Goal: Task Accomplishment & Management: Use online tool/utility

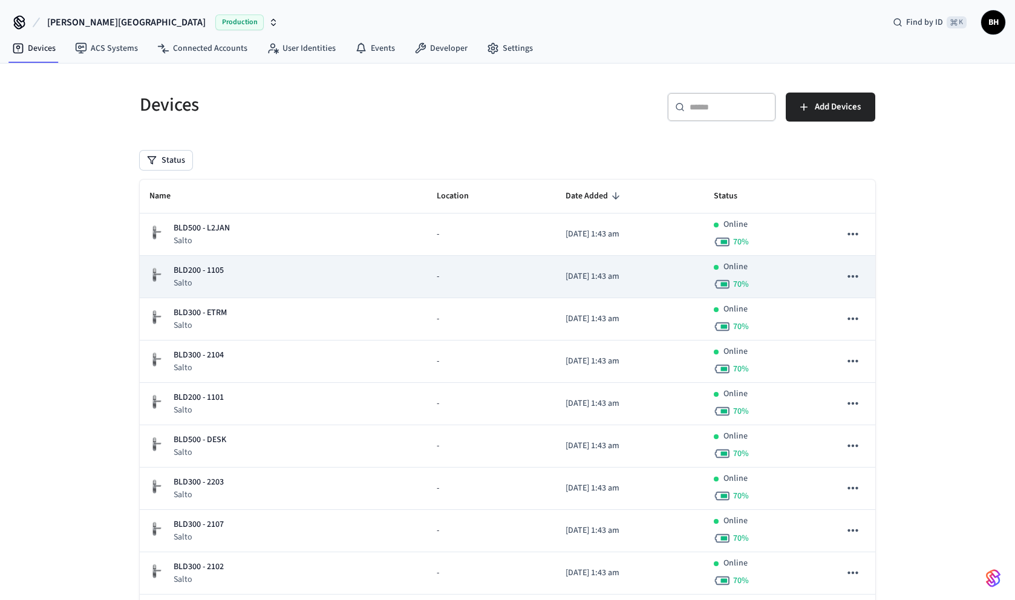
click at [365, 283] on div "BLD200 - 1105 Salto" at bounding box center [283, 276] width 268 height 25
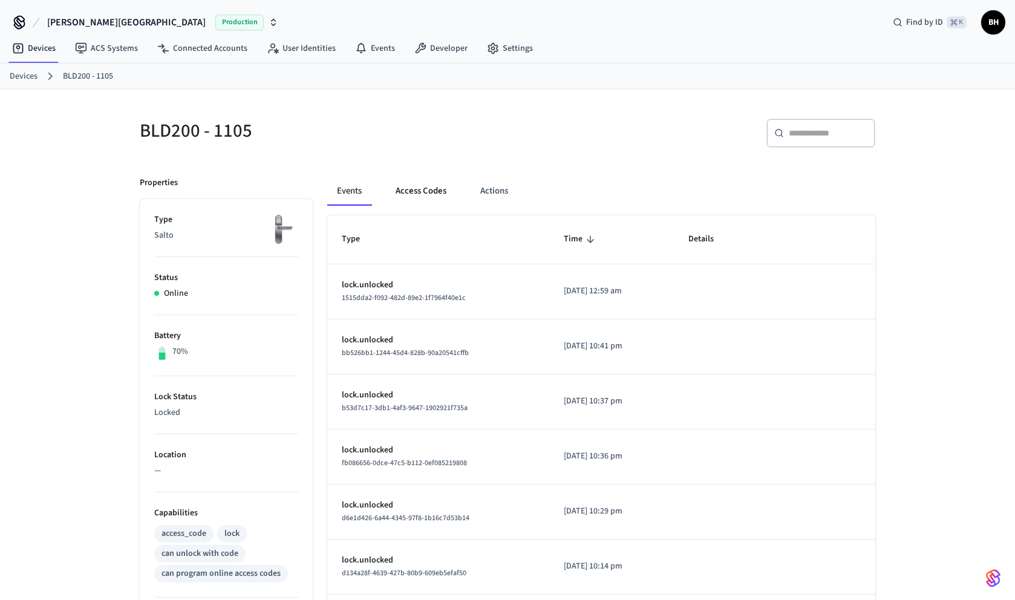
click at [420, 192] on button "Access Codes" at bounding box center [421, 191] width 70 height 29
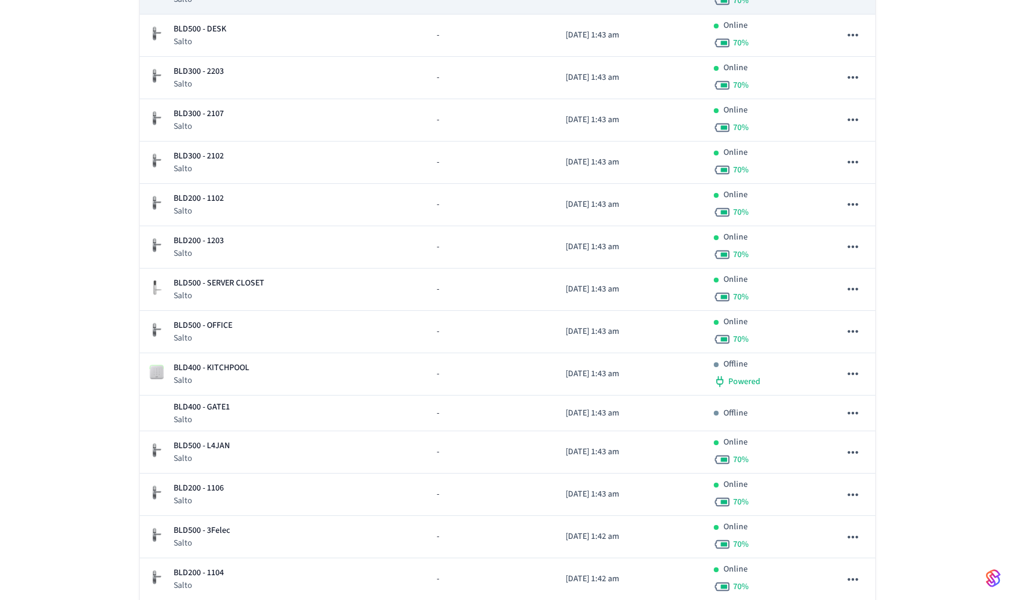
scroll to position [412, 0]
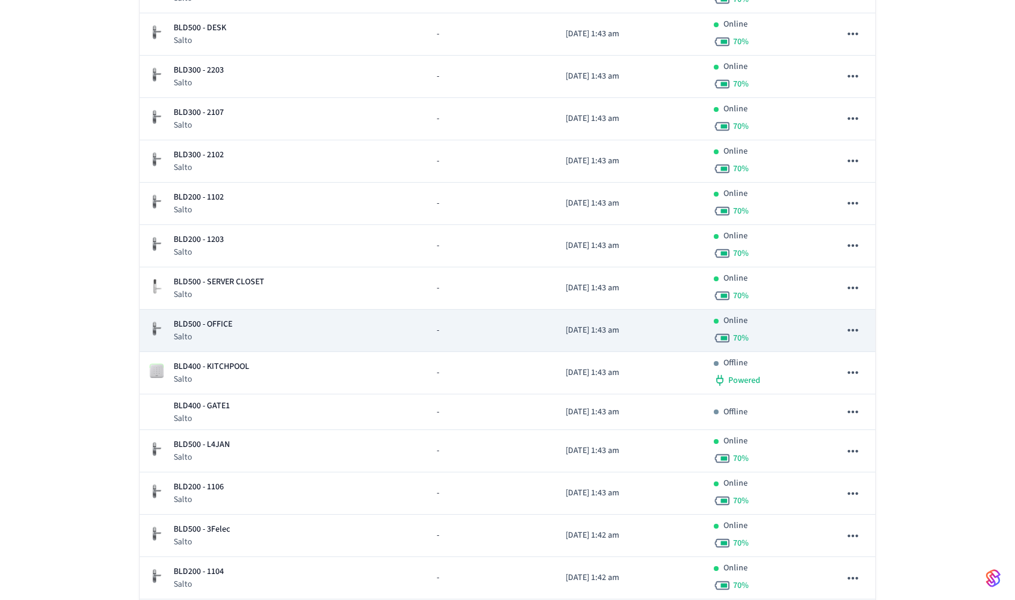
click at [366, 341] on div "BLD500 - OFFICE Salto" at bounding box center [283, 330] width 268 height 25
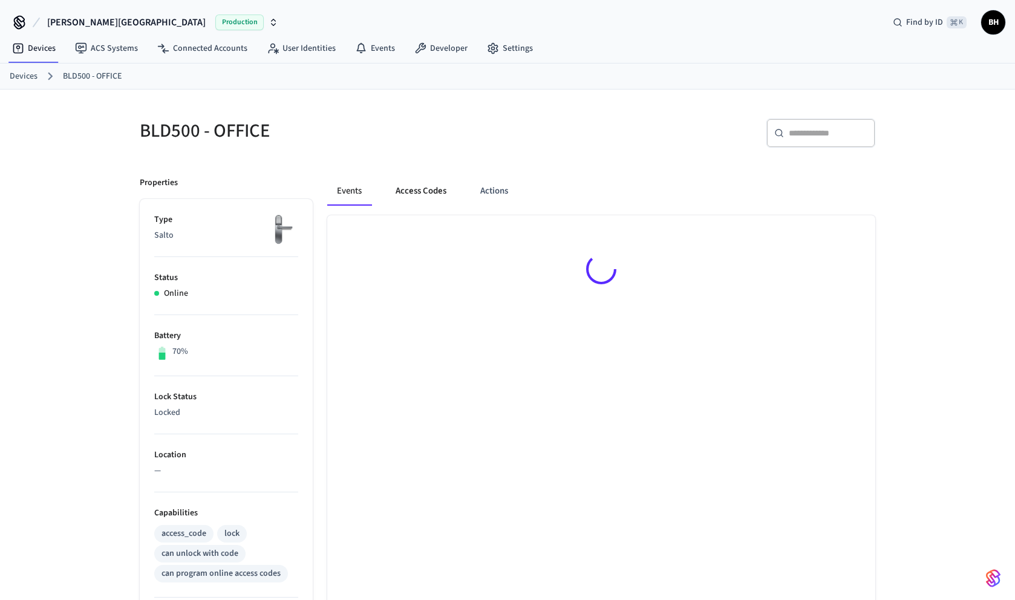
click at [423, 189] on button "Access Codes" at bounding box center [421, 191] width 70 height 29
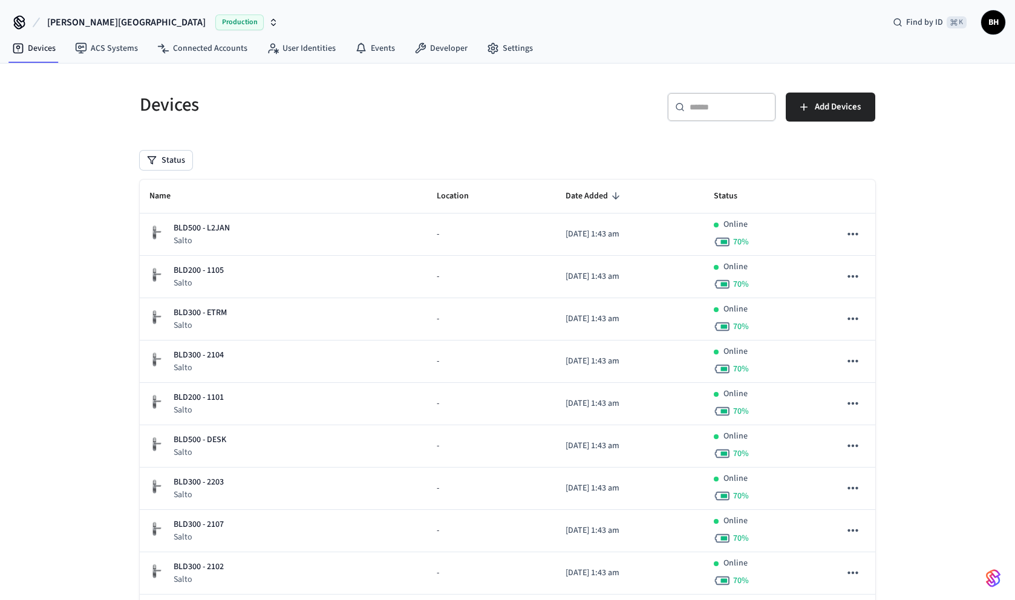
click at [690, 99] on div "​ ​" at bounding box center [721, 107] width 109 height 29
paste input "**********"
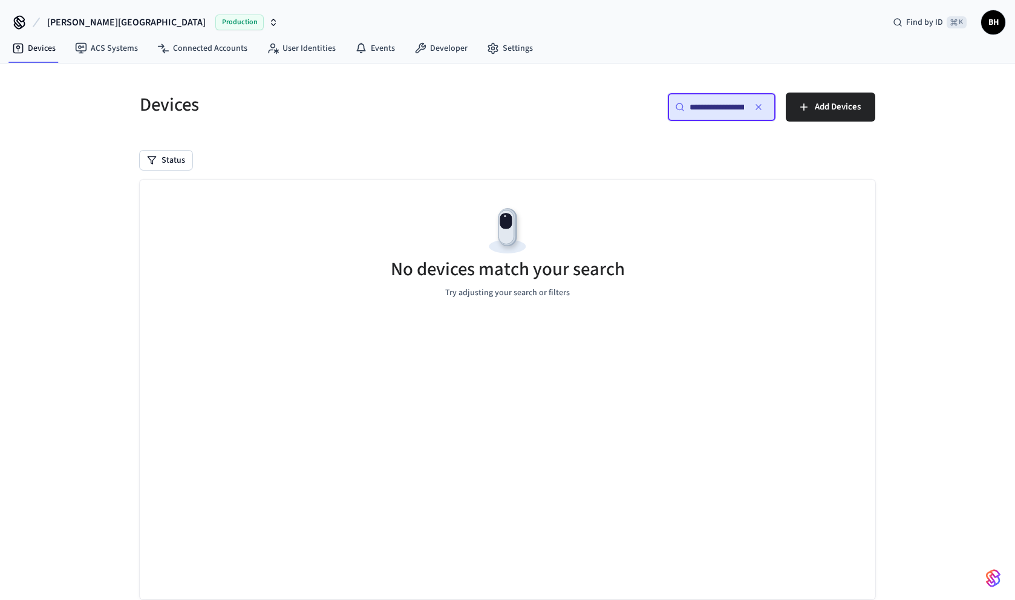
click at [714, 109] on input "**********" at bounding box center [717, 107] width 54 height 12
paste input "text"
type input "**********"
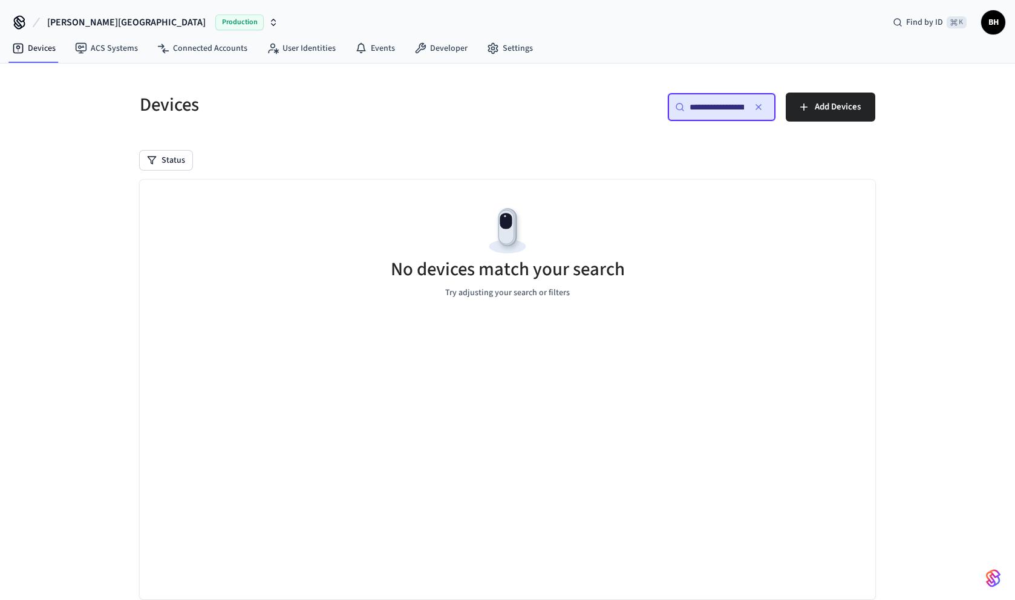
click at [757, 106] on icon "button" at bounding box center [758, 107] width 5 height 5
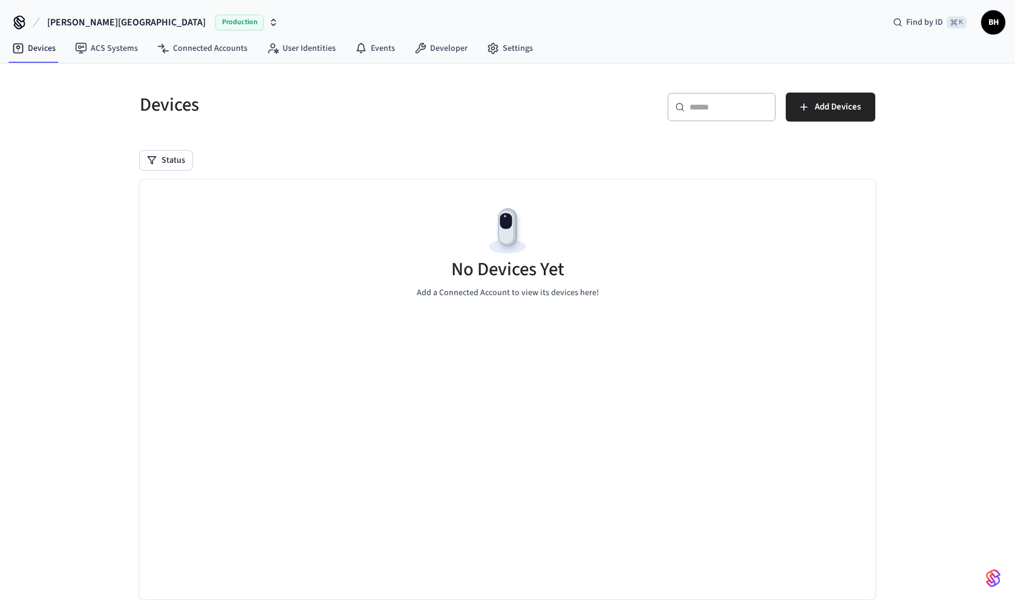
click at [711, 108] on input "text" at bounding box center [729, 107] width 79 height 12
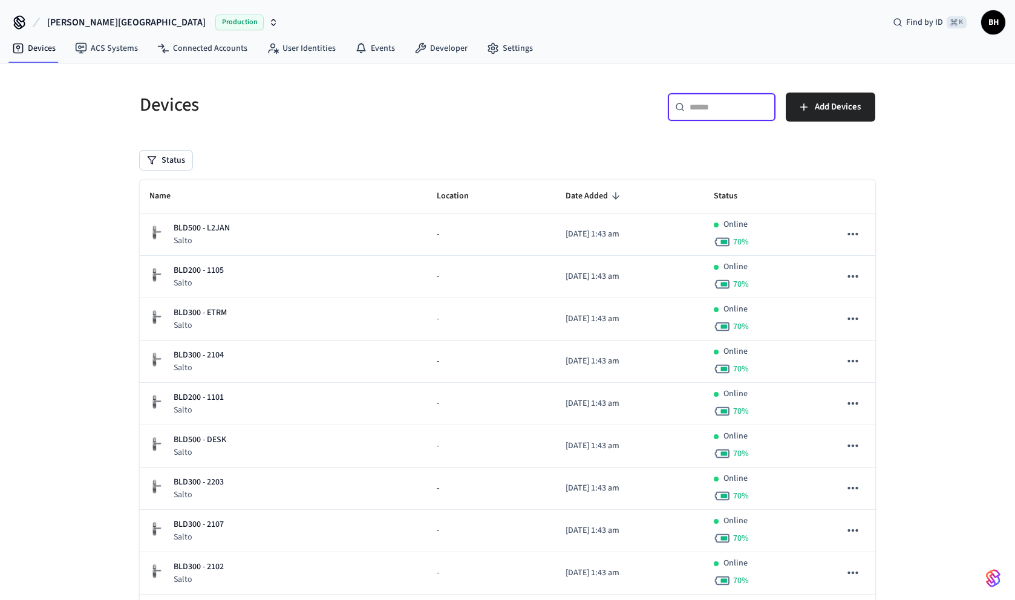
paste input "**********"
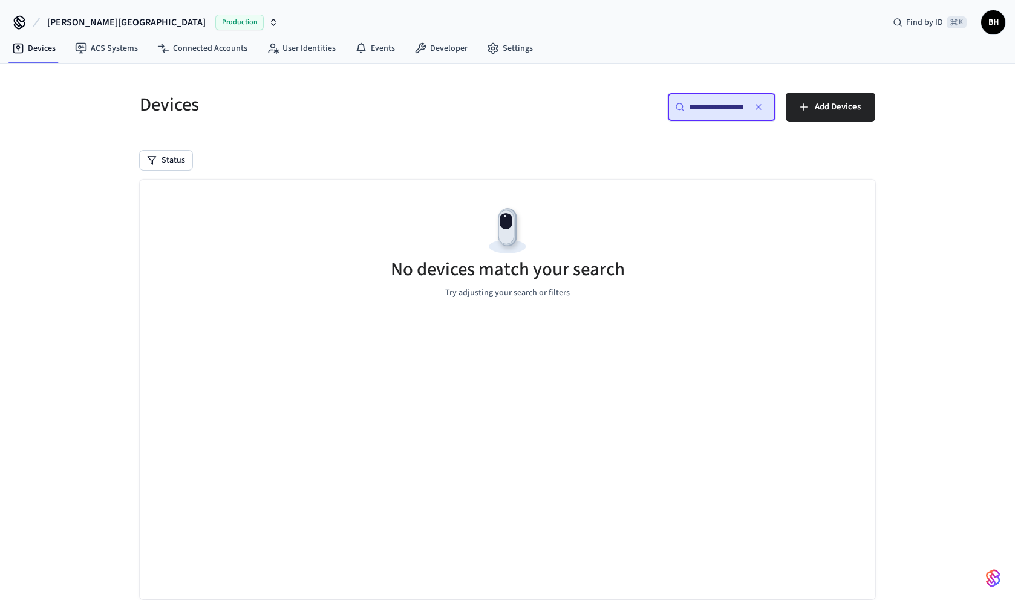
type input "**********"
click at [762, 105] on icon "button" at bounding box center [759, 107] width 10 height 10
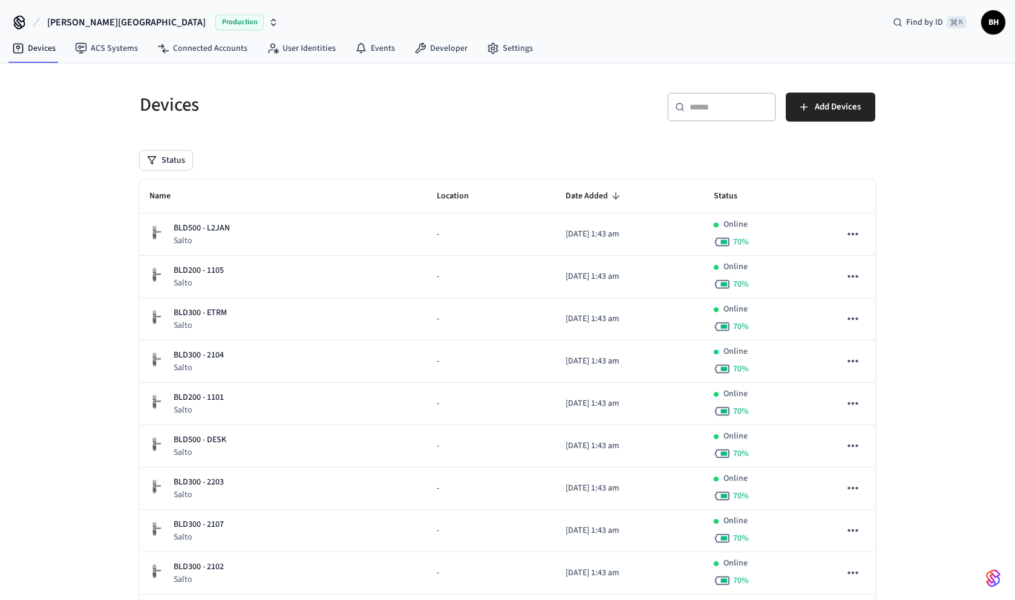
click at [999, 24] on span "BH" at bounding box center [993, 22] width 22 height 22
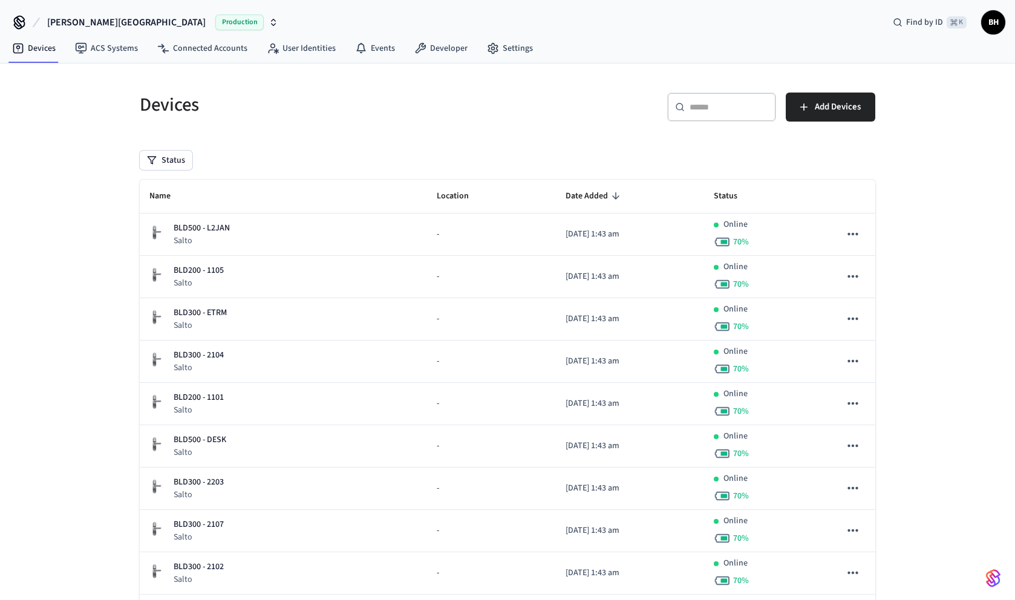
click at [990, 578] on img "button" at bounding box center [993, 578] width 15 height 19
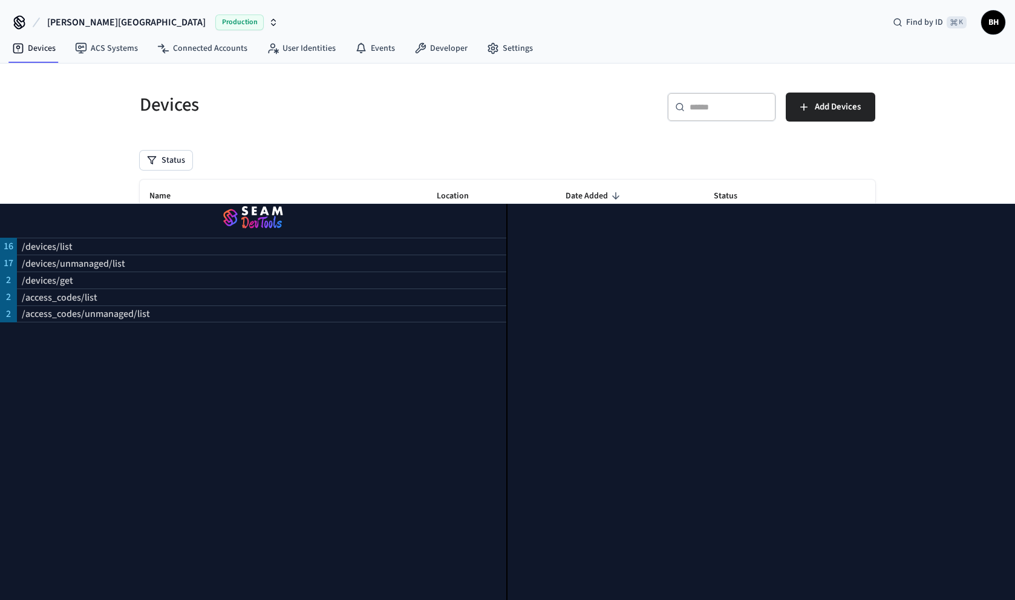
click at [241, 209] on img "button" at bounding box center [253, 218] width 477 height 34
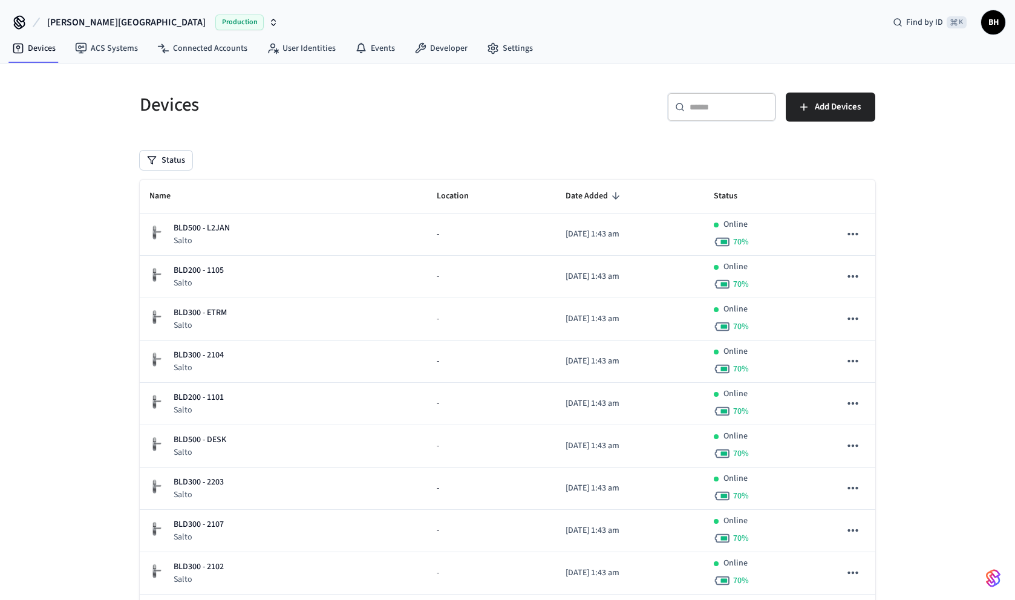
click at [994, 23] on span "BH" at bounding box center [993, 22] width 22 height 22
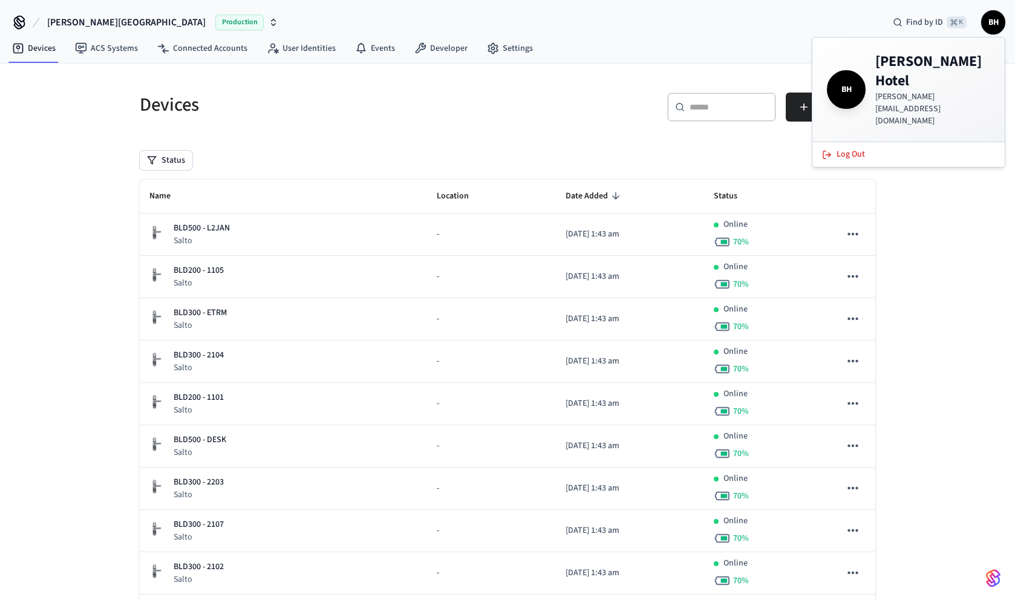
click at [791, 26] on div "Bywater Hotel Production Find by ID ⌘ K BH" at bounding box center [507, 17] width 1015 height 35
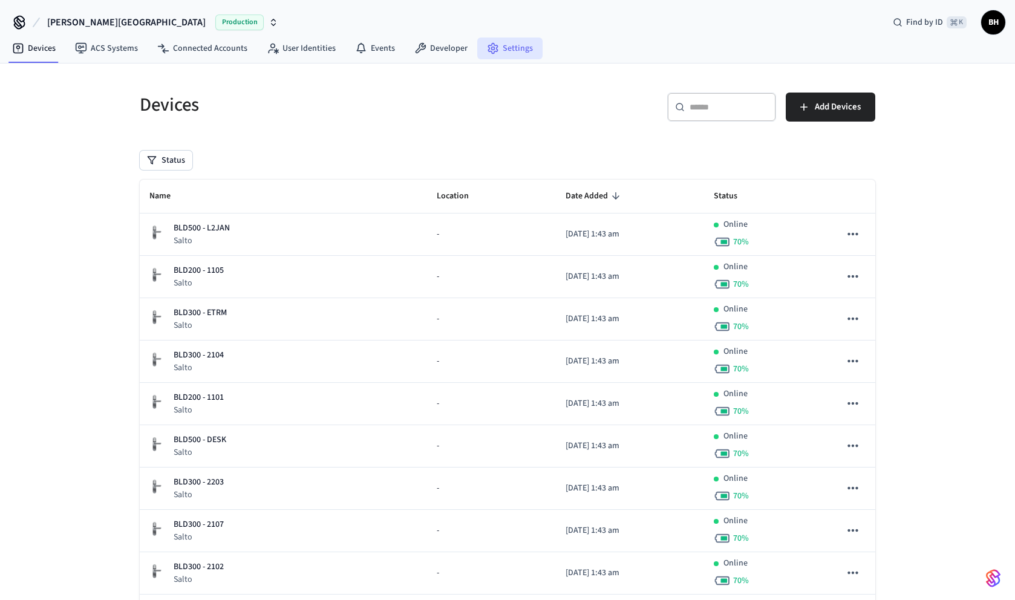
click at [506, 51] on link "Settings" at bounding box center [509, 49] width 65 height 22
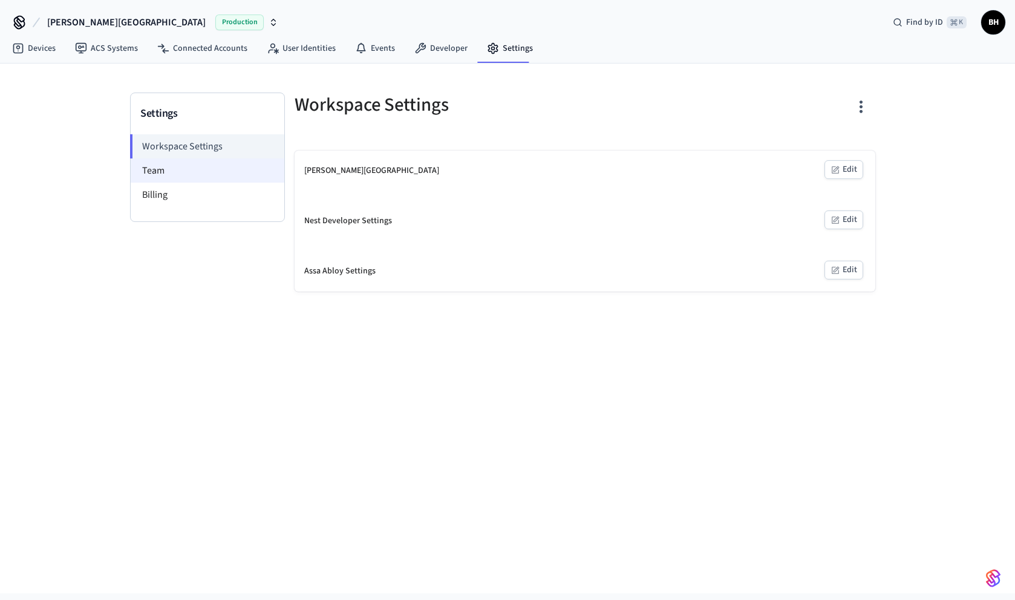
click at [208, 170] on li "Team" at bounding box center [208, 170] width 154 height 24
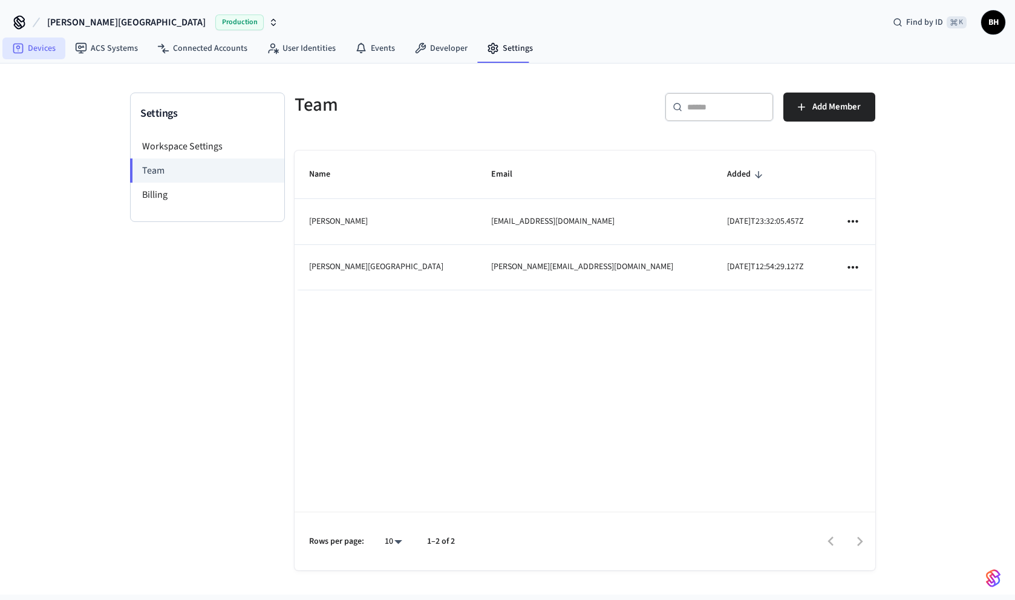
click at [20, 46] on icon at bounding box center [18, 48] width 12 height 12
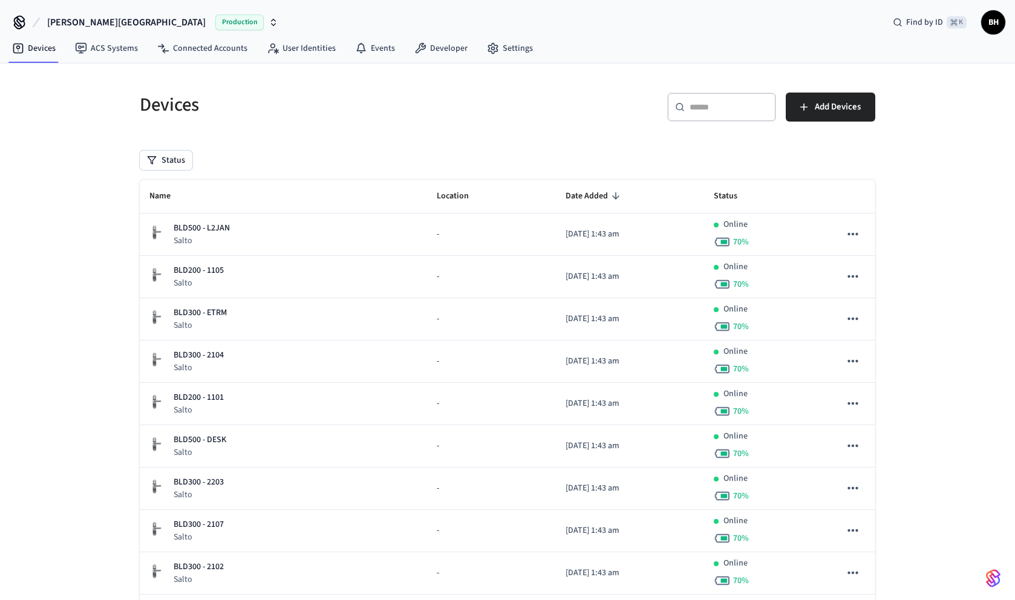
click at [724, 105] on input "text" at bounding box center [729, 107] width 79 height 12
paste input "**********"
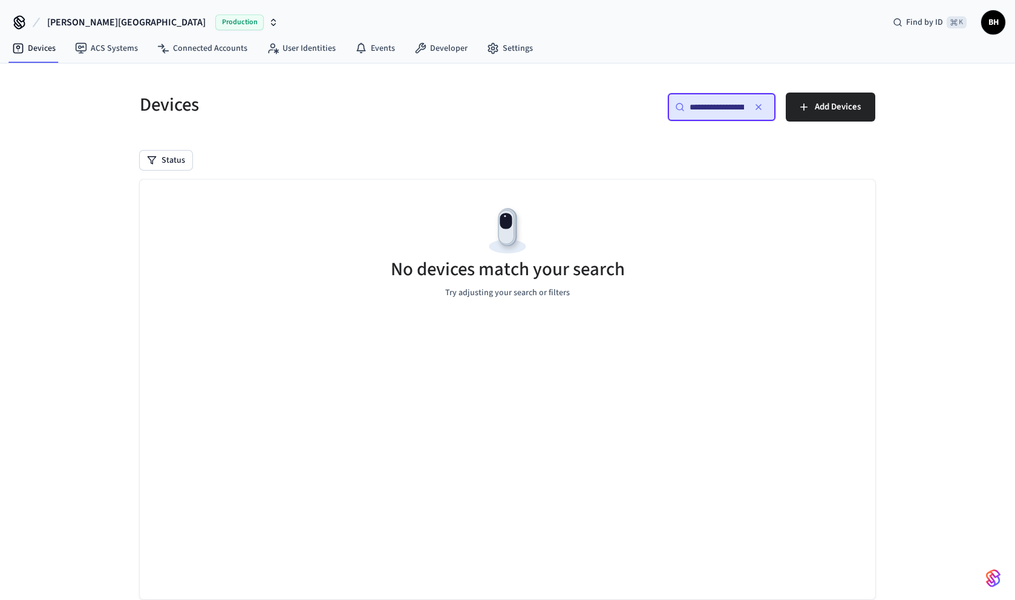
click at [711, 109] on input "**********" at bounding box center [717, 107] width 54 height 12
paste input "text"
type input "**********"
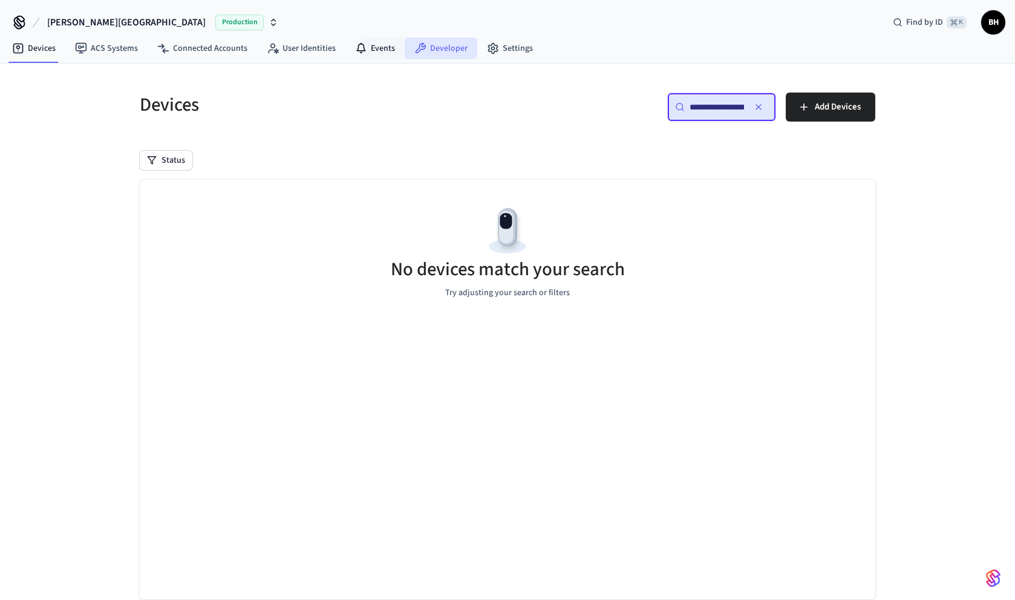
click at [429, 46] on link "Developer" at bounding box center [441, 49] width 73 height 22
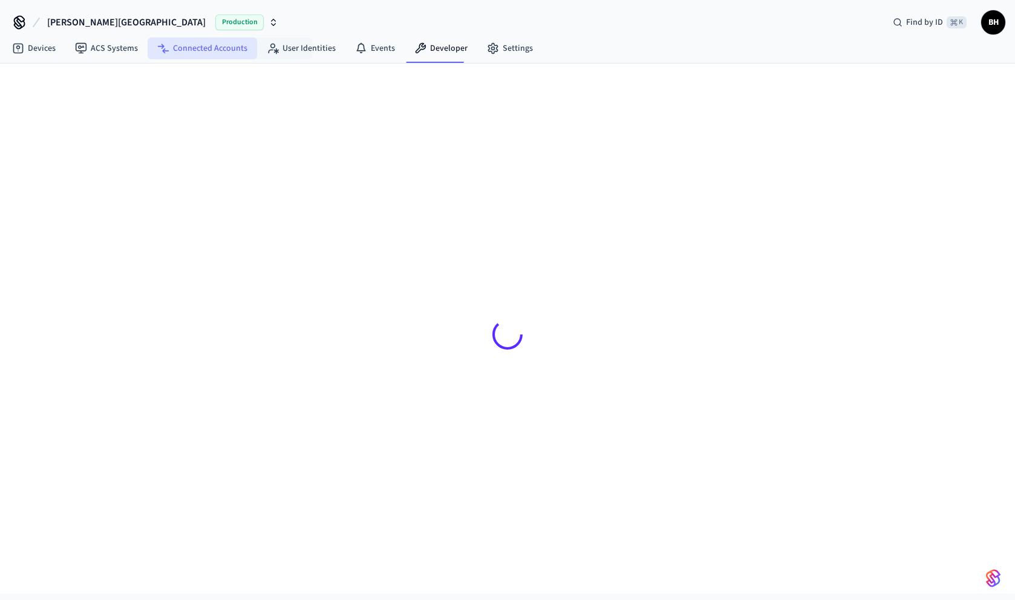
click at [198, 47] on link "Connected Accounts" at bounding box center [202, 49] width 109 height 22
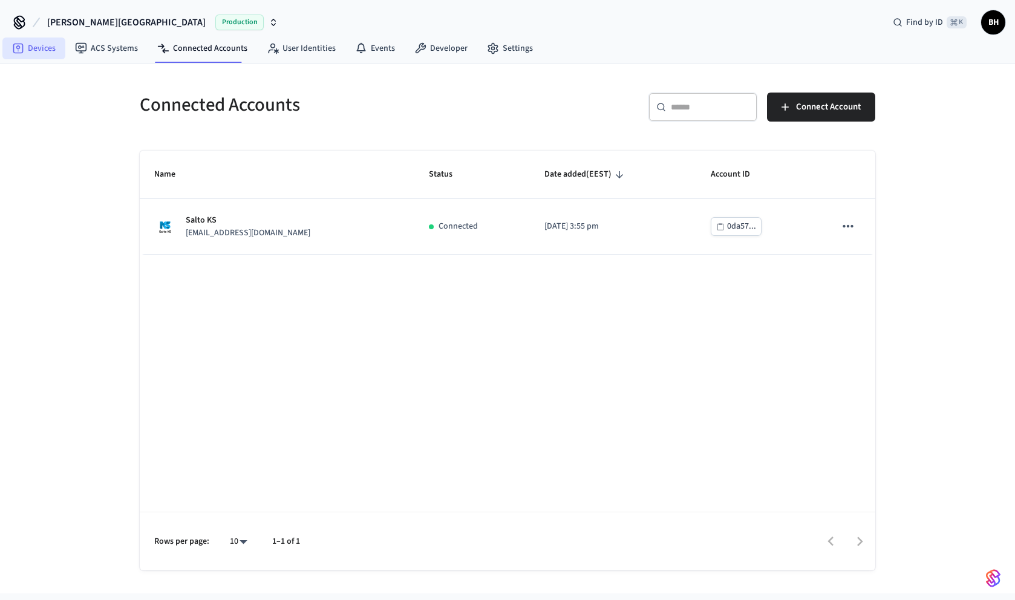
click at [46, 53] on link "Devices" at bounding box center [33, 49] width 63 height 22
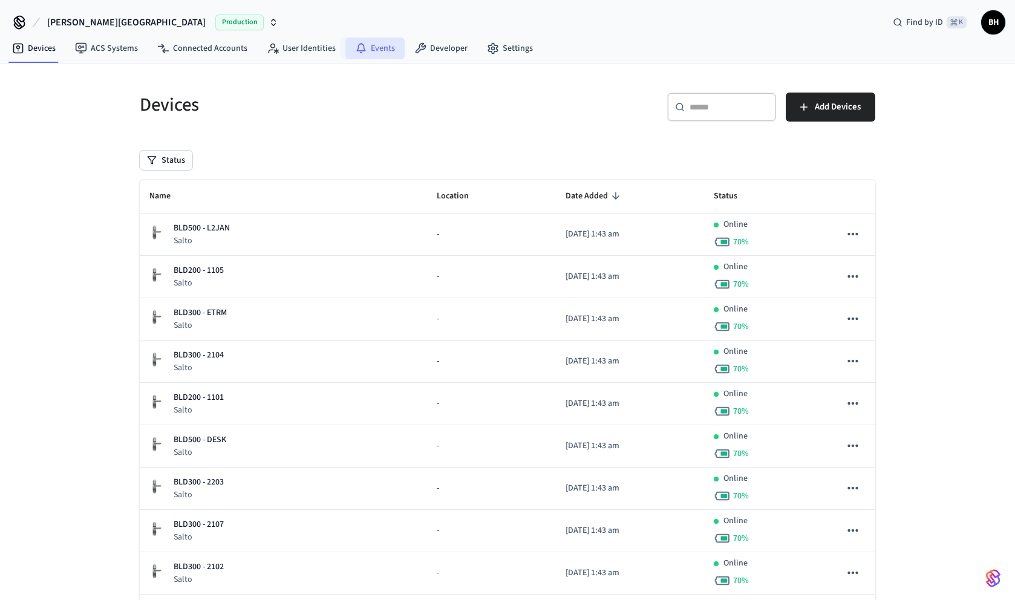
click at [361, 51] on icon at bounding box center [361, 48] width 12 height 12
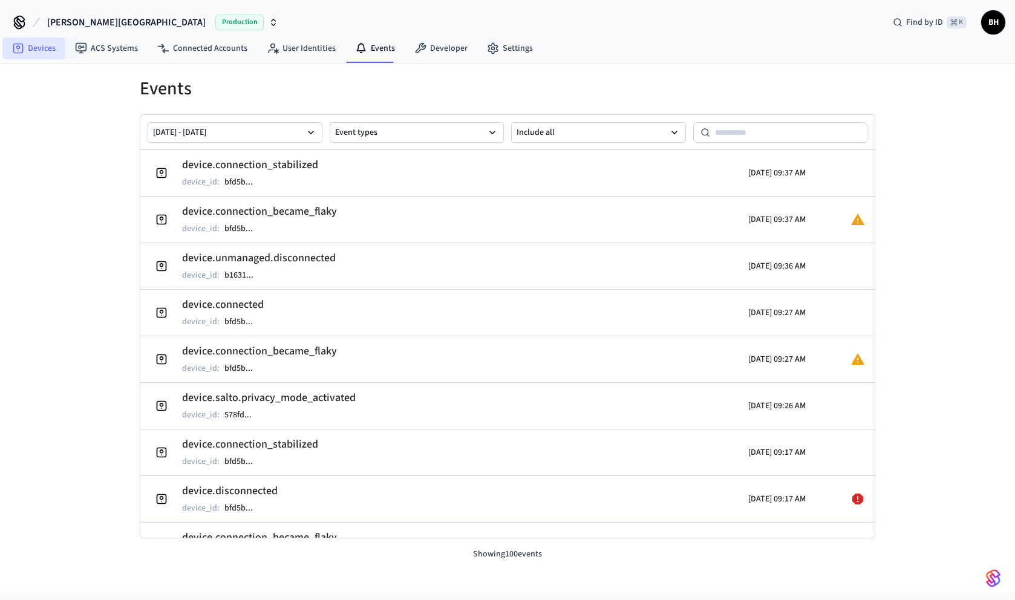
click at [38, 51] on link "Devices" at bounding box center [33, 49] width 63 height 22
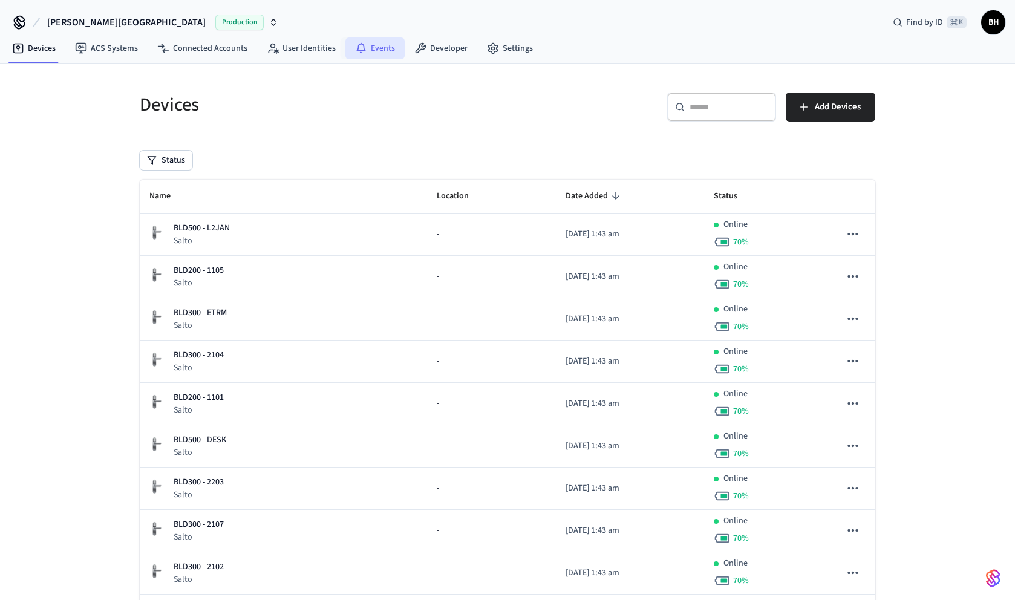
click at [381, 53] on link "Events" at bounding box center [374, 49] width 59 height 22
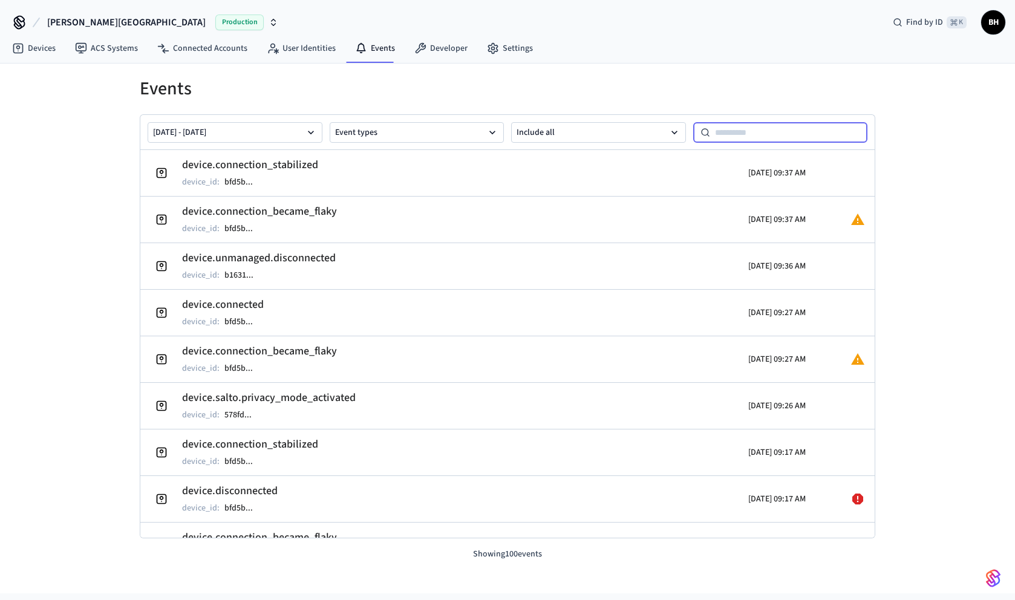
click at [723, 133] on input at bounding box center [789, 132] width 158 height 15
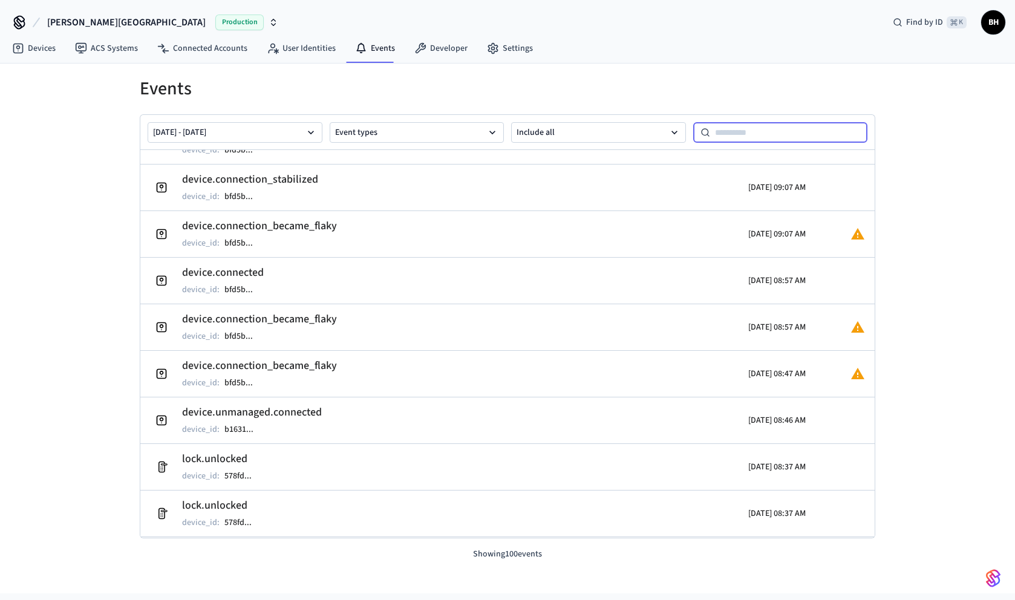
scroll to position [540, 0]
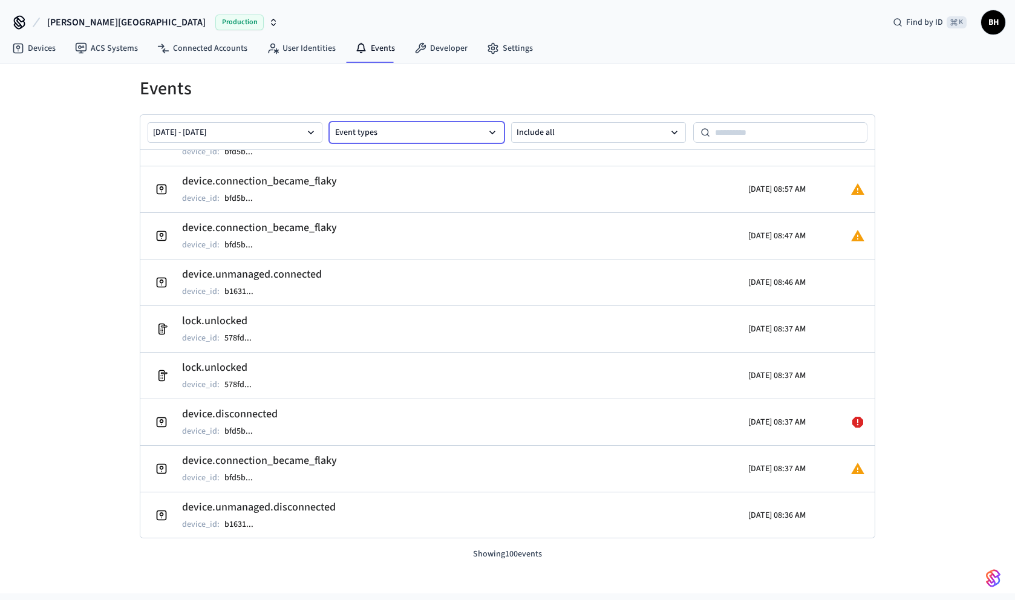
click at [435, 136] on button "Event types" at bounding box center [417, 132] width 175 height 21
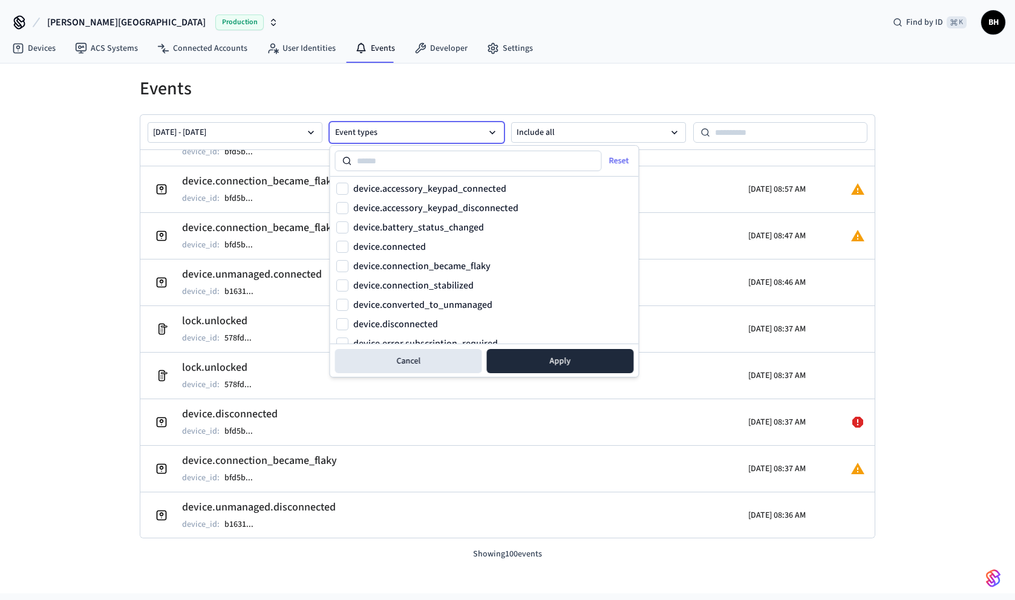
click at [435, 136] on button "Event types" at bounding box center [417, 132] width 175 height 21
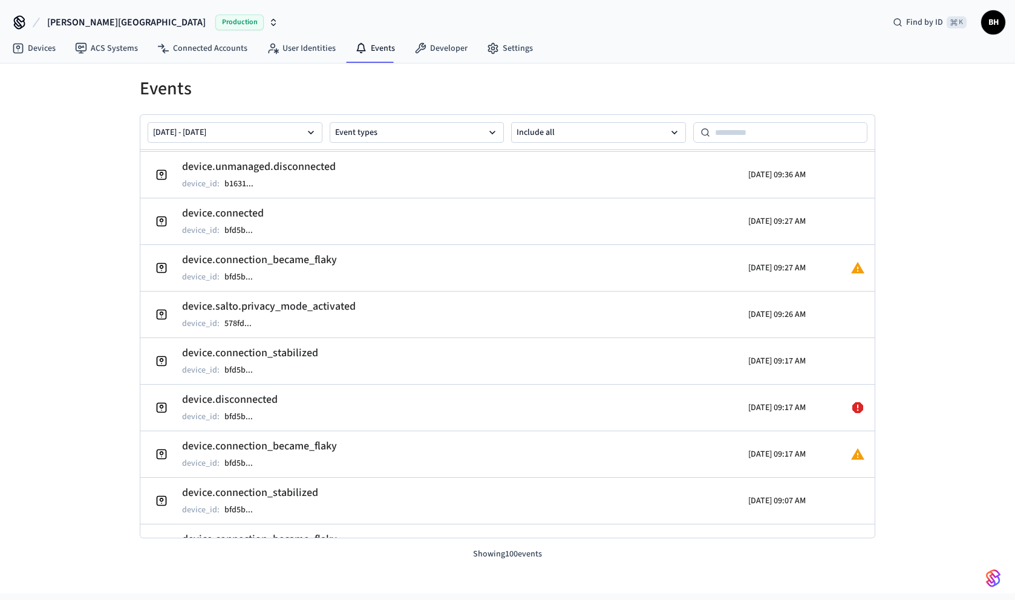
scroll to position [0, 0]
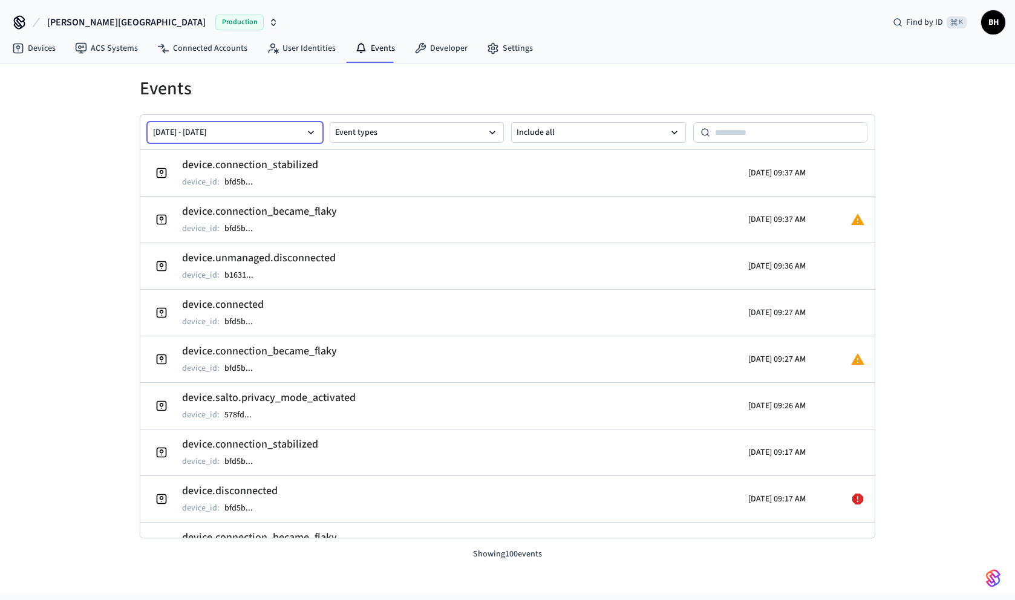
click at [238, 135] on button "Sep 19 2025 - Sep 26 2025" at bounding box center [235, 132] width 175 height 21
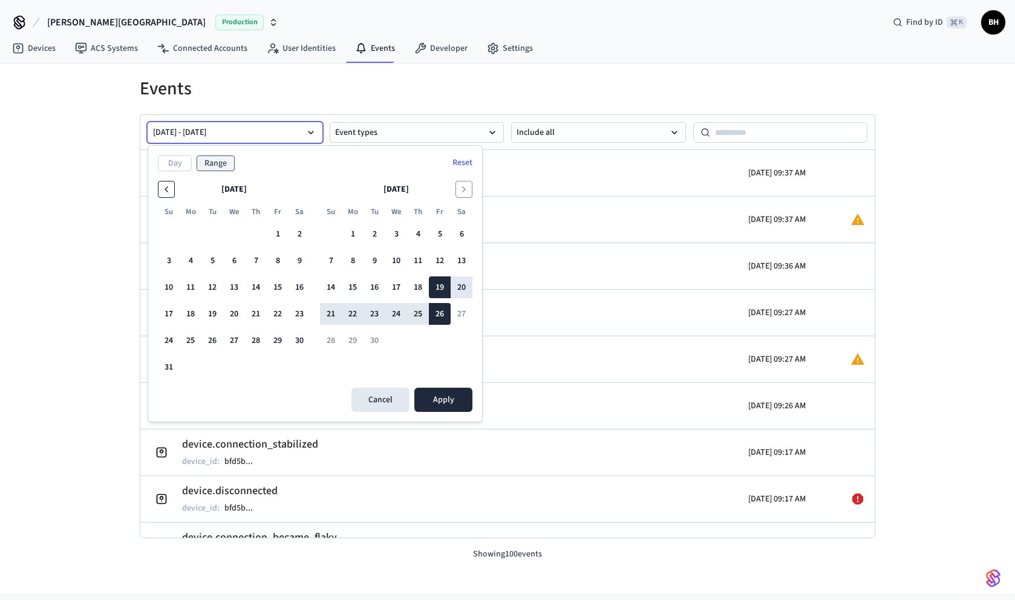
click at [163, 191] on icon "Go to the Previous Month" at bounding box center [167, 189] width 10 height 10
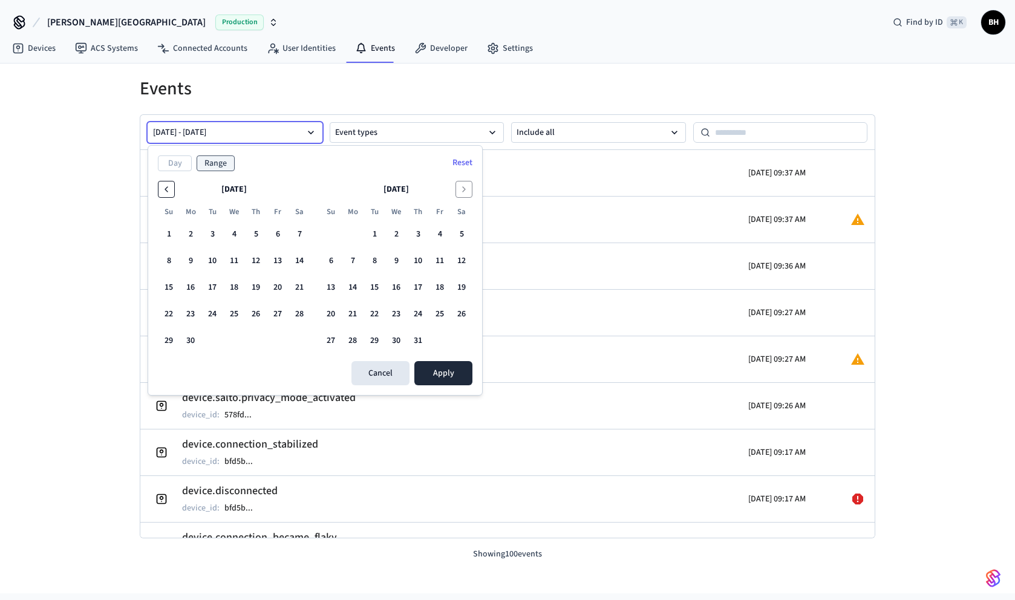
click at [163, 191] on icon "Go to the Previous Month" at bounding box center [167, 189] width 10 height 10
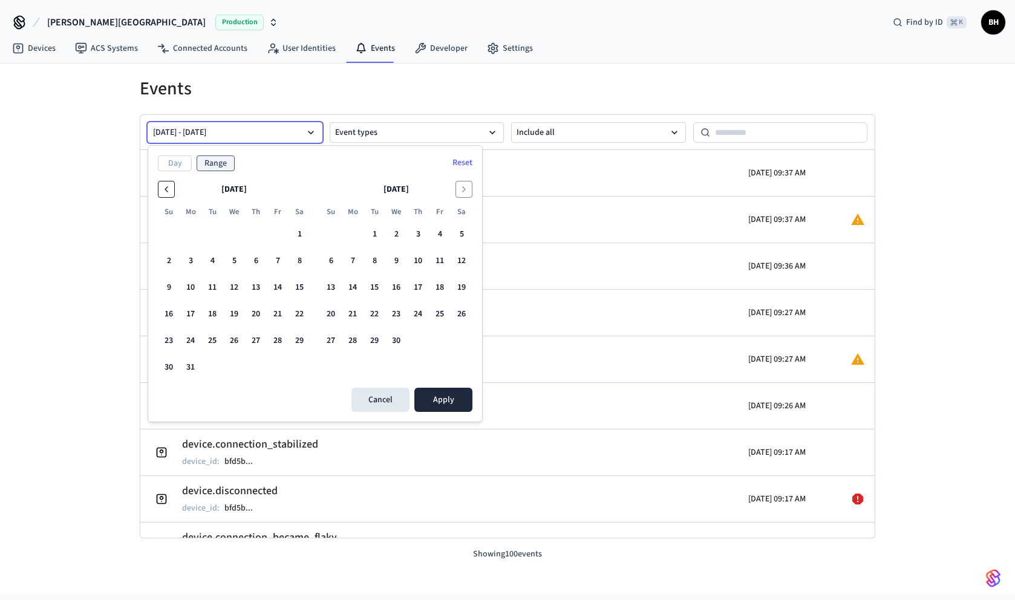
click at [163, 191] on icon "Go to the Previous Month" at bounding box center [167, 189] width 10 height 10
click at [463, 189] on icon "Go to the Next Month" at bounding box center [464, 189] width 10 height 10
click at [299, 233] on button "1" at bounding box center [300, 234] width 22 height 22
click at [210, 258] on button "4" at bounding box center [212, 261] width 22 height 22
click at [448, 396] on button "Apply" at bounding box center [443, 400] width 58 height 24
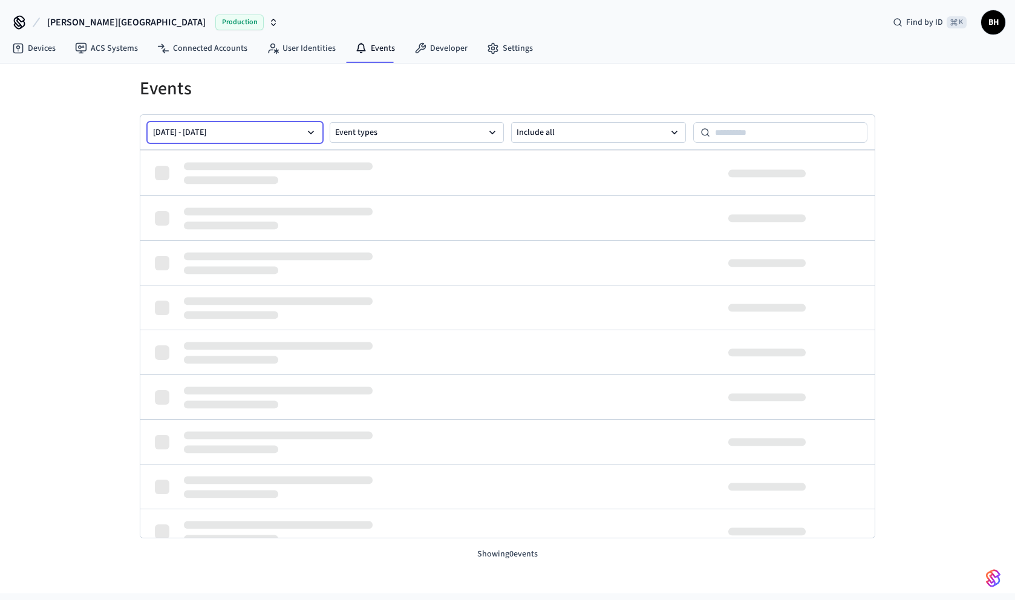
click at [315, 128] on icon "button" at bounding box center [311, 132] width 12 height 12
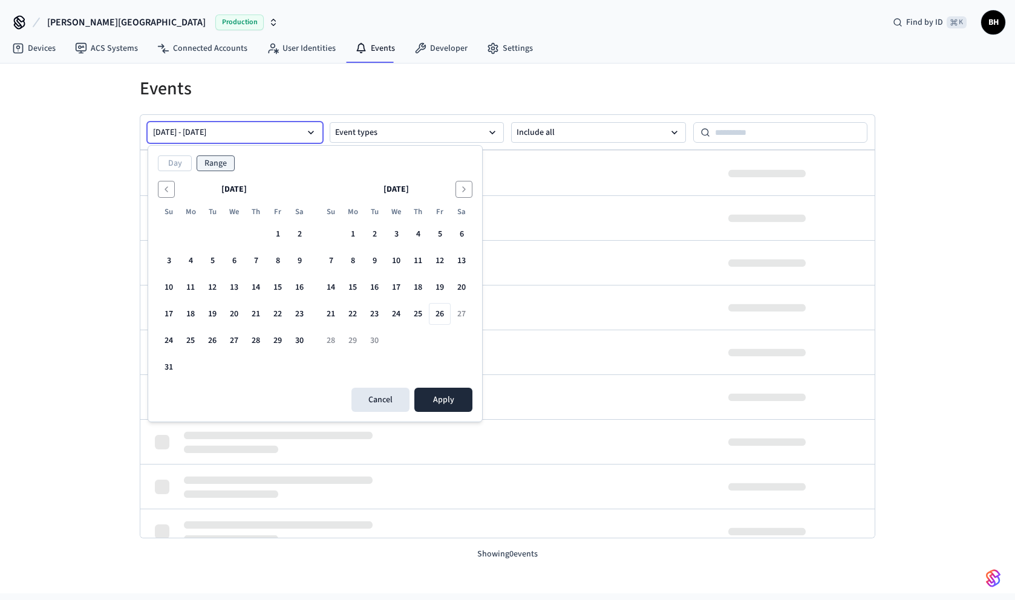
click at [174, 134] on button "Mar 01 2025 - Mar 04 2025" at bounding box center [235, 132] width 175 height 21
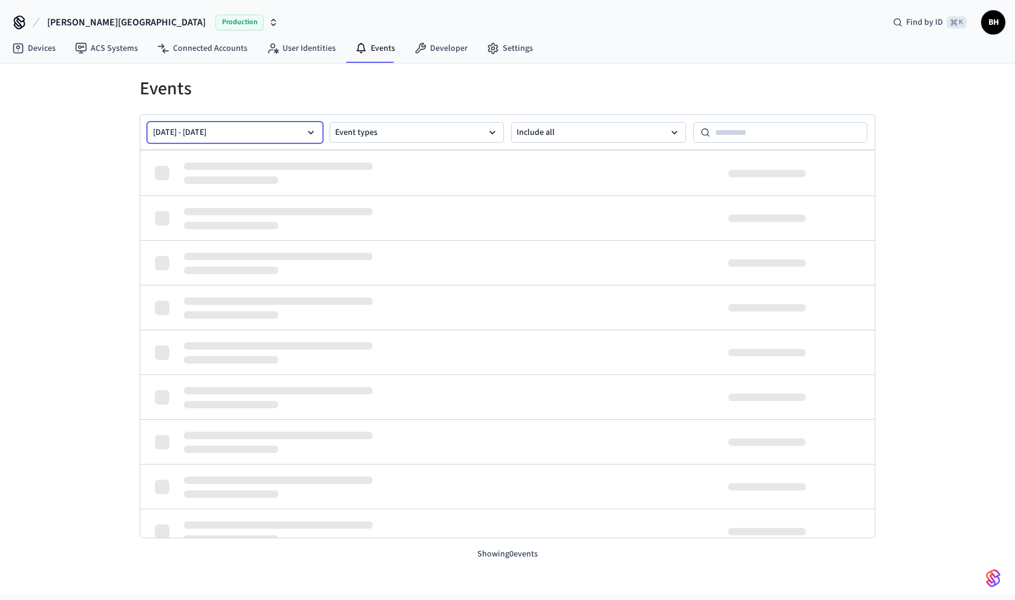
click at [177, 132] on button "Mar 01 2025 - Mar 04 2025" at bounding box center [235, 132] width 175 height 21
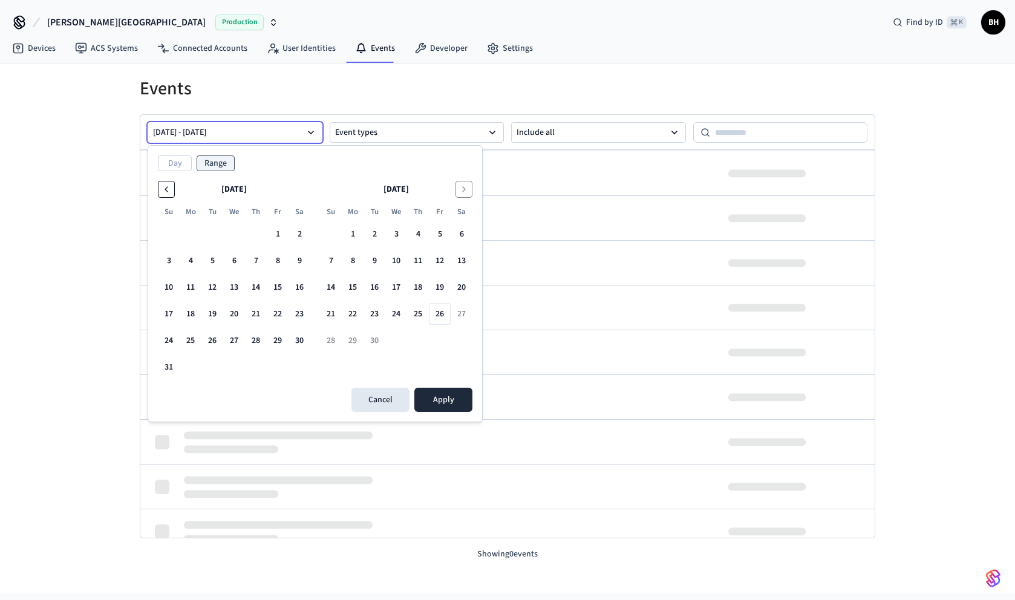
click at [166, 195] on button "Go to the Previous Month" at bounding box center [166, 189] width 17 height 17
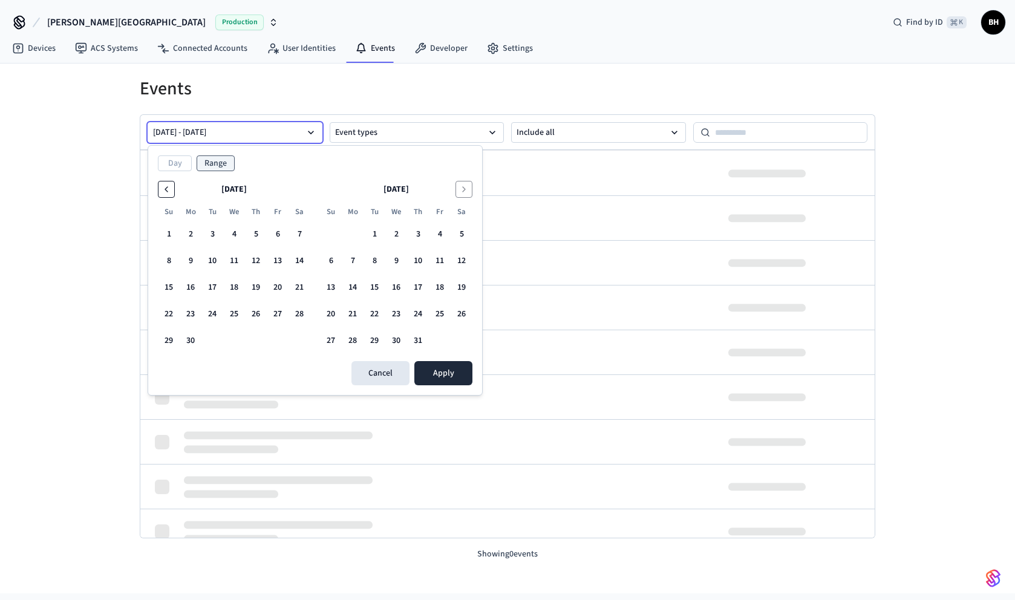
click at [166, 195] on button "Go to the Previous Month" at bounding box center [166, 189] width 17 height 17
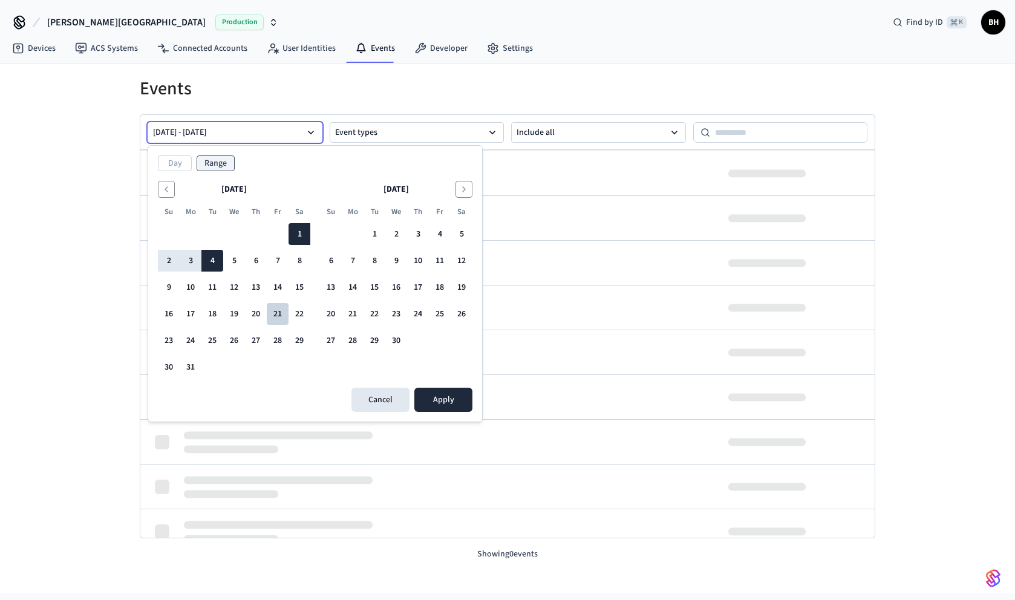
click at [282, 314] on button "21" at bounding box center [278, 314] width 22 height 22
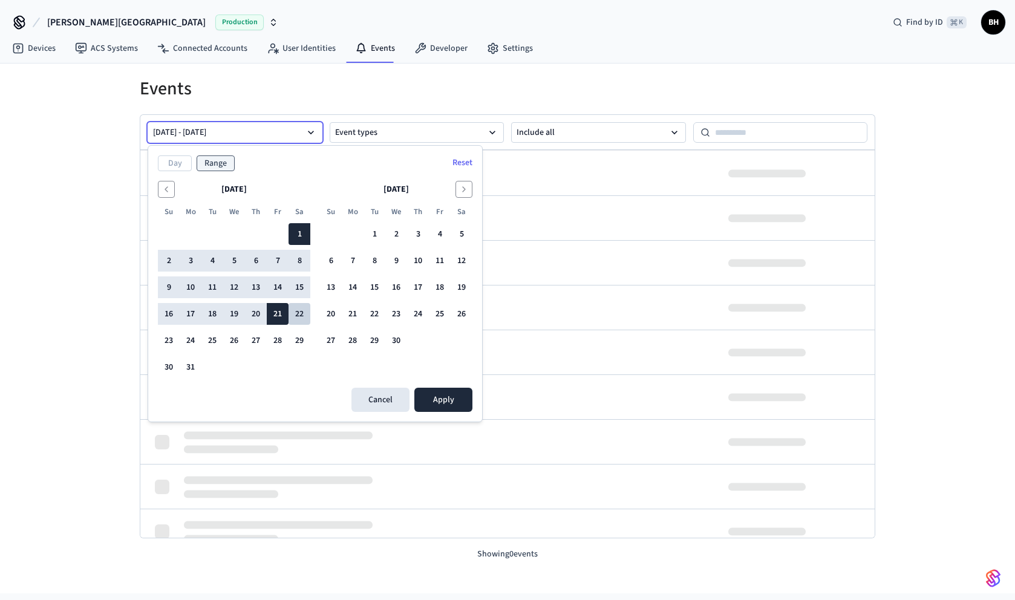
click at [300, 314] on button "22" at bounding box center [300, 314] width 22 height 22
click at [284, 312] on button "21" at bounding box center [278, 314] width 22 height 22
click at [295, 314] on button "22" at bounding box center [300, 314] width 22 height 22
click at [172, 341] on button "23" at bounding box center [169, 341] width 22 height 22
click at [186, 129] on button "Mar 01 2025 - Mar 23 2025" at bounding box center [235, 132] width 175 height 21
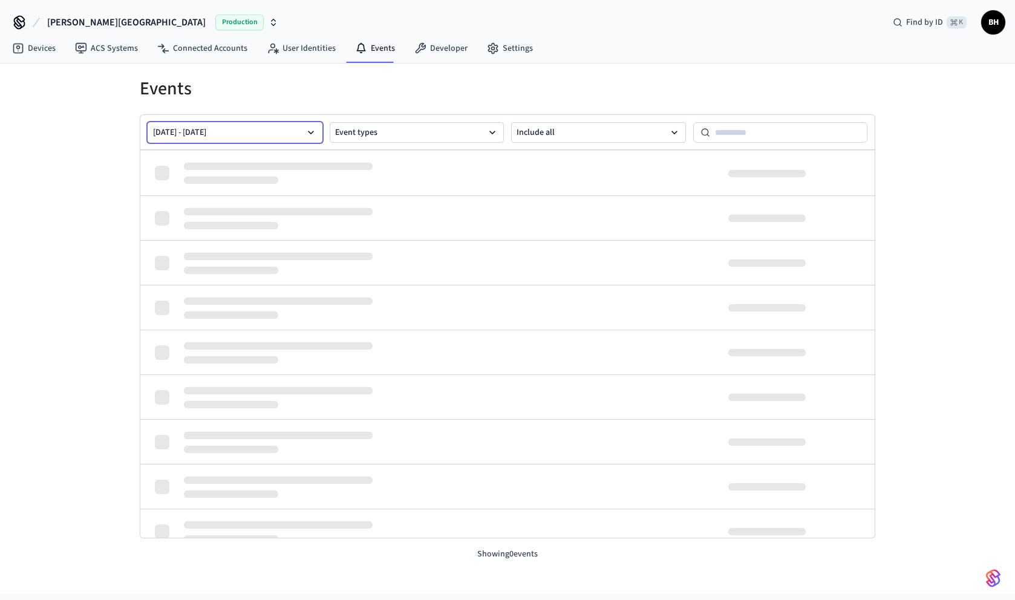
click at [309, 136] on icon "button" at bounding box center [311, 132] width 12 height 12
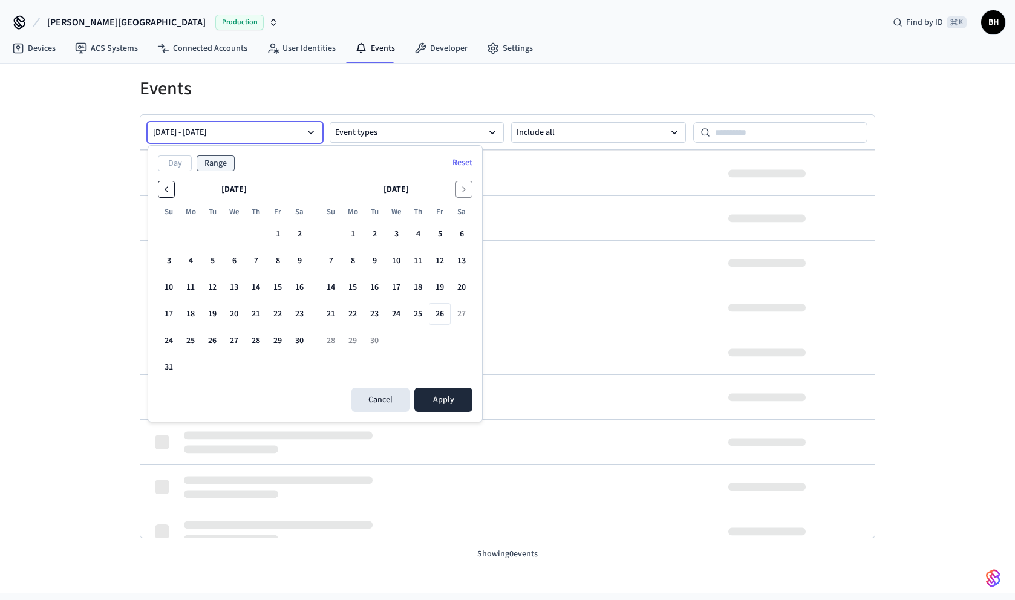
click at [166, 188] on icon "Go to the Previous Month" at bounding box center [166, 189] width 2 height 5
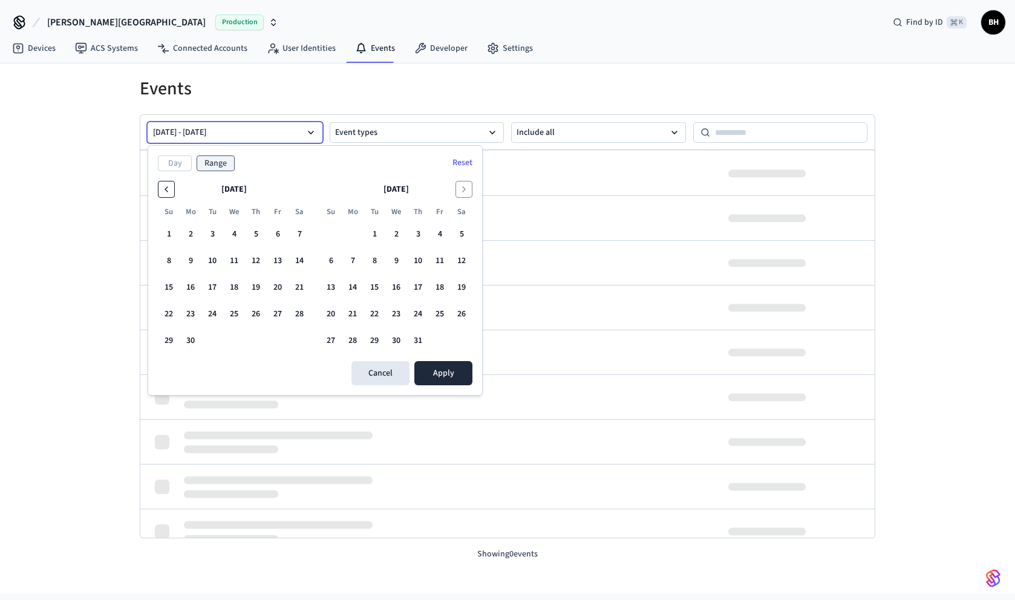
click at [166, 188] on icon "Go to the Previous Month" at bounding box center [166, 189] width 2 height 5
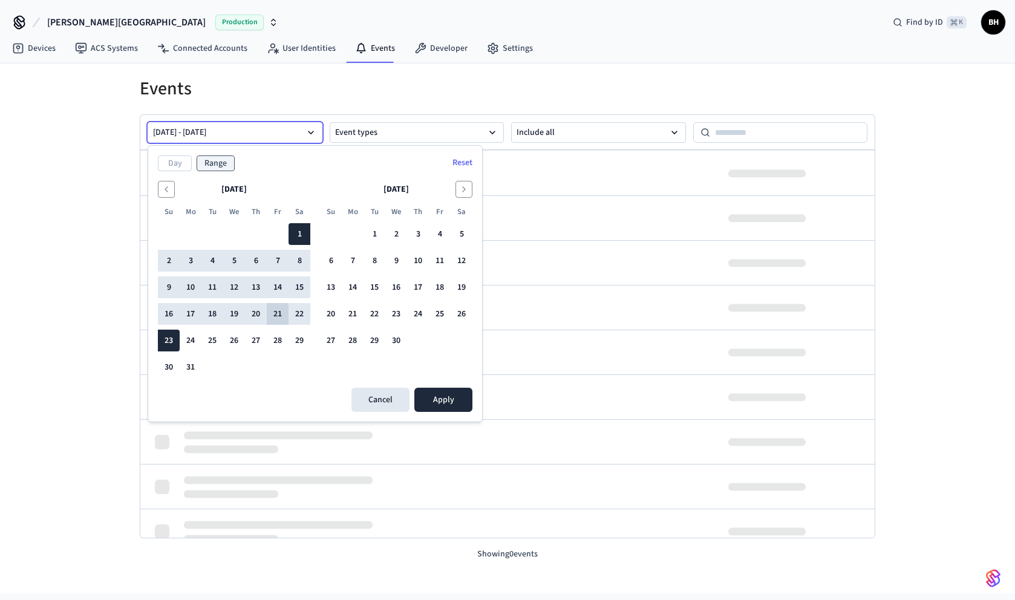
click at [282, 316] on button "21" at bounding box center [278, 314] width 22 height 22
click at [170, 339] on button "23" at bounding box center [169, 341] width 22 height 22
click at [453, 398] on button "Apply" at bounding box center [443, 400] width 58 height 24
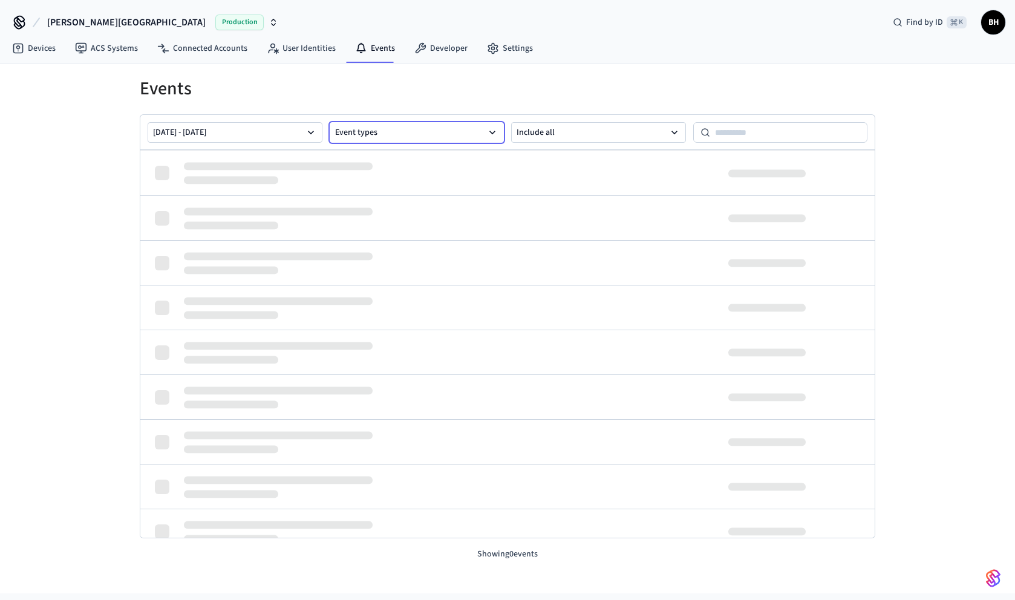
click at [465, 140] on button "Event types" at bounding box center [417, 132] width 175 height 21
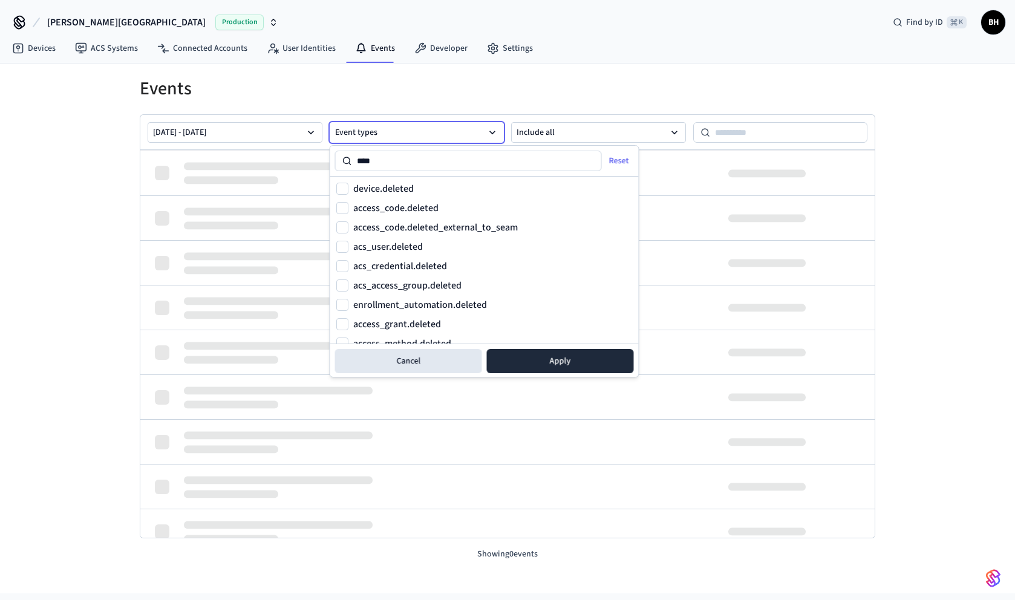
type input "****"
click at [396, 188] on label "device.deleted" at bounding box center [383, 189] width 60 height 10
click at [348, 188] on button "device.deleted" at bounding box center [342, 189] width 12 height 12
drag, startPoint x: 544, startPoint y: 365, endPoint x: 609, endPoint y: 91, distance: 281.1
click at [609, 92] on body "Bywater Hotel Production Find by ID ⌘ K BH Devices ACS Systems Connected Accoun…" at bounding box center [507, 296] width 1015 height 593
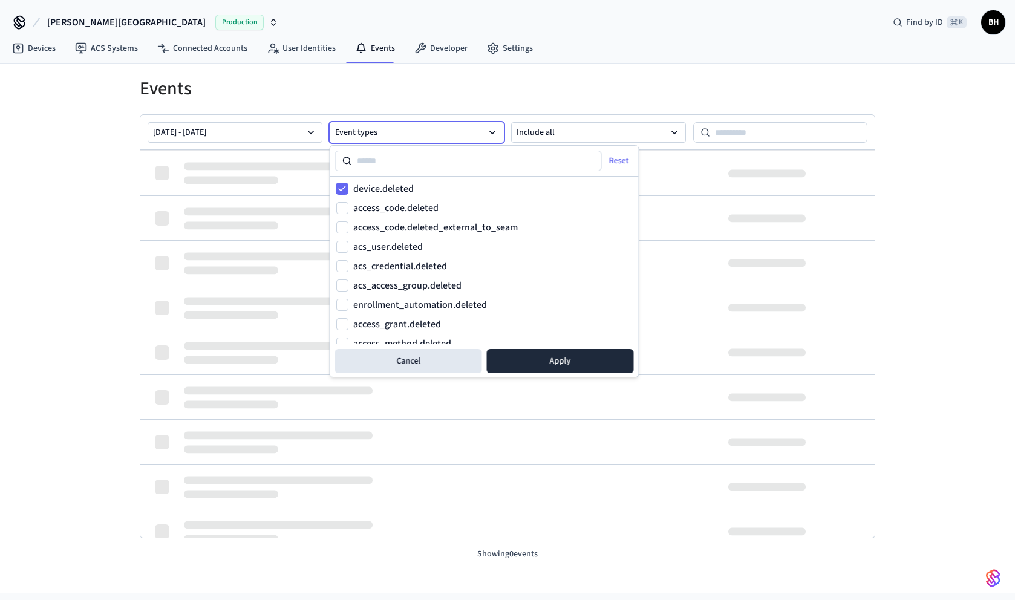
click at [609, 91] on h1 "Events" at bounding box center [508, 89] width 736 height 22
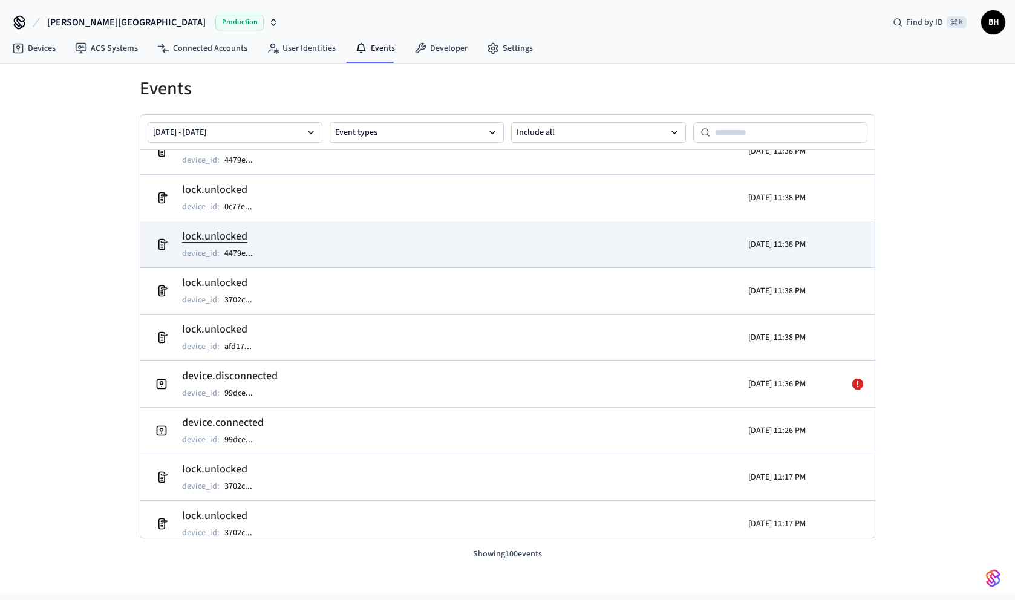
scroll to position [1234, 0]
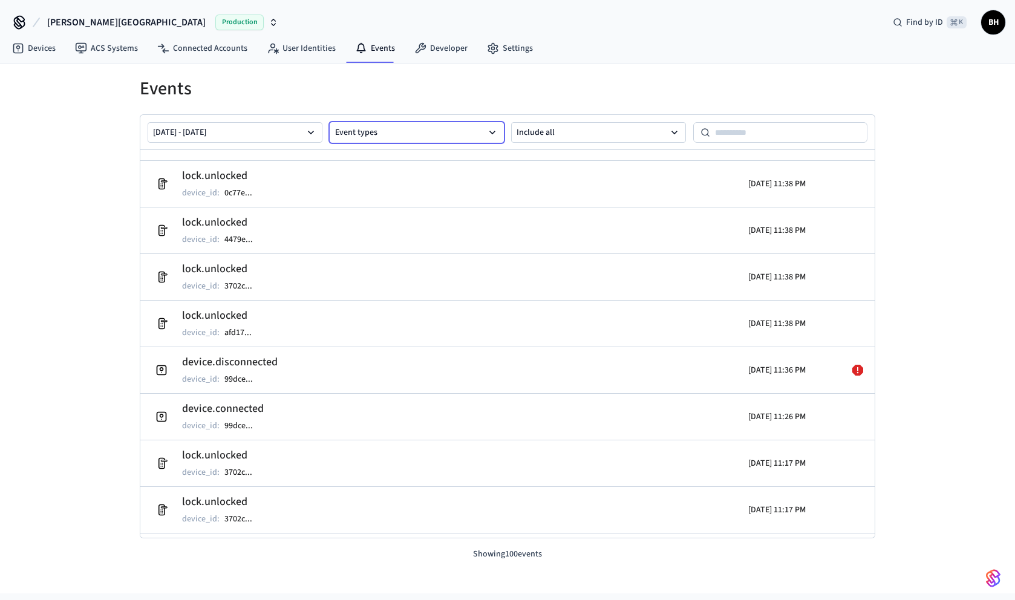
click at [453, 131] on button "Event types" at bounding box center [417, 132] width 175 height 21
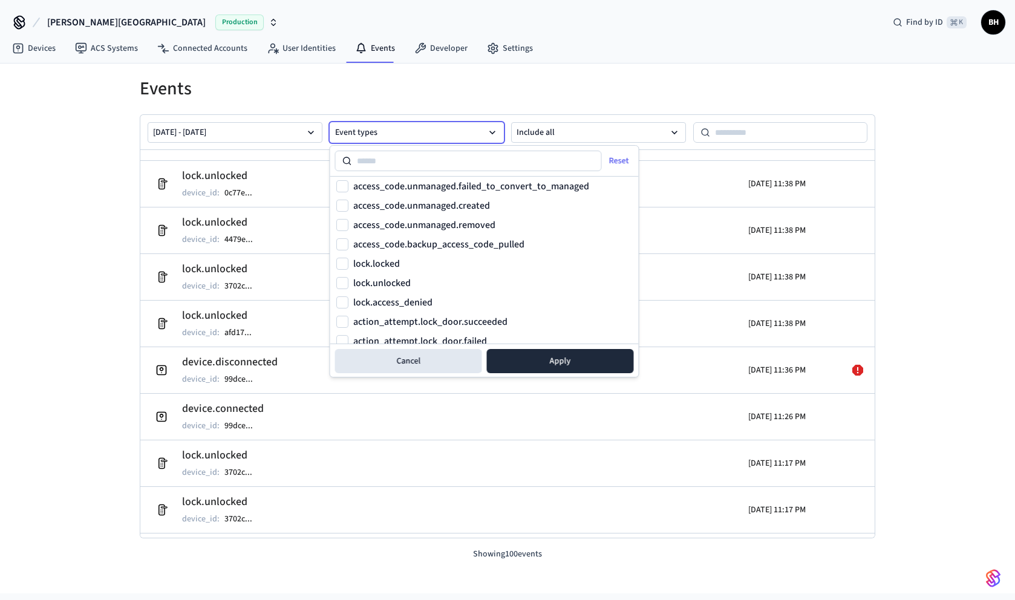
scroll to position [707, 0]
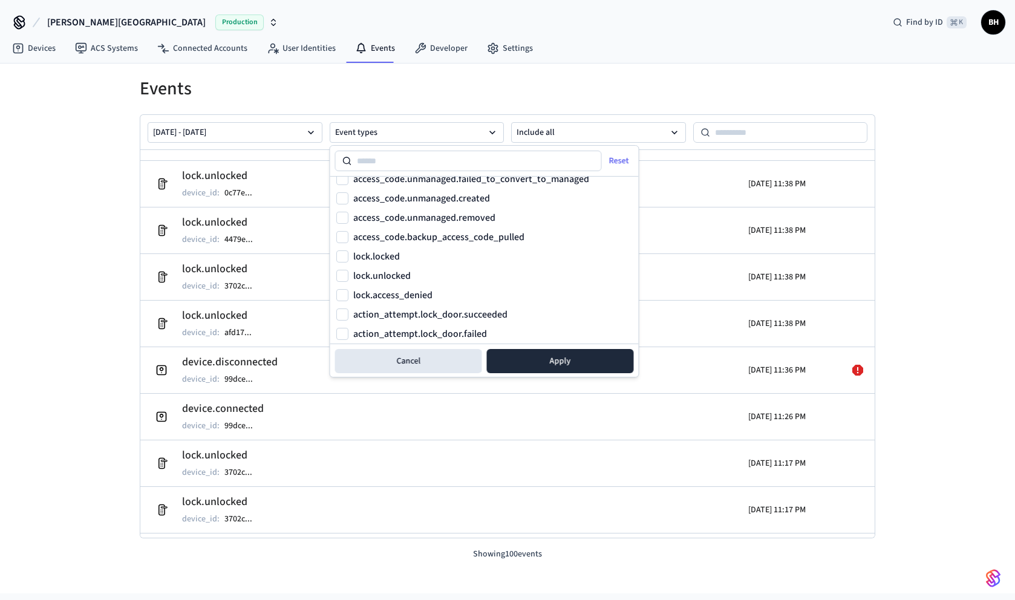
click at [540, 99] on h1 "Events" at bounding box center [508, 89] width 736 height 22
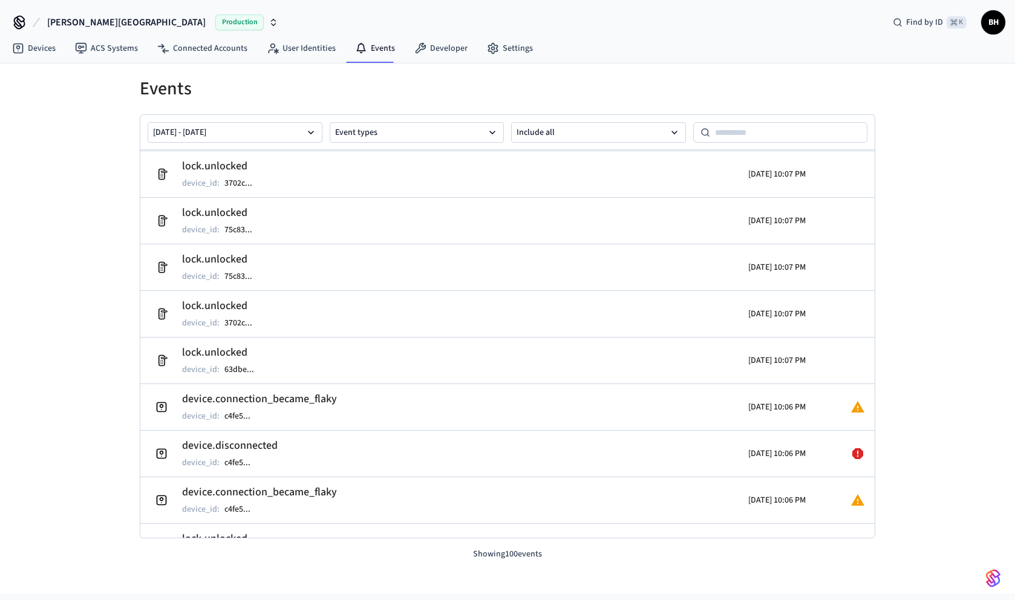
scroll to position [4275, 0]
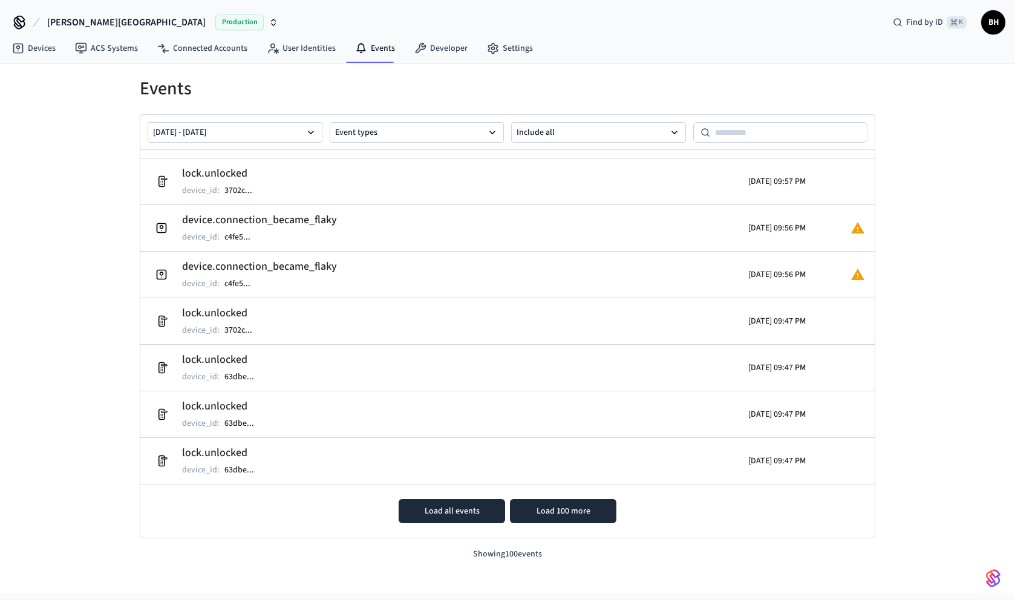
click at [489, 514] on button "Load all events" at bounding box center [452, 511] width 106 height 24
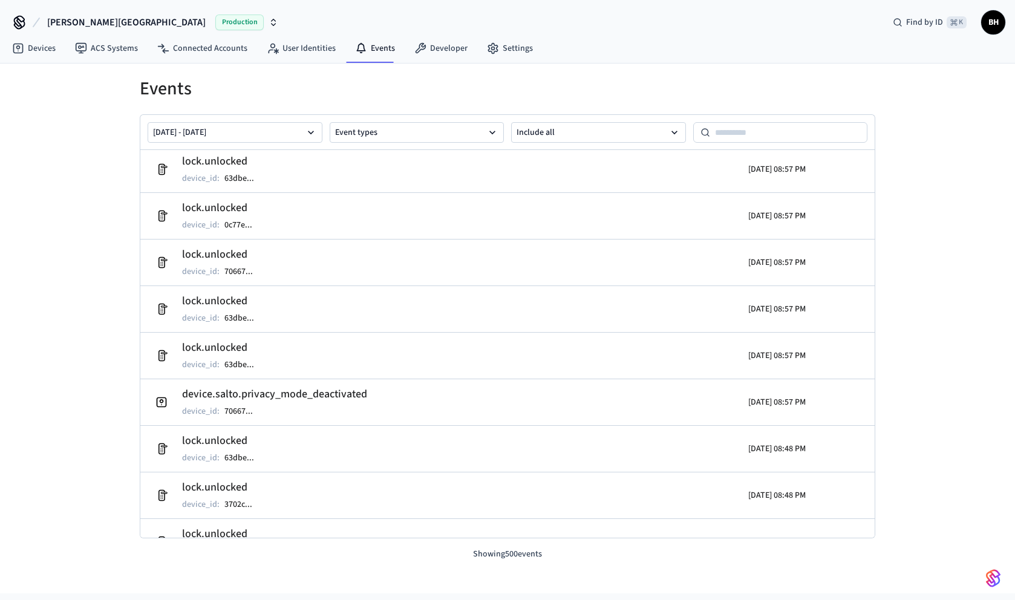
scroll to position [6047, 0]
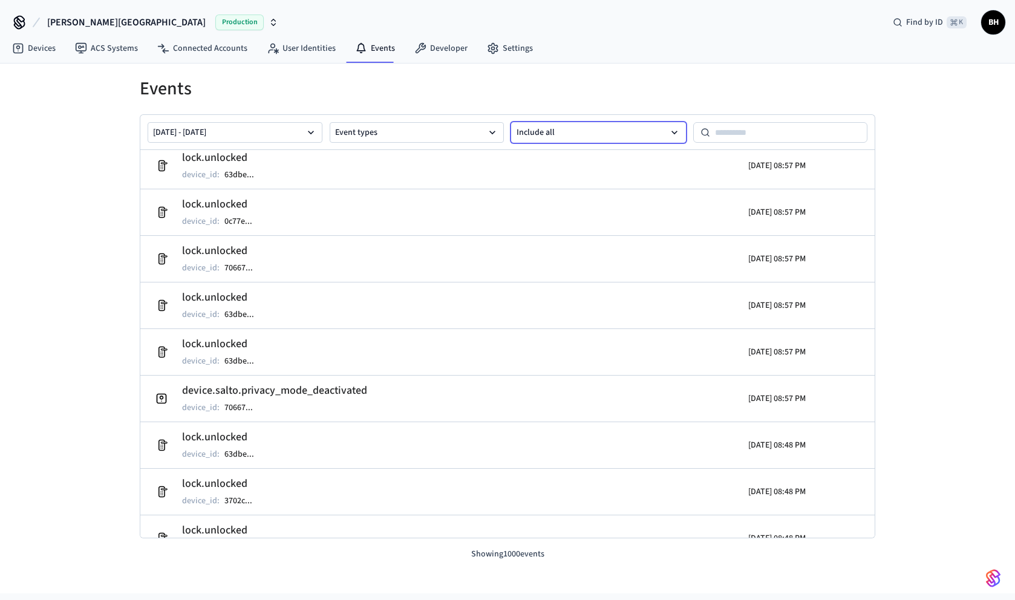
click at [572, 137] on button "Include all" at bounding box center [598, 132] width 175 height 21
click at [570, 244] on button "Errors and warnings" at bounding box center [598, 245] width 173 height 24
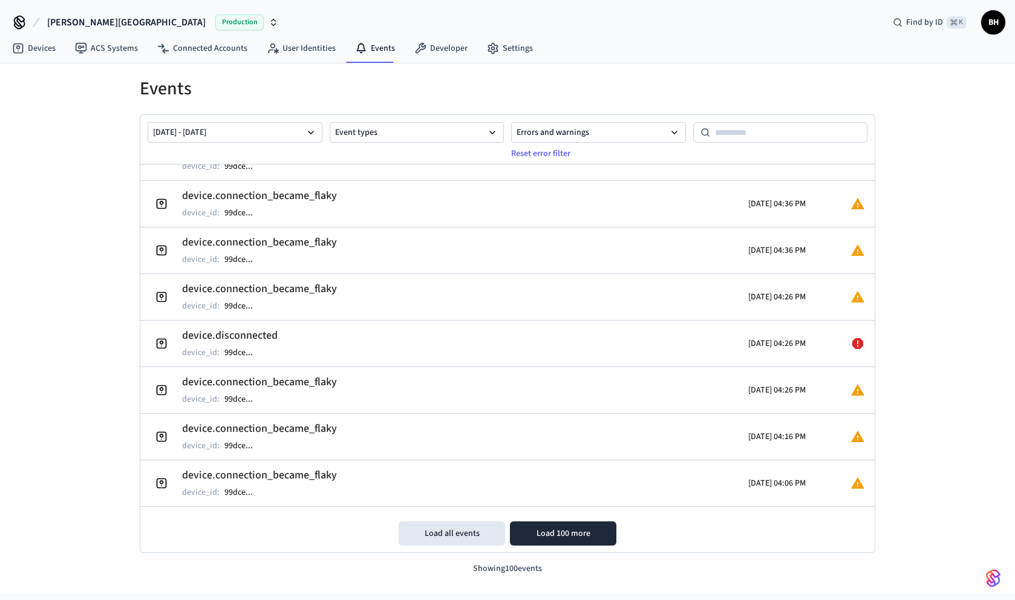
scroll to position [4275, 0]
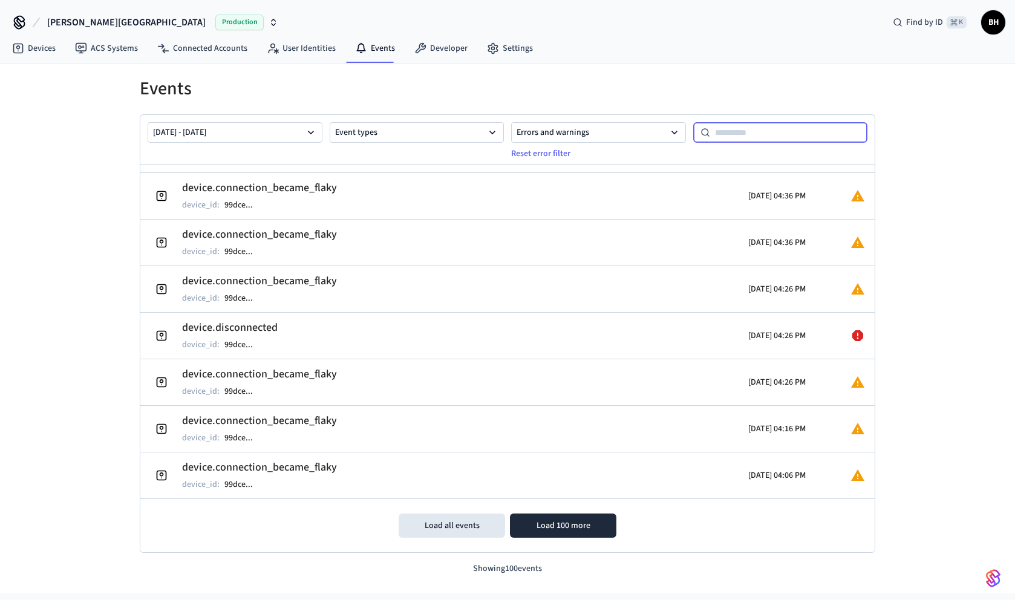
click at [717, 133] on input at bounding box center [789, 132] width 158 height 15
paste input "**********"
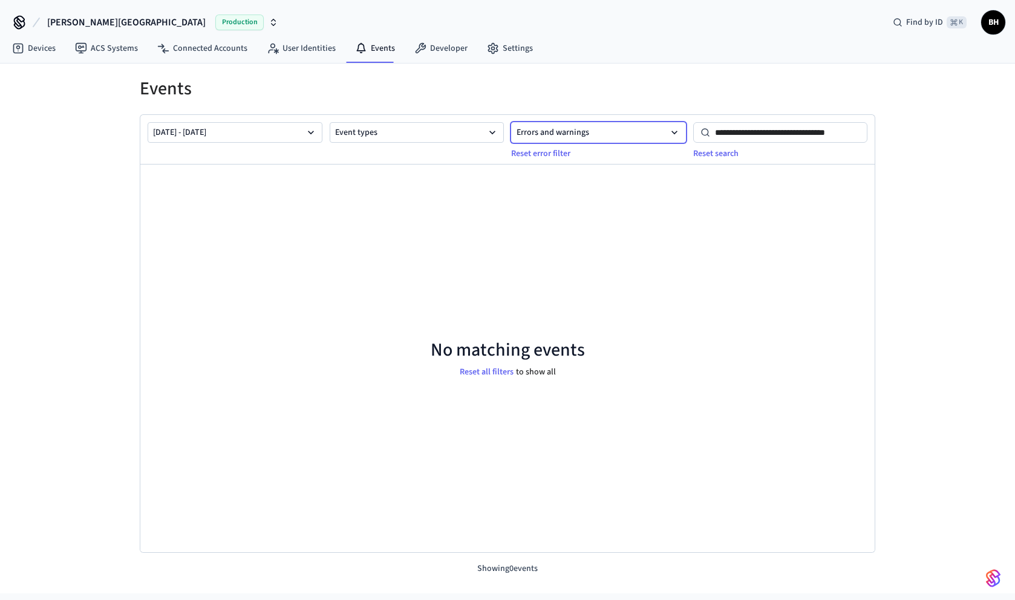
click at [546, 134] on button "Errors and warnings" at bounding box center [598, 132] width 175 height 21
click at [541, 167] on button "Include all" at bounding box center [598, 163] width 173 height 24
click at [780, 129] on input "**********" at bounding box center [789, 132] width 158 height 15
type input "**********"
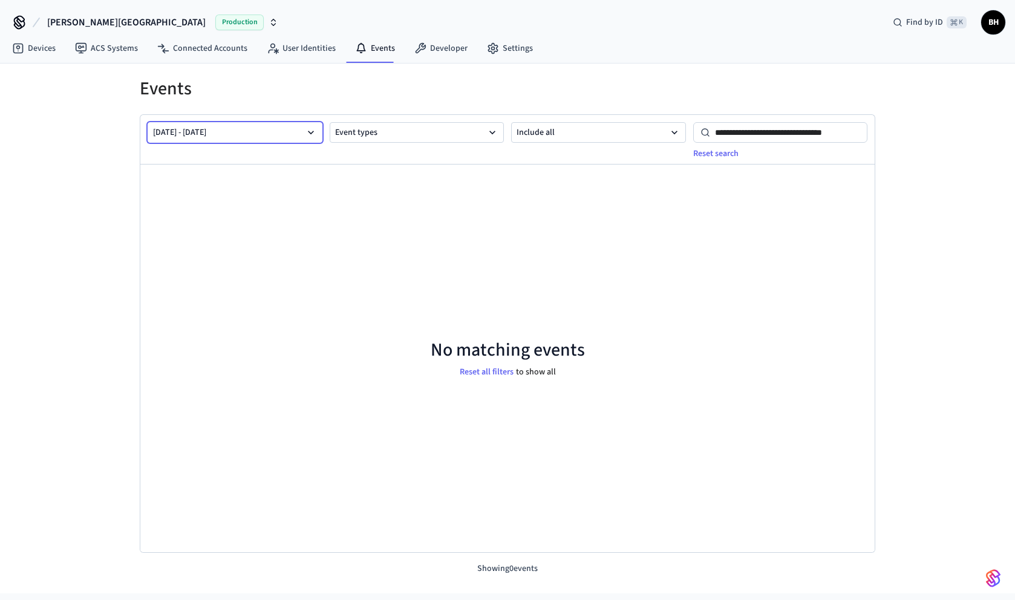
click at [296, 140] on button "Mar 01 2025 - Mar 23 2025" at bounding box center [235, 132] width 175 height 21
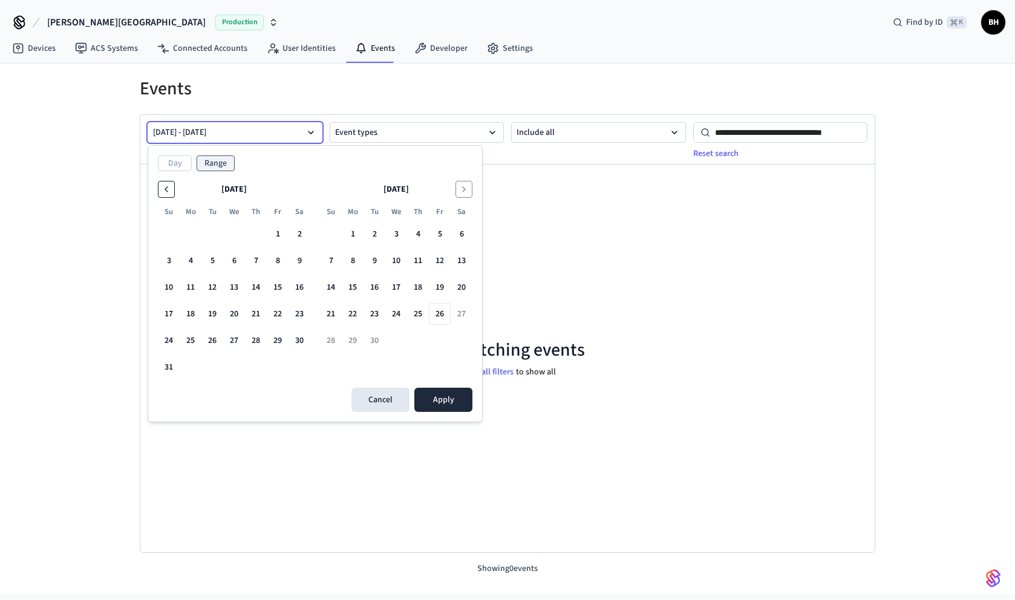
click at [166, 188] on icon "Go to the Previous Month" at bounding box center [167, 189] width 10 height 10
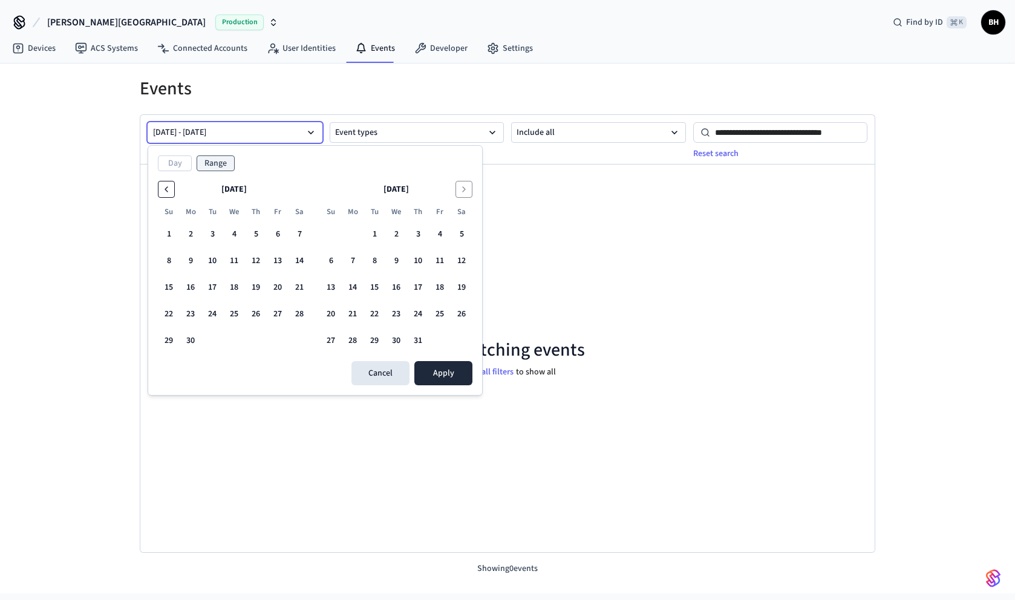
click at [166, 188] on icon "Go to the Previous Month" at bounding box center [167, 189] width 10 height 10
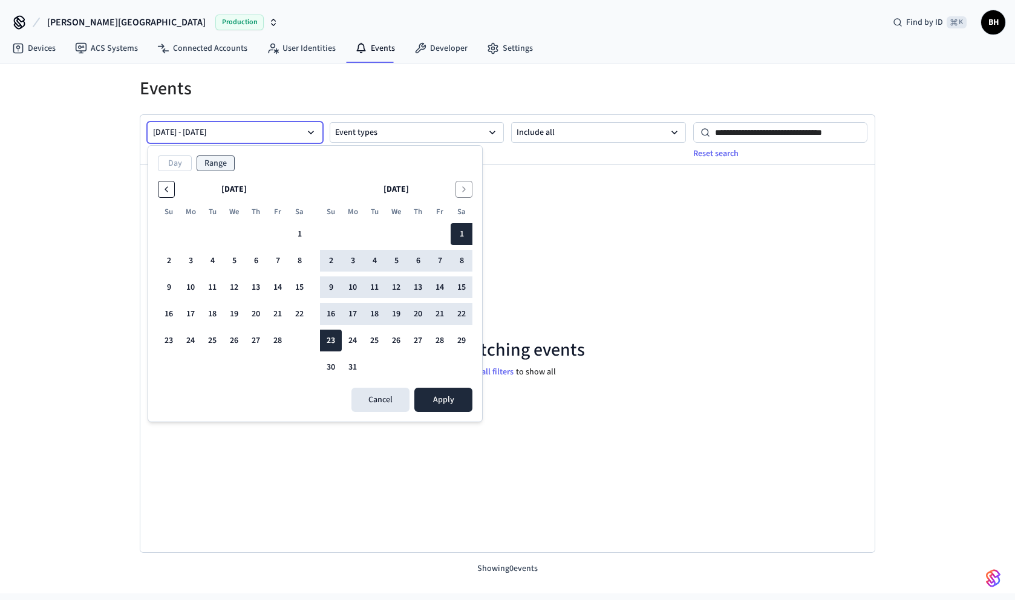
click at [166, 188] on icon "Go to the Previous Month" at bounding box center [167, 189] width 10 height 10
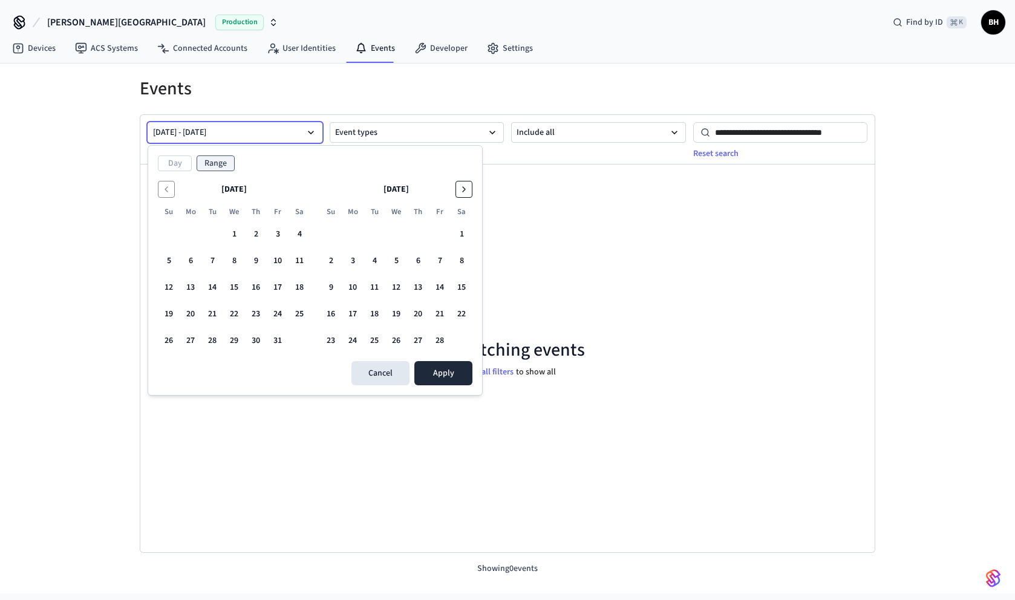
click at [470, 183] on button "Go to the Next Month" at bounding box center [463, 189] width 17 height 17
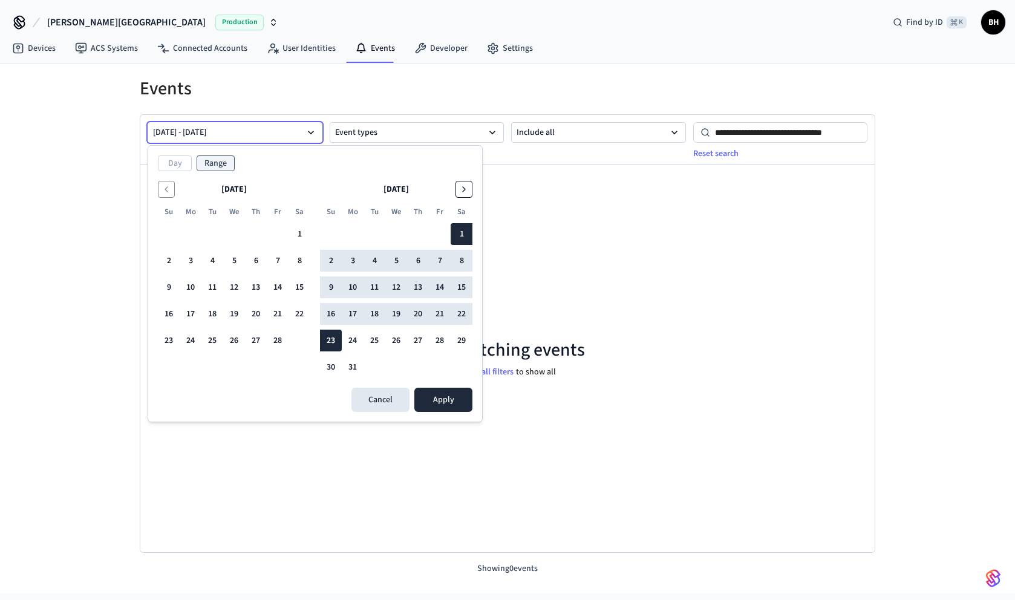
click at [467, 195] on button "Go to the Next Month" at bounding box center [463, 189] width 17 height 17
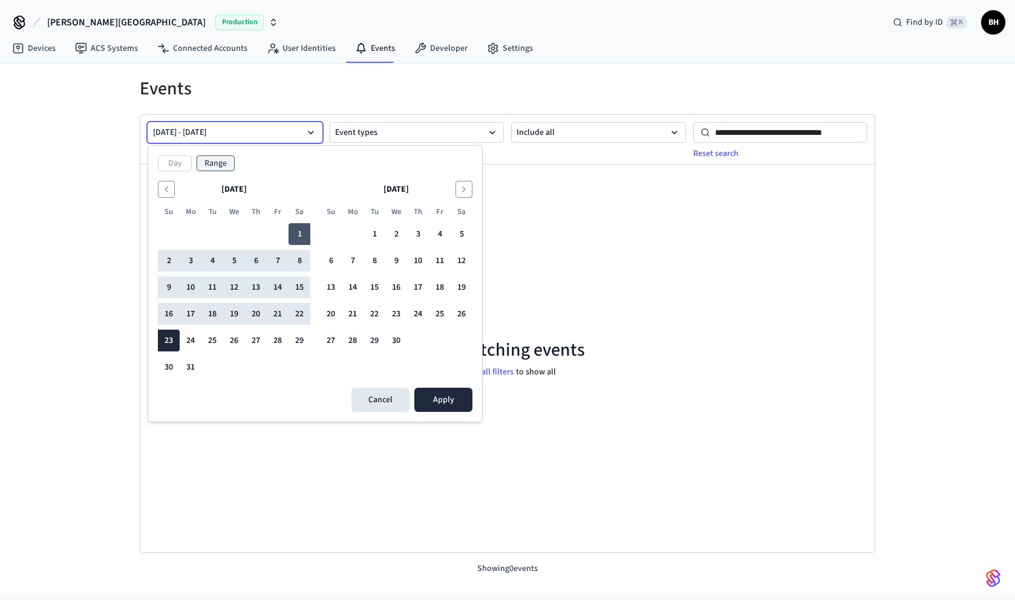
click at [297, 234] on button "1" at bounding box center [300, 234] width 22 height 22
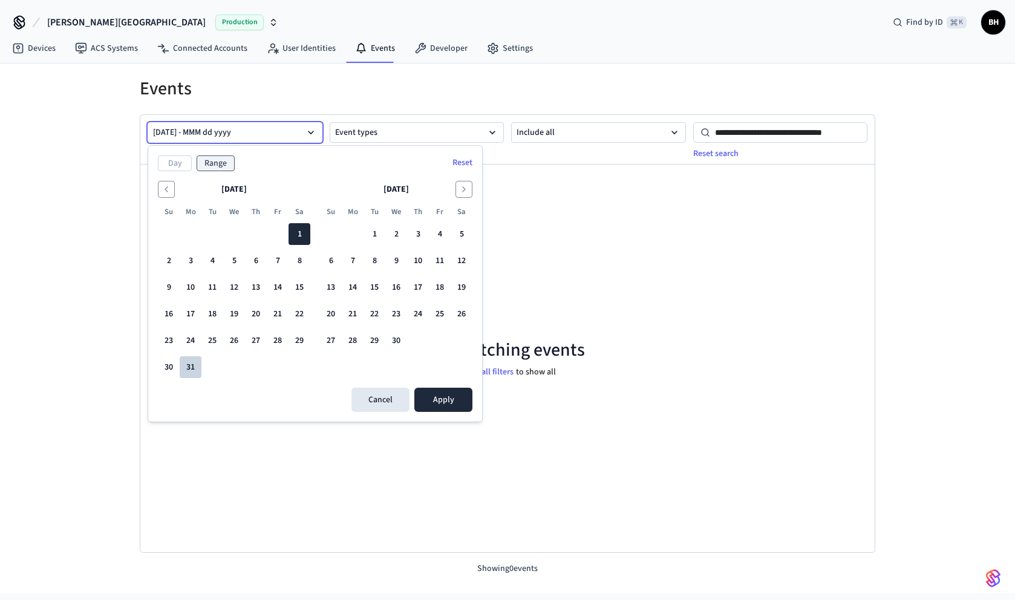
click at [190, 367] on button "31" at bounding box center [191, 367] width 22 height 22
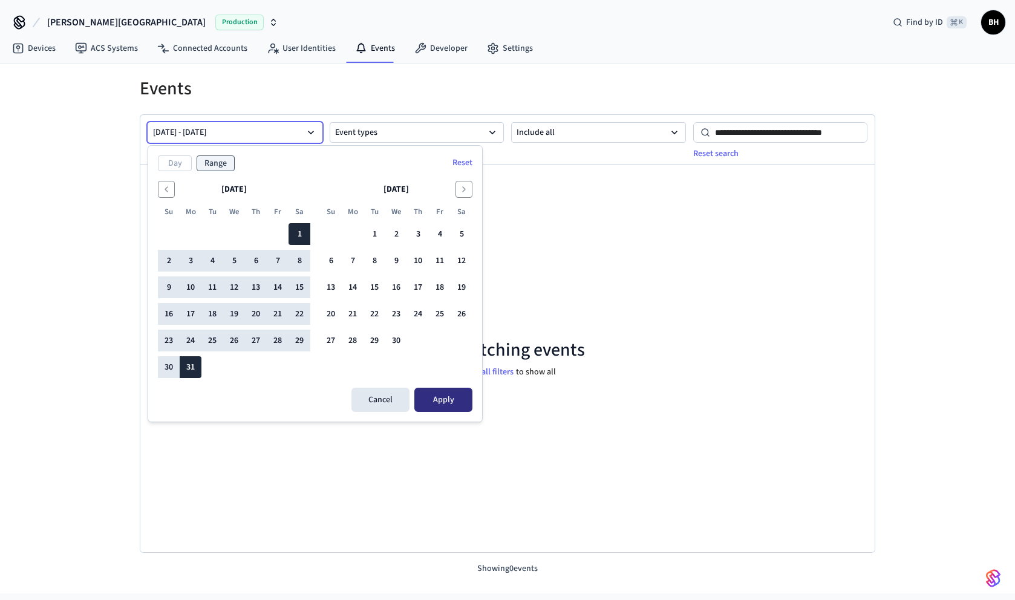
click at [452, 401] on button "Apply" at bounding box center [443, 400] width 58 height 24
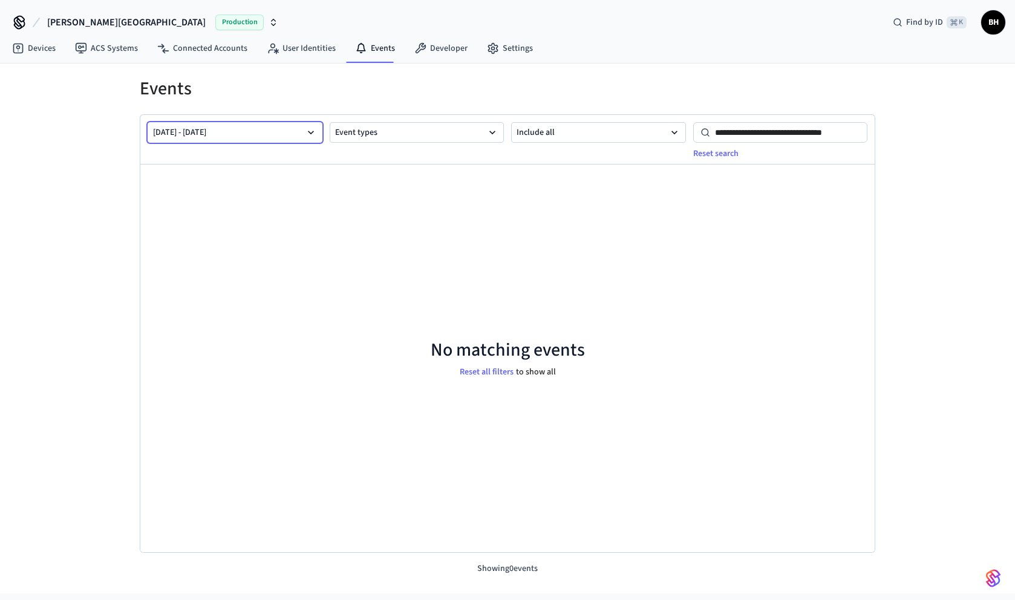
click at [290, 135] on button "Mar 01 2025 - Mar 31 2025" at bounding box center [235, 132] width 175 height 21
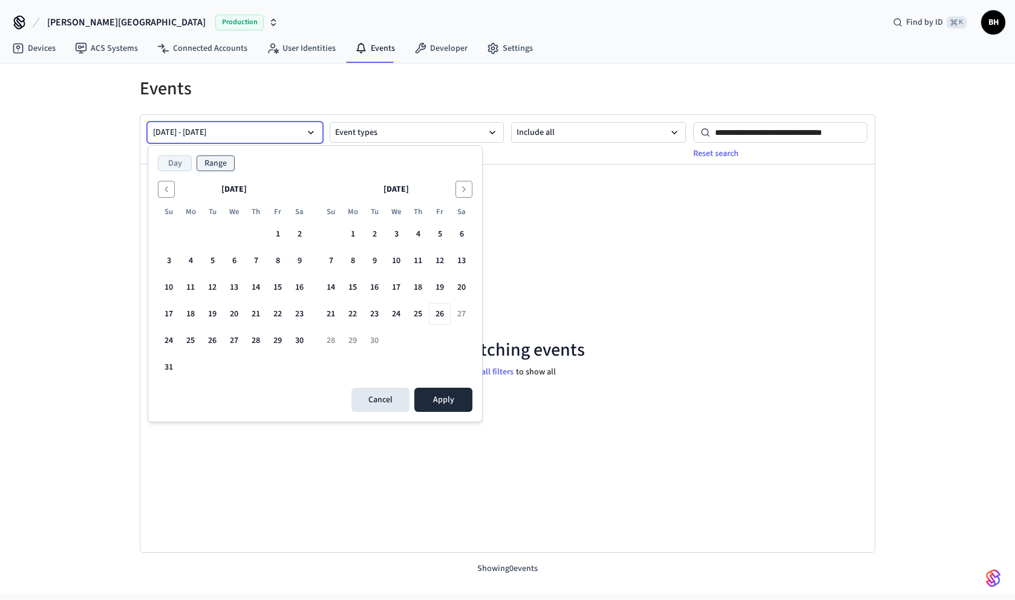
click at [180, 165] on button "Day" at bounding box center [175, 163] width 34 height 16
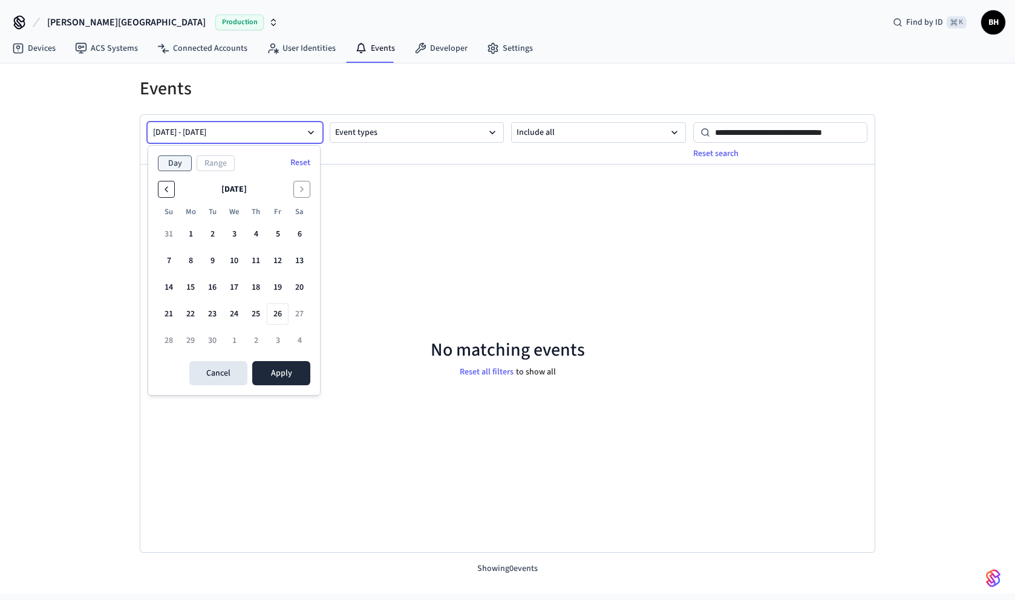
click at [163, 186] on icon "Go to the Previous Month" at bounding box center [167, 189] width 10 height 10
click at [297, 158] on button "Reset" at bounding box center [300, 162] width 34 height 19
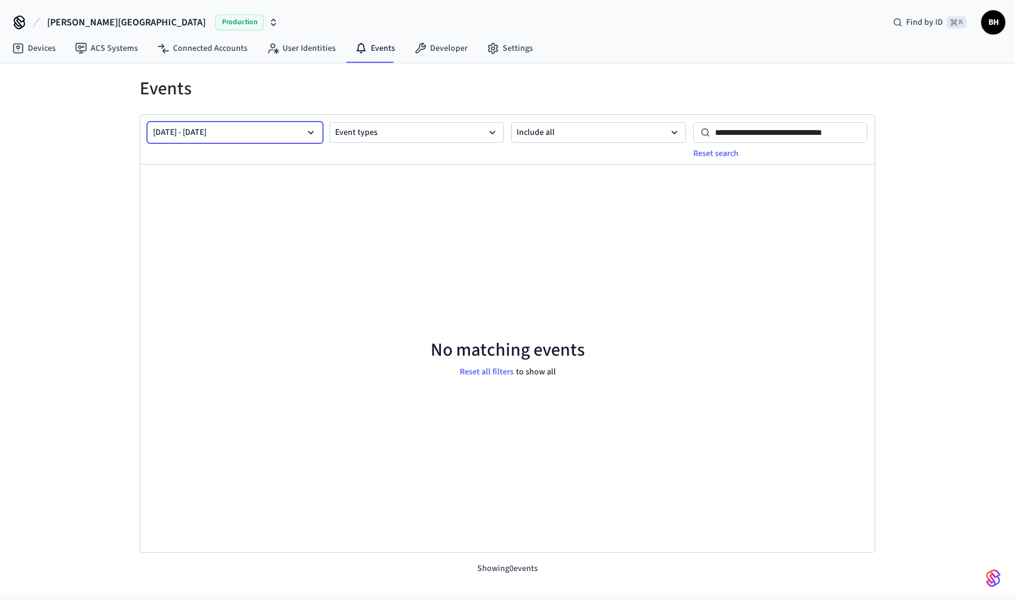
click at [297, 142] on button "Mar 01 2025 - Mar 31 2025" at bounding box center [235, 132] width 175 height 21
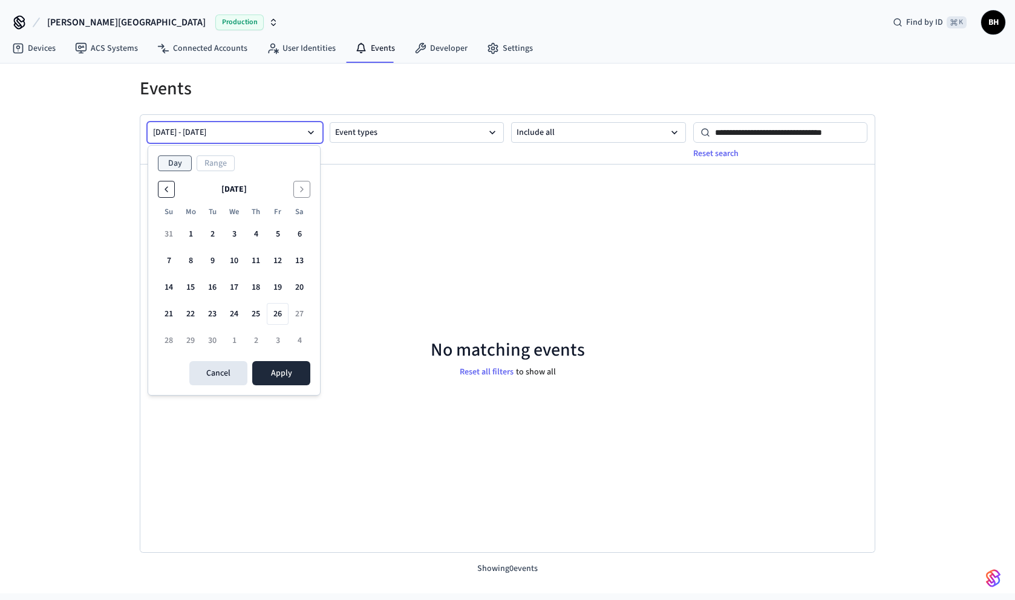
click at [168, 189] on icon "Go to the Previous Month" at bounding box center [167, 189] width 10 height 10
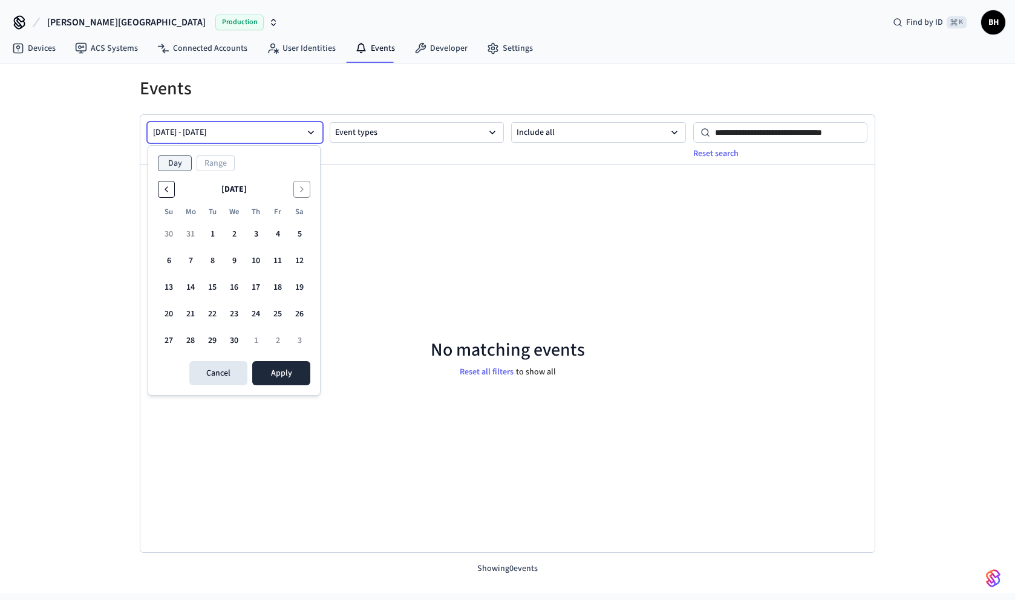
click at [168, 189] on icon "Go to the Previous Month" at bounding box center [167, 189] width 10 height 10
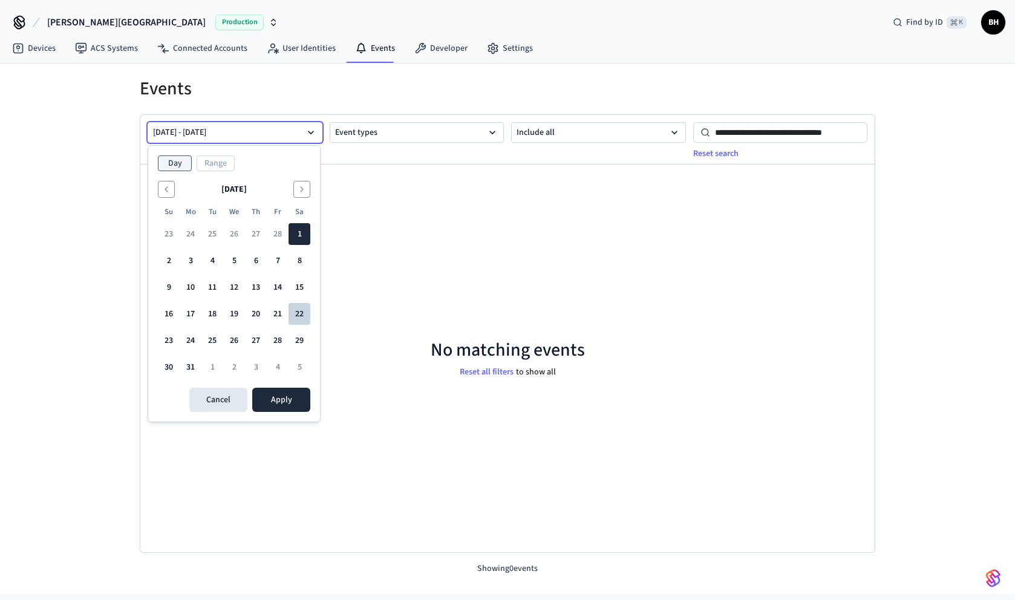
click at [299, 320] on button "22" at bounding box center [300, 314] width 22 height 22
click at [295, 396] on button "Apply" at bounding box center [281, 400] width 58 height 24
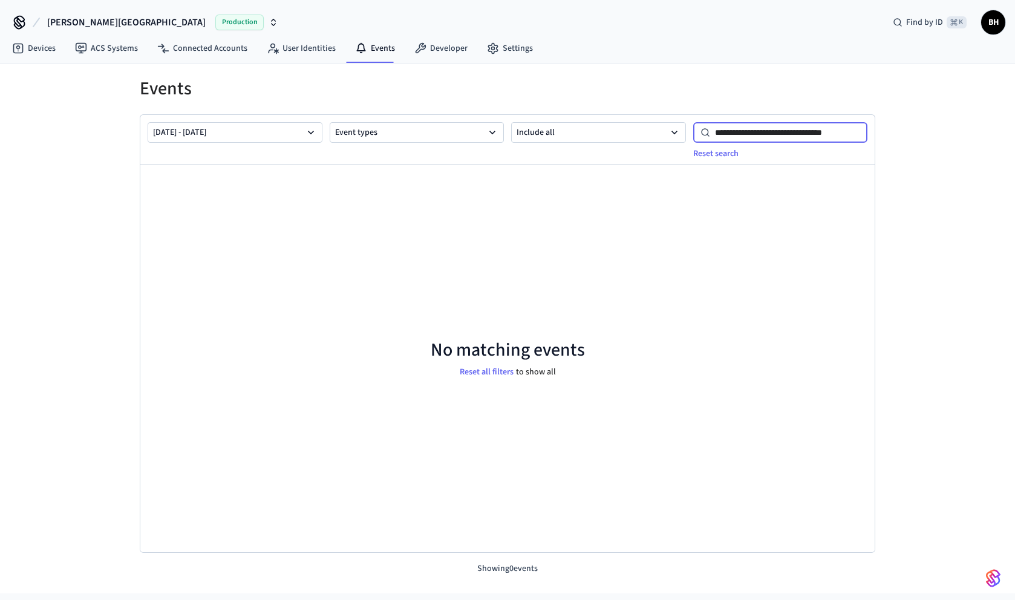
click at [753, 136] on input "**********" at bounding box center [789, 132] width 158 height 15
click at [305, 134] on icon "button" at bounding box center [311, 132] width 12 height 12
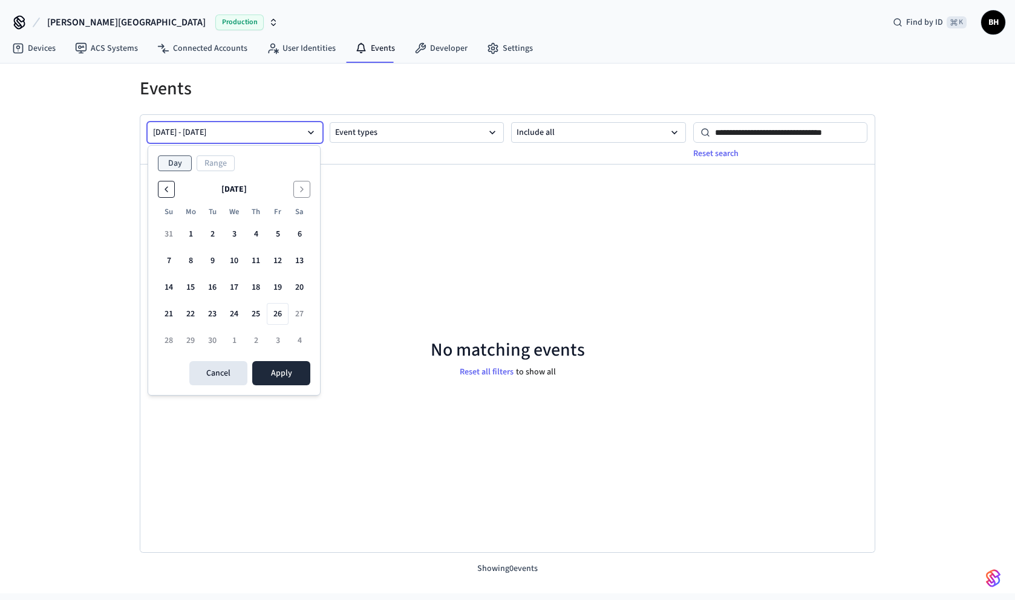
click at [171, 186] on icon "Go to the Previous Month" at bounding box center [167, 189] width 10 height 10
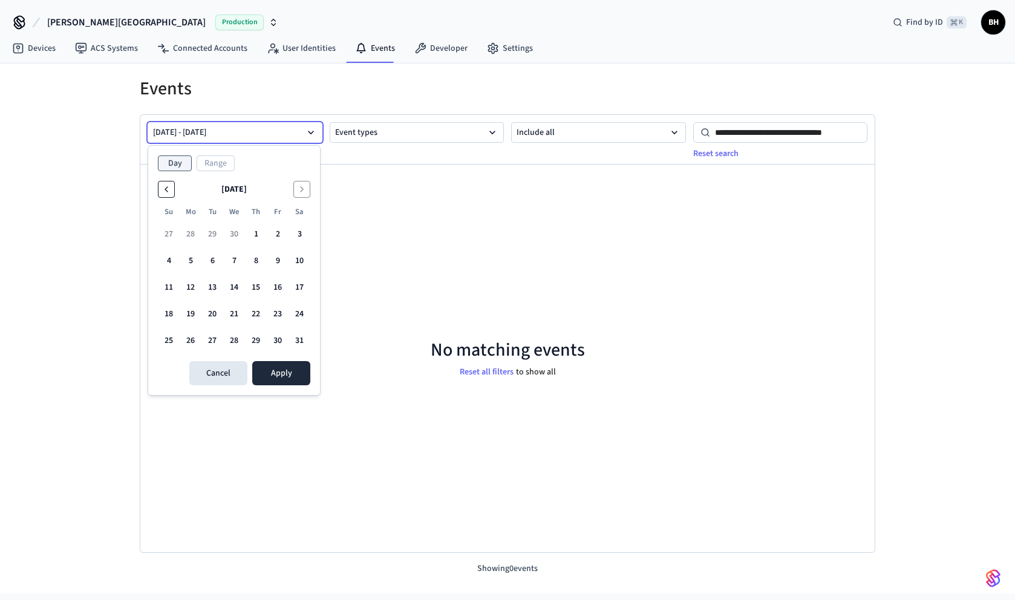
click at [171, 186] on icon "Go to the Previous Month" at bounding box center [167, 189] width 10 height 10
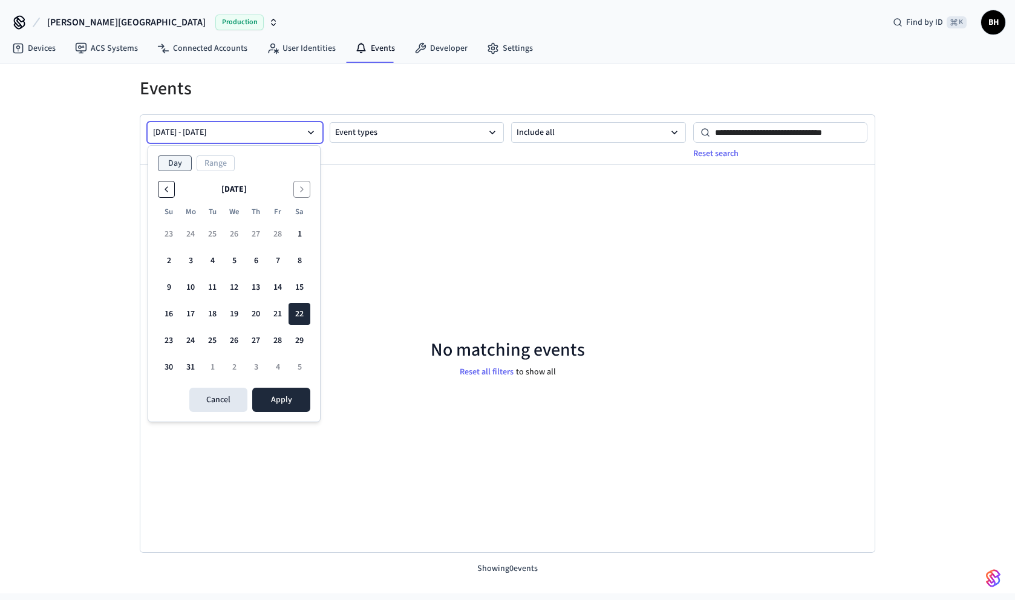
click at [171, 186] on icon "Go to the Previous Month" at bounding box center [167, 189] width 10 height 10
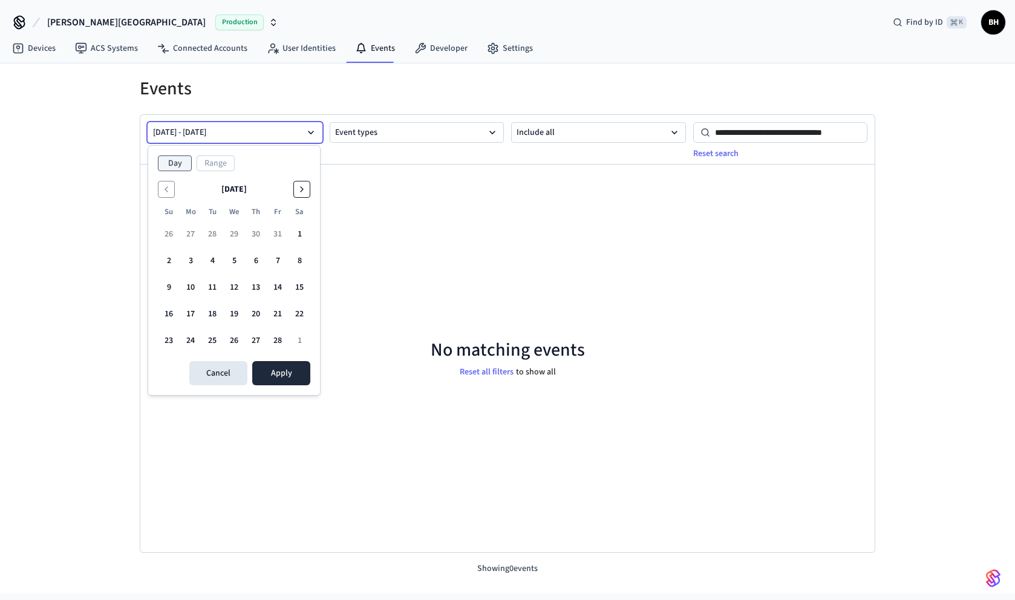
click at [302, 191] on icon "Go to the Next Month" at bounding box center [302, 189] width 10 height 10
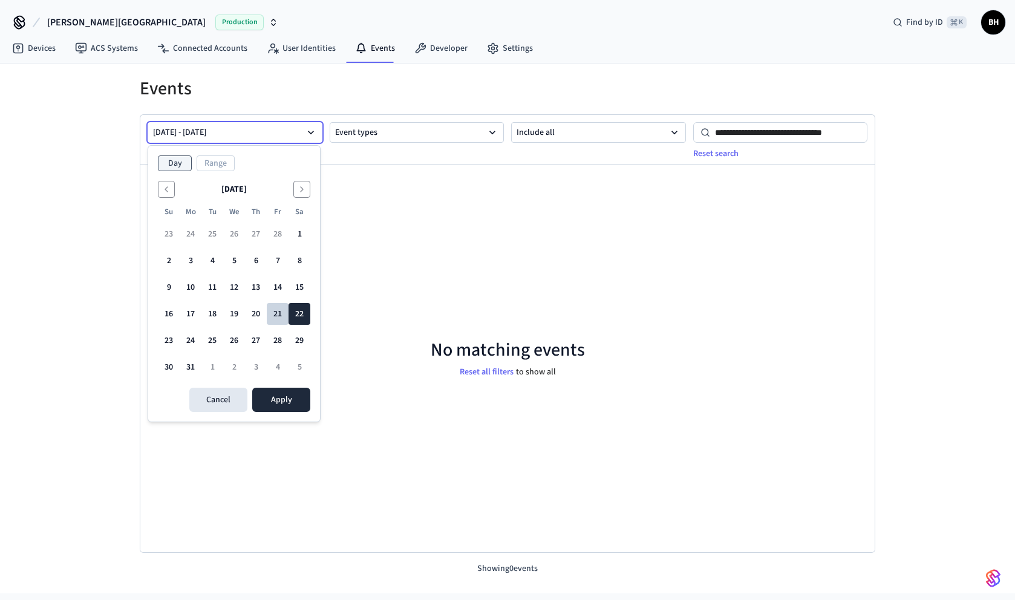
click at [280, 311] on button "21" at bounding box center [278, 314] width 22 height 22
click at [281, 398] on button "Apply" at bounding box center [281, 400] width 58 height 24
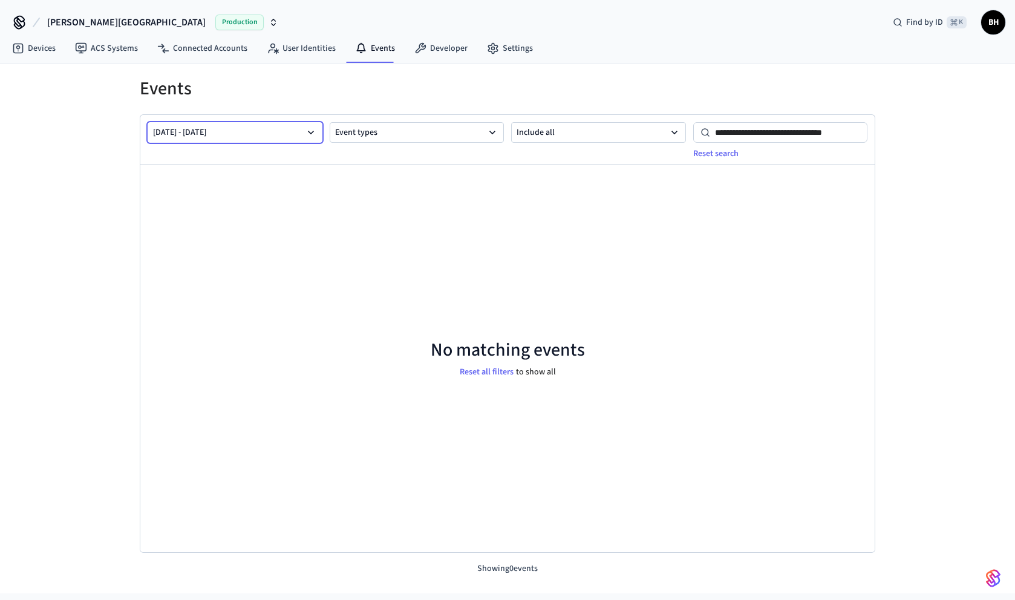
click at [285, 133] on button "Mar 21 2025 - Mar 21 2025" at bounding box center [235, 132] width 175 height 21
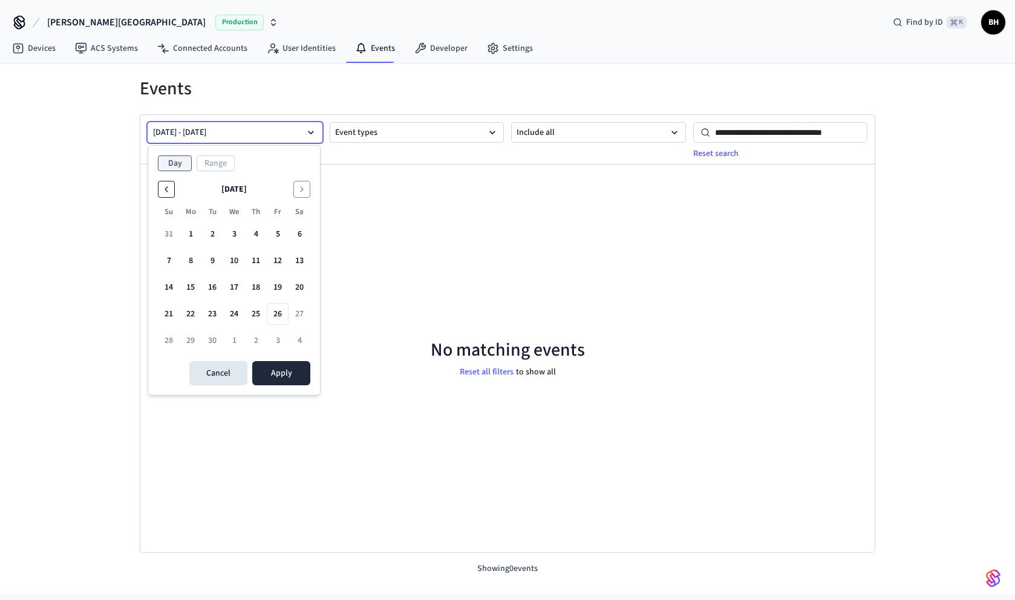
click at [170, 191] on icon "Go to the Previous Month" at bounding box center [167, 189] width 10 height 10
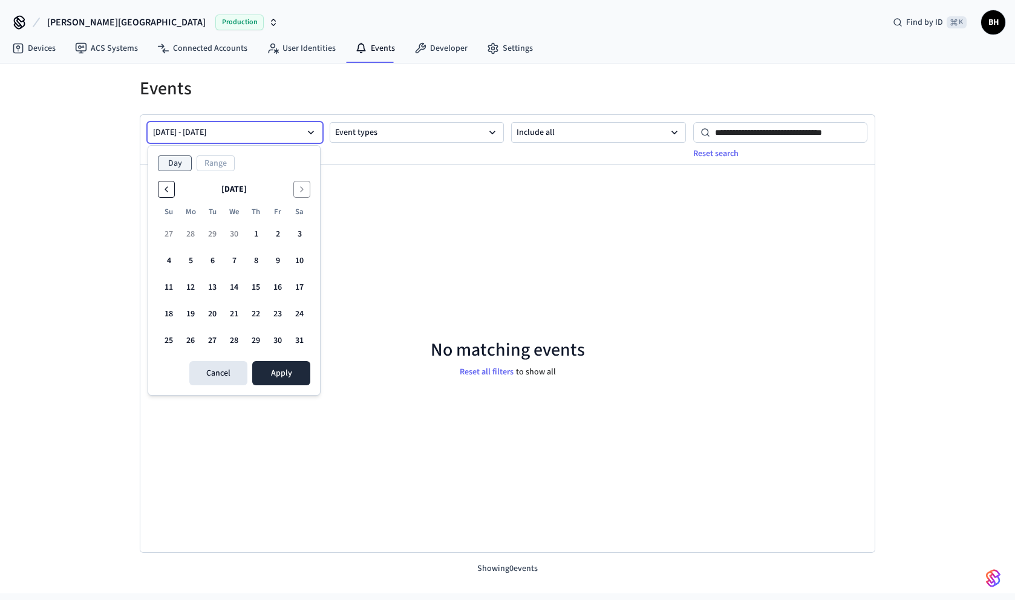
click at [170, 191] on icon "Go to the Previous Month" at bounding box center [167, 189] width 10 height 10
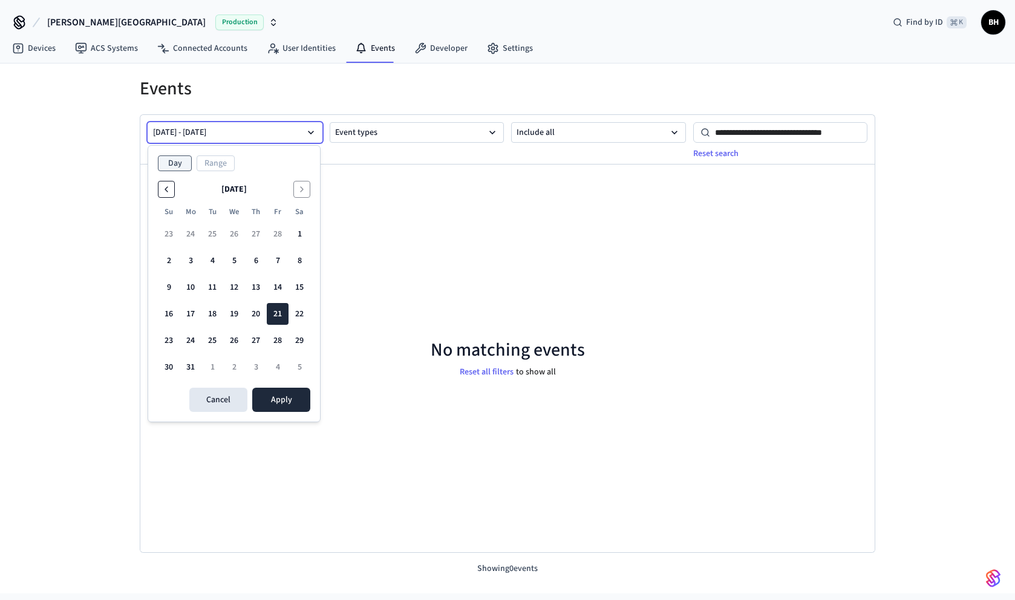
click at [170, 191] on icon "Go to the Previous Month" at bounding box center [167, 189] width 10 height 10
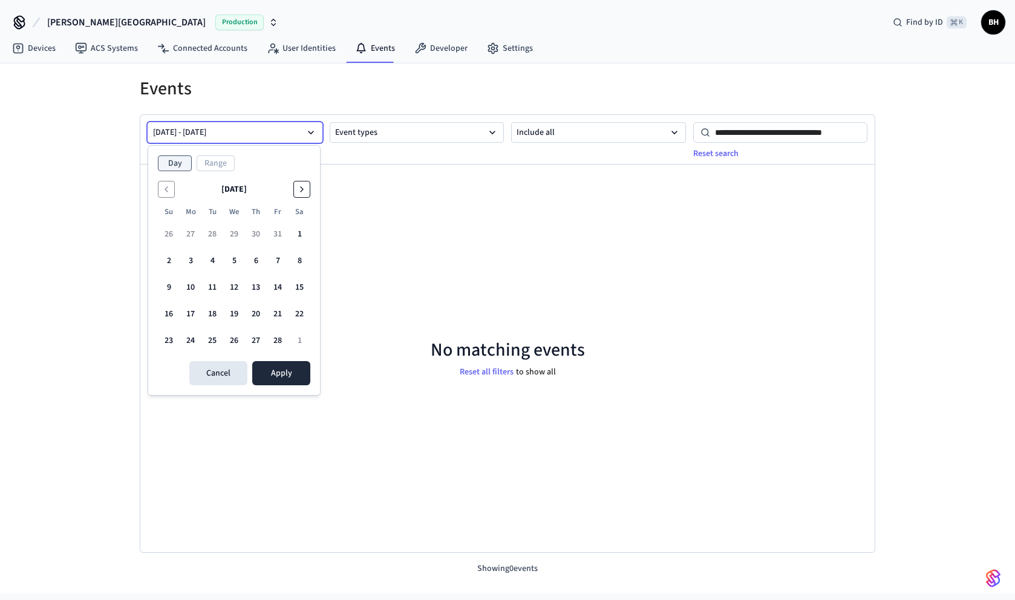
click at [305, 188] on icon "Go to the Next Month" at bounding box center [302, 189] width 10 height 10
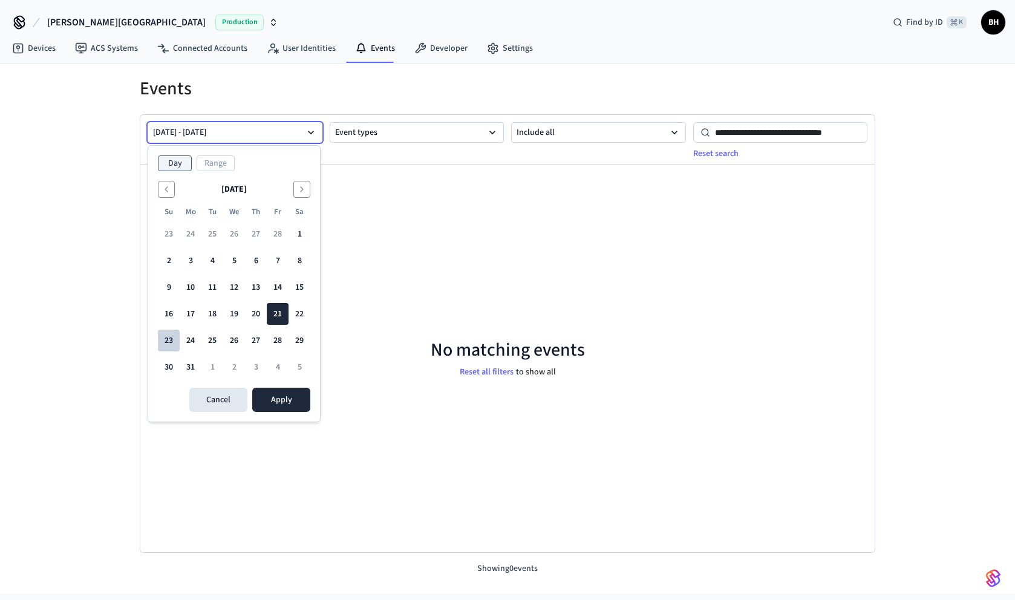
click at [172, 345] on button "23" at bounding box center [169, 341] width 22 height 22
click at [277, 391] on button "Apply" at bounding box center [281, 400] width 58 height 24
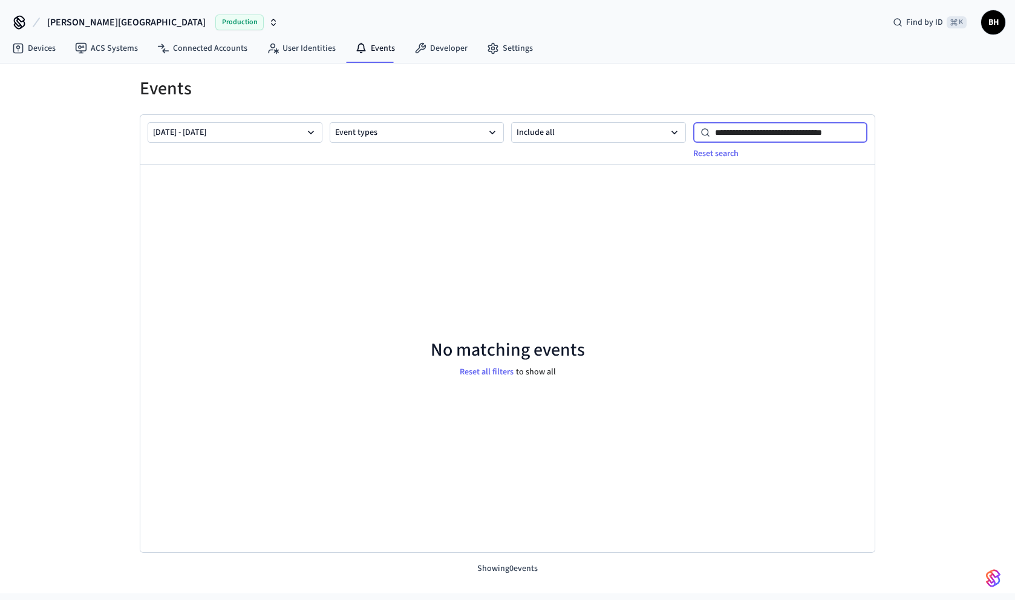
click at [746, 136] on input "**********" at bounding box center [789, 132] width 158 height 15
click at [746, 139] on input "**********" at bounding box center [789, 132] width 158 height 15
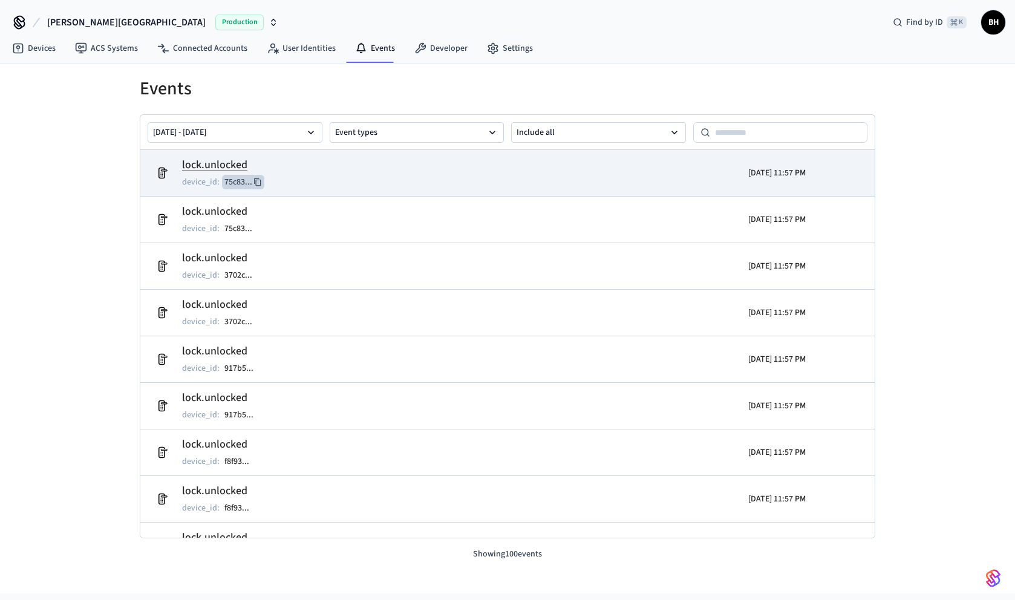
click at [248, 184] on button "75c83 ..." at bounding box center [243, 182] width 42 height 15
click at [204, 183] on p "device_id :" at bounding box center [201, 182] width 38 height 12
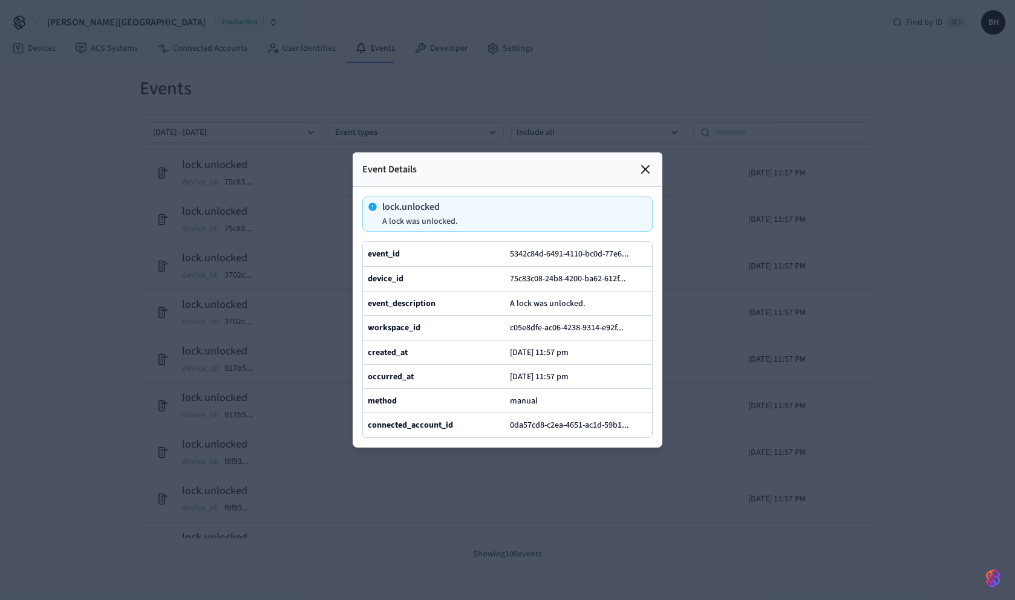
click at [474, 290] on div "device_id 75c83c08-24b8-4200-ba62-612f ..." at bounding box center [507, 278] width 289 height 25
click at [531, 252] on button "5342c84d-6491-4110-bc0d-77e6 ..." at bounding box center [575, 254] width 134 height 15
click at [644, 172] on icon at bounding box center [645, 169] width 15 height 15
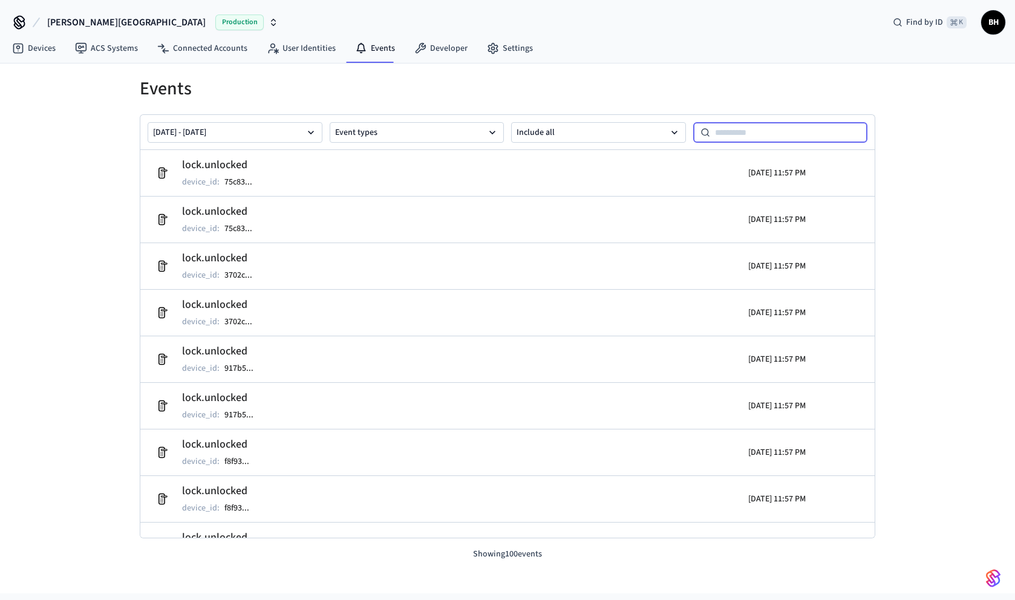
click at [744, 134] on input at bounding box center [789, 132] width 158 height 15
paste input "**********"
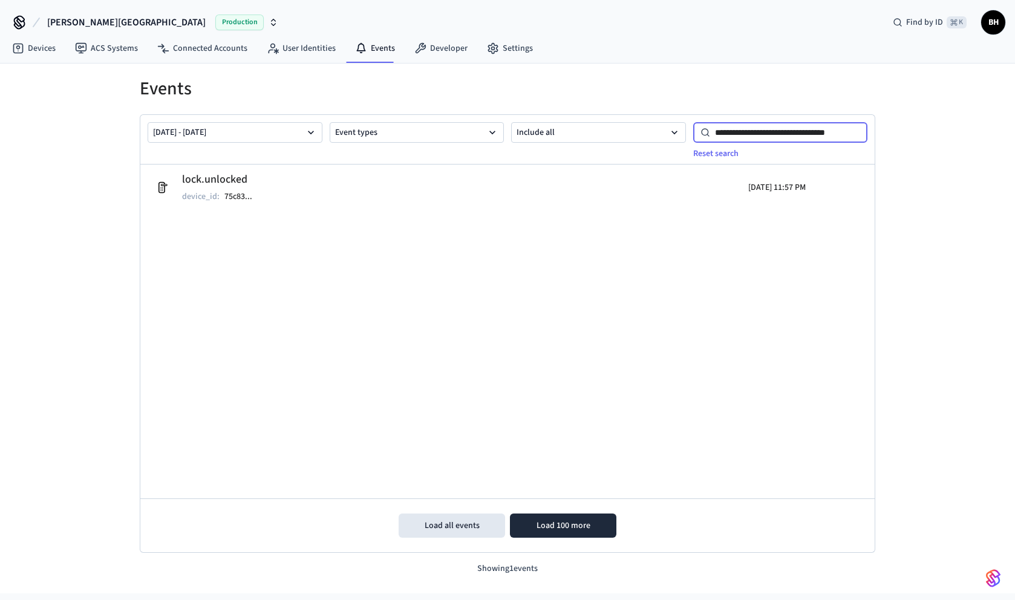
click at [725, 134] on input "**********" at bounding box center [789, 132] width 158 height 15
paste input
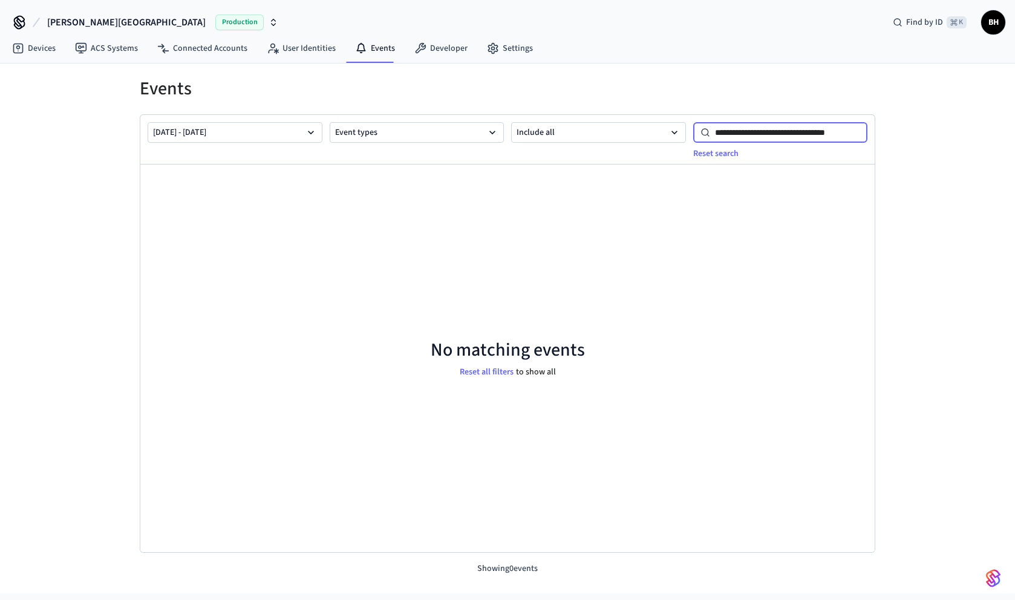
scroll to position [1, 0]
paste input "**********"
type input "**********"
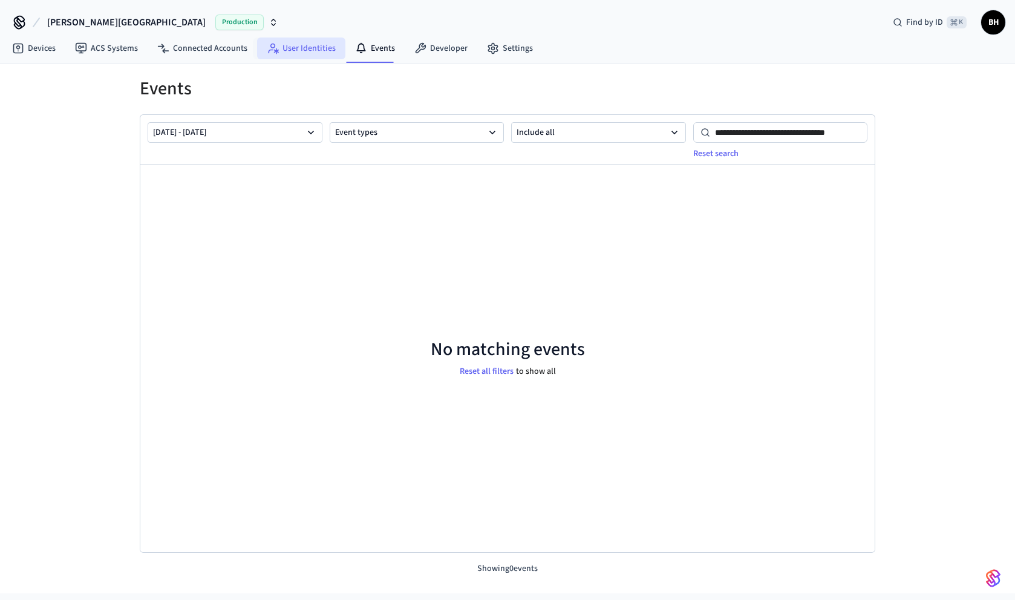
click at [298, 45] on link "User Identities" at bounding box center [301, 49] width 88 height 22
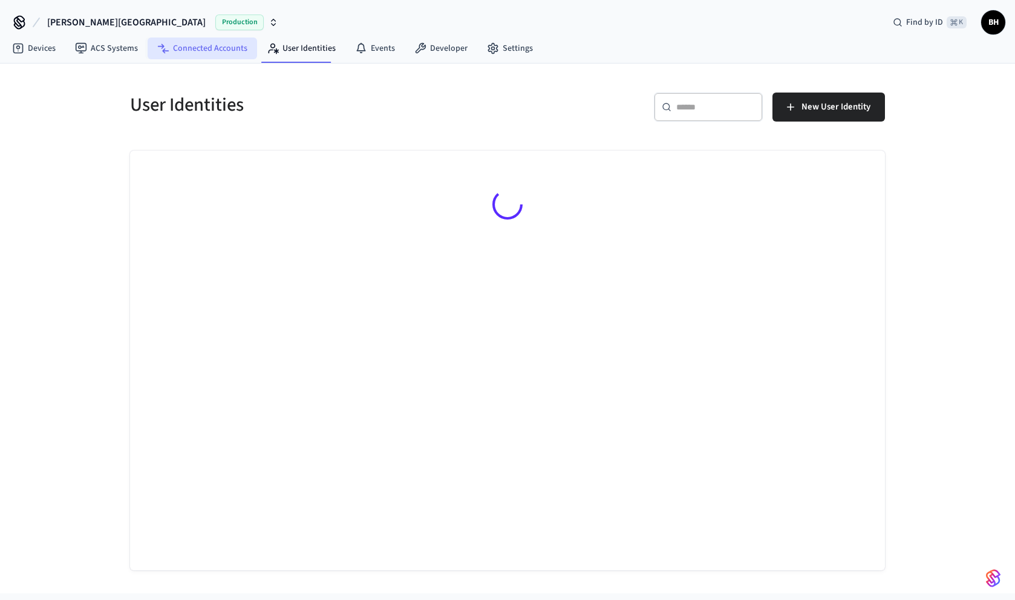
click at [214, 55] on link "Connected Accounts" at bounding box center [202, 49] width 109 height 22
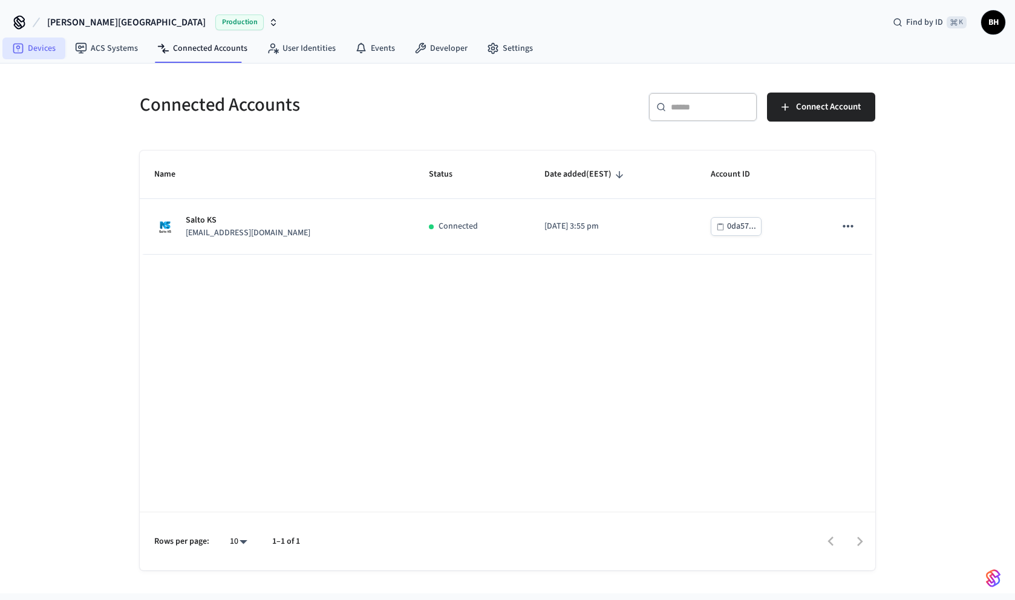
click at [47, 47] on link "Devices" at bounding box center [33, 49] width 63 height 22
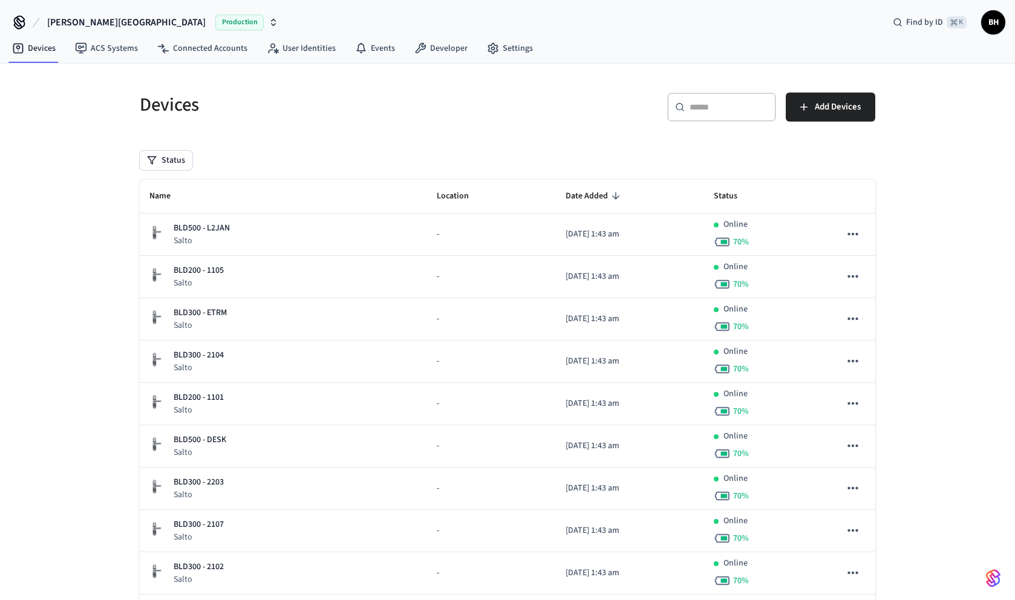
click at [704, 95] on div "​ ​" at bounding box center [721, 107] width 109 height 29
paste input "**********"
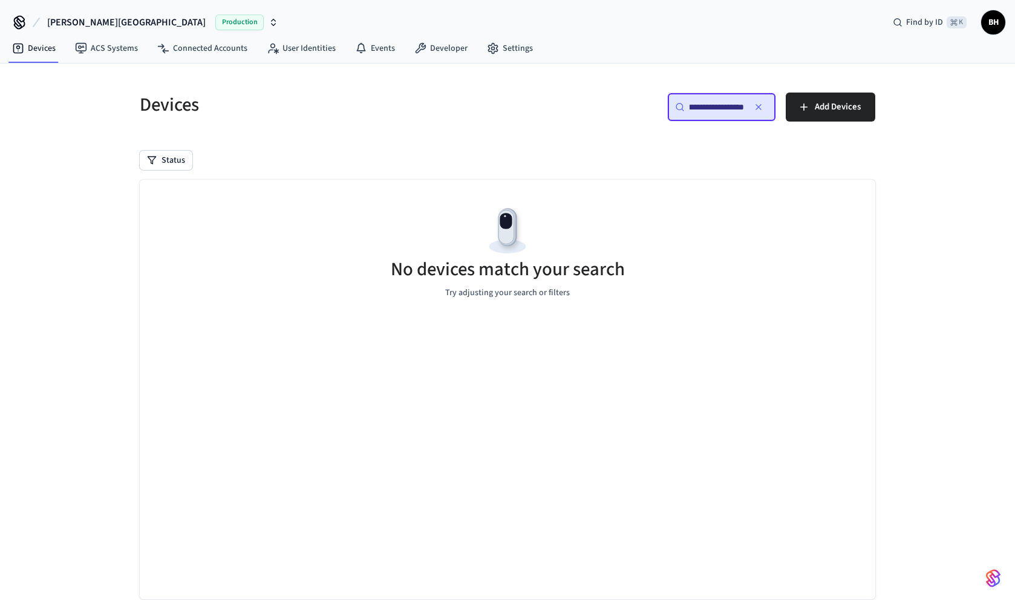
type input "**********"
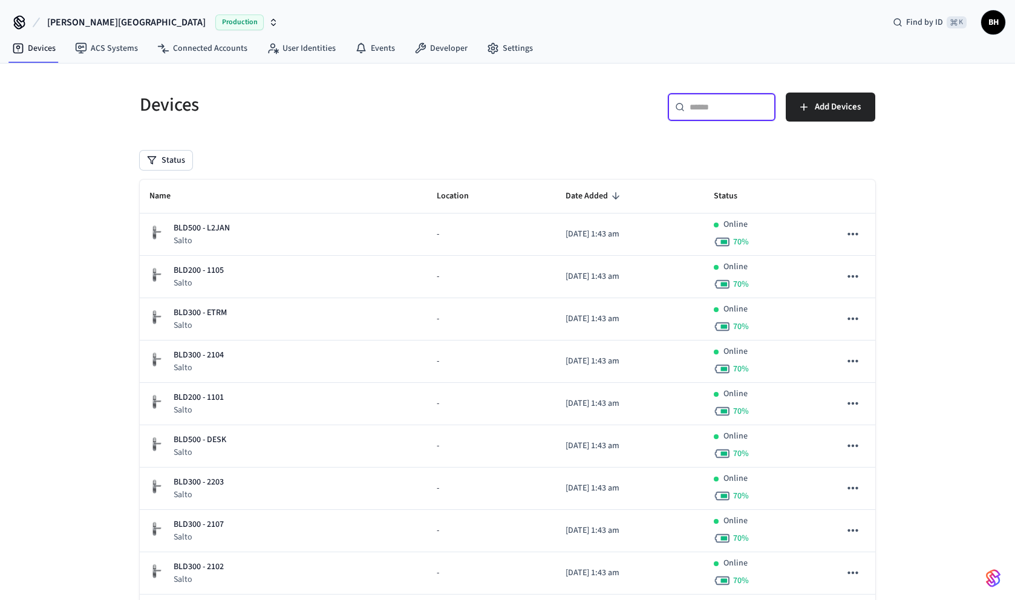
paste input "**********"
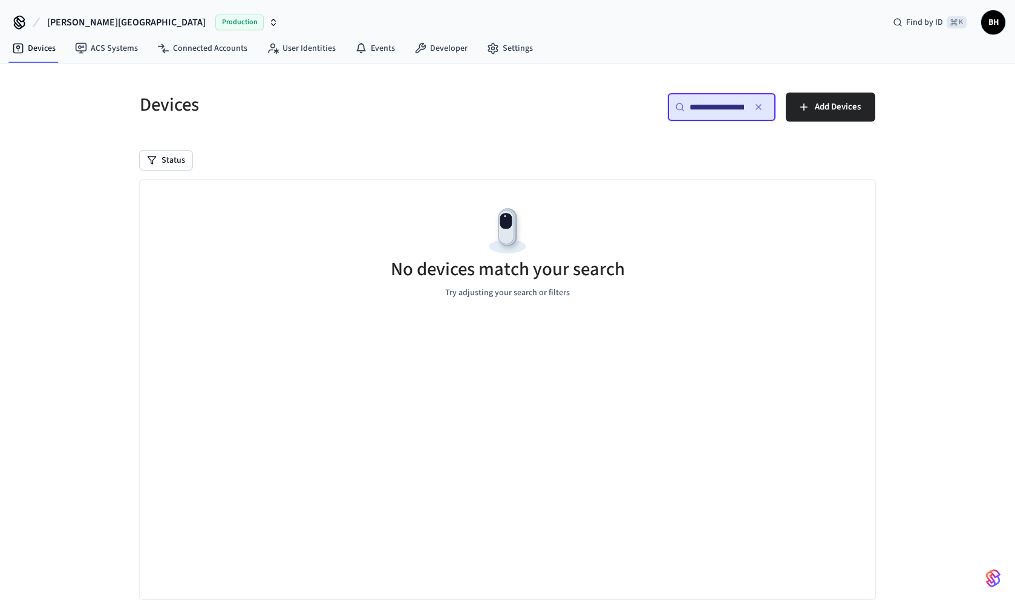
type input "**********"
click at [757, 106] on icon "button" at bounding box center [758, 107] width 5 height 5
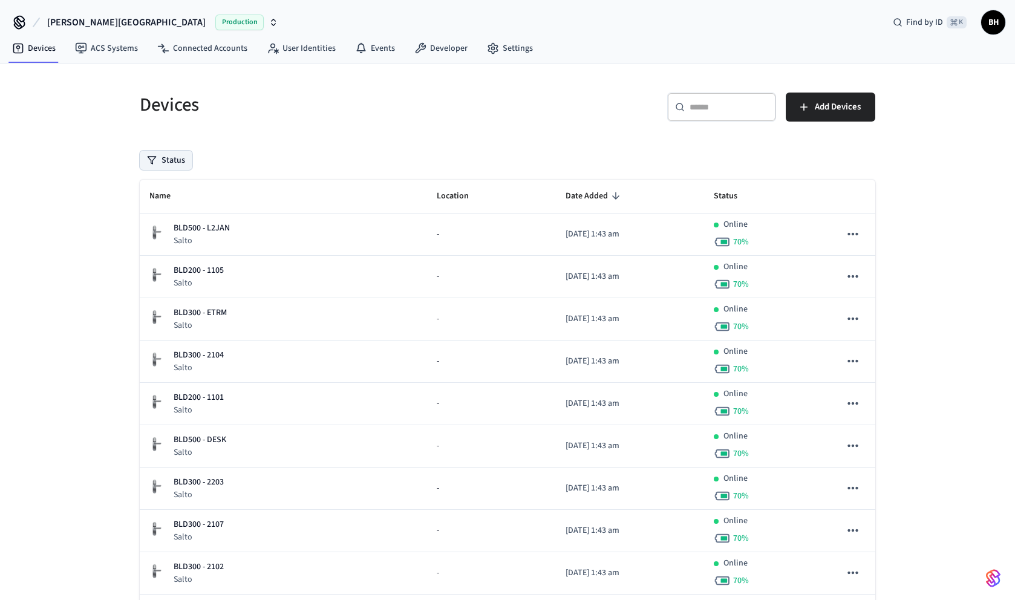
click at [178, 163] on button "Status" at bounding box center [166, 160] width 53 height 19
click at [193, 216] on label "Offline" at bounding box center [216, 222] width 103 height 15
click at [157, 218] on button "Offline" at bounding box center [153, 223] width 10 height 10
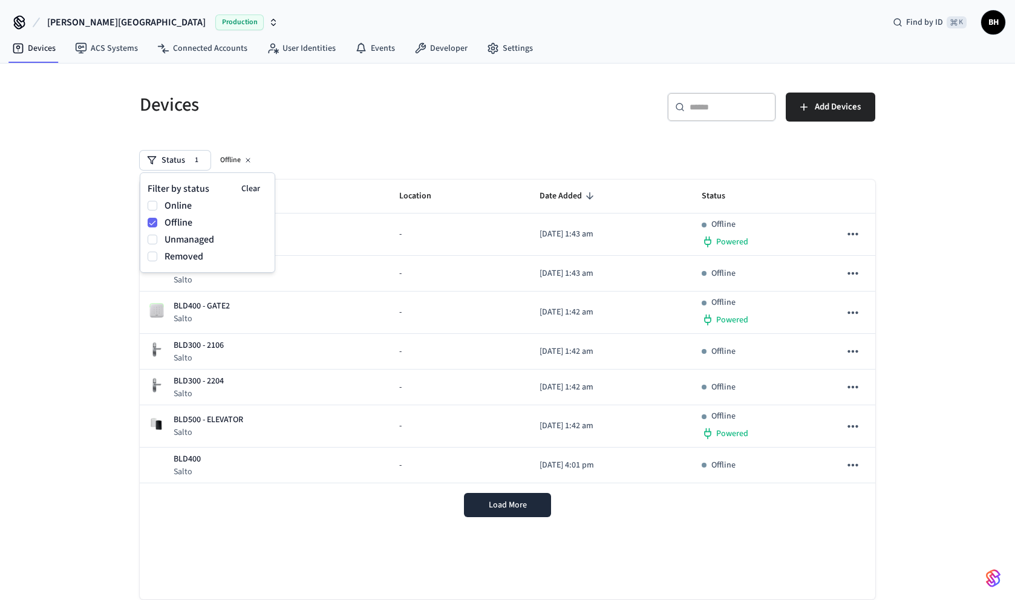
click at [194, 238] on label "Unmanaged" at bounding box center [216, 239] width 103 height 15
click at [157, 238] on button "Unmanaged" at bounding box center [153, 240] width 10 height 10
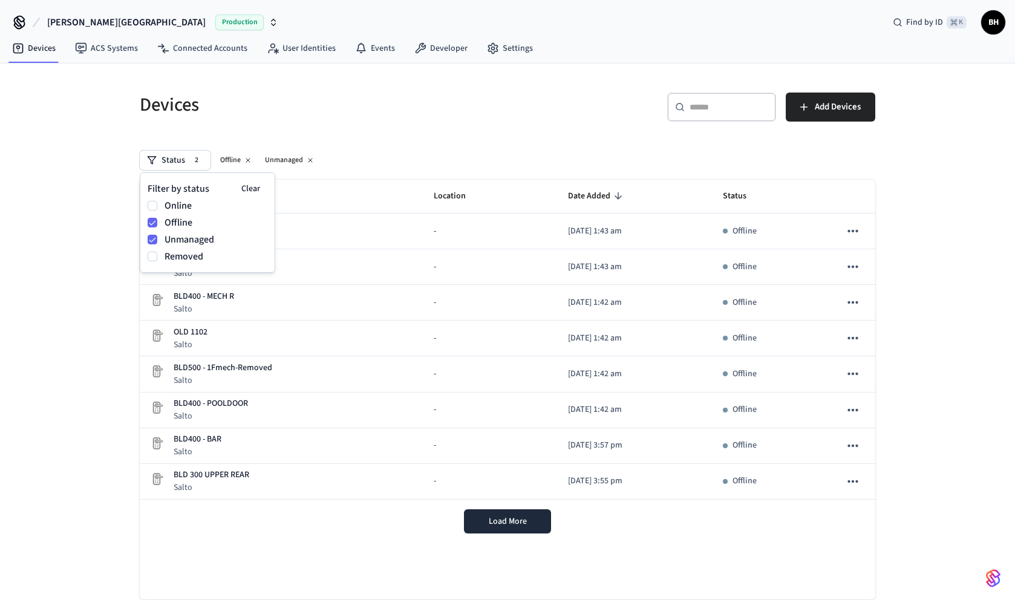
click at [192, 256] on label "Removed" at bounding box center [216, 256] width 103 height 15
click at [157, 256] on button "Removed" at bounding box center [153, 257] width 10 height 10
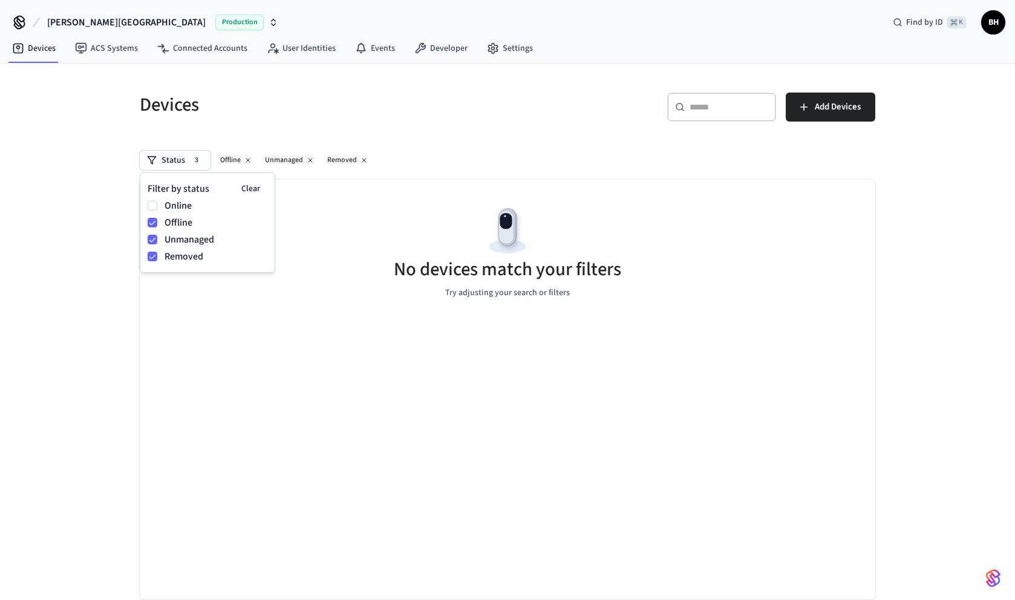
click at [88, 235] on div "Devices ​ ​ Add Devices Status 3 Offline Unmanaged Removed No devices match you…" at bounding box center [507, 348] width 1015 height 568
click at [190, 161] on span "3" at bounding box center [196, 160] width 13 height 12
click at [170, 209] on label "Online" at bounding box center [216, 205] width 103 height 15
click at [157, 209] on button "Online" at bounding box center [153, 206] width 10 height 10
click at [100, 244] on div "Devices ​ ​ Add Devices Status 4 Offline Unmanaged Removed Online No devices ma…" at bounding box center [507, 348] width 1015 height 568
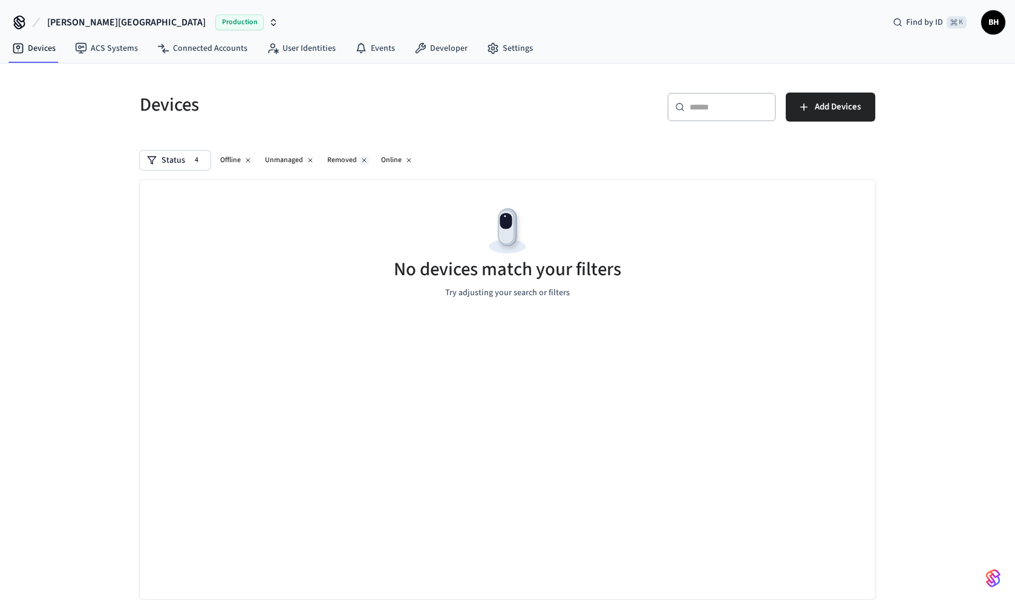
click at [361, 162] on icon at bounding box center [364, 160] width 7 height 7
click at [246, 162] on icon at bounding box center [248, 160] width 4 height 4
click at [310, 160] on icon at bounding box center [310, 160] width 7 height 7
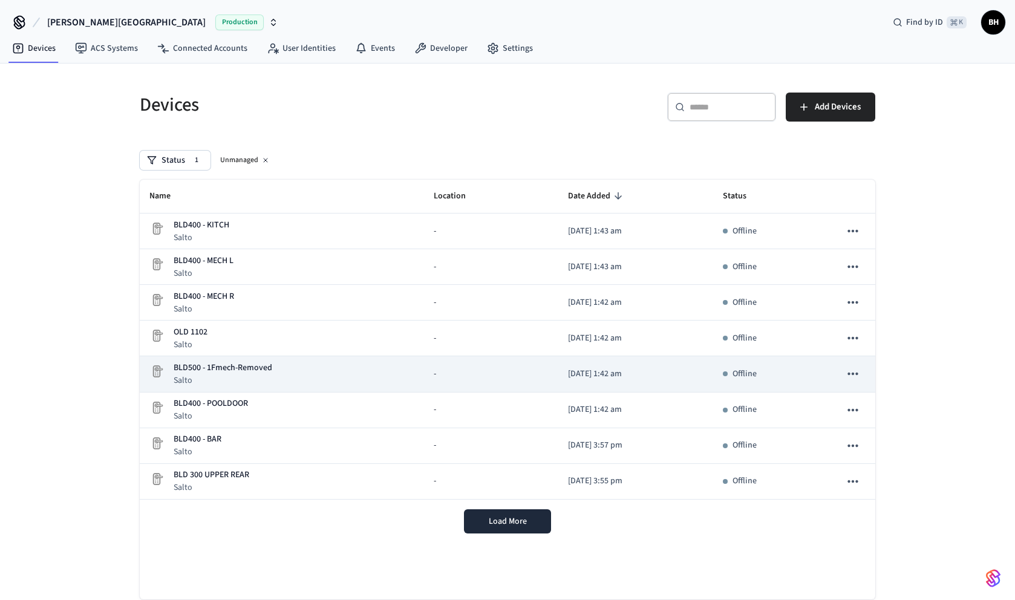
click at [229, 381] on p "Salto" at bounding box center [223, 380] width 99 height 12
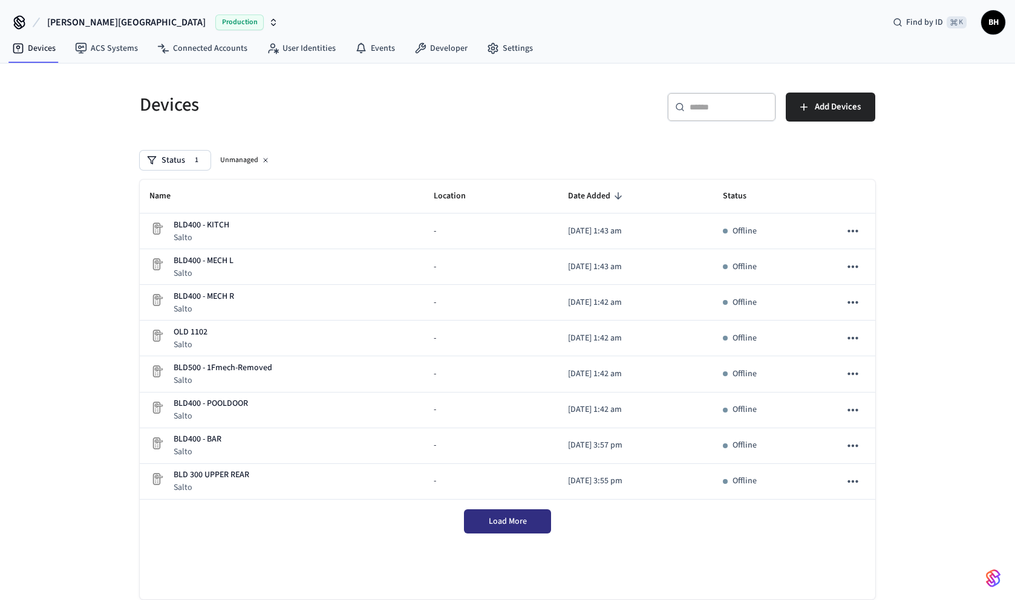
click at [491, 523] on span "Load More" at bounding box center [508, 521] width 38 height 12
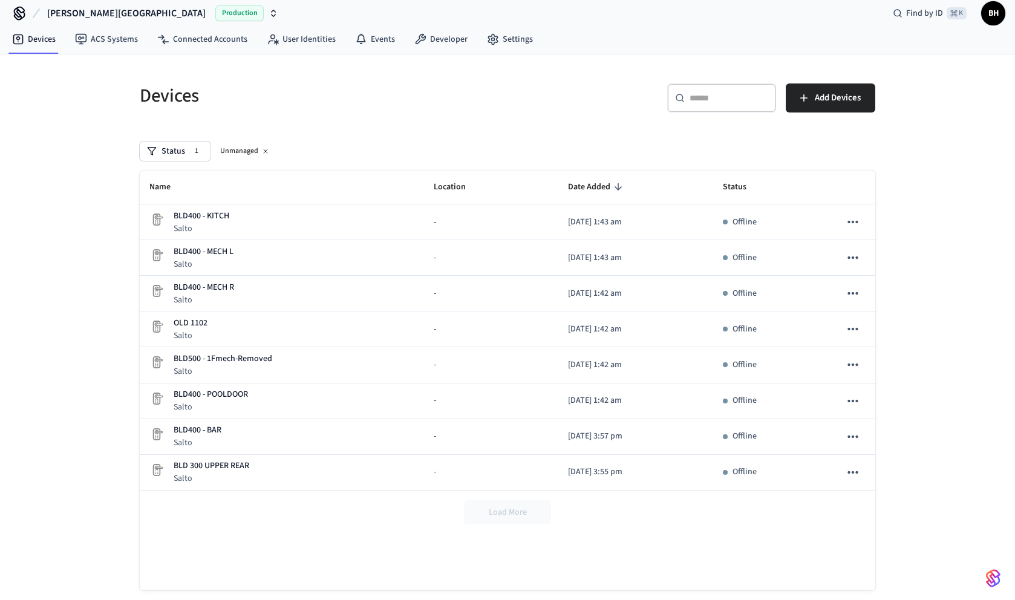
scroll to position [4, 0]
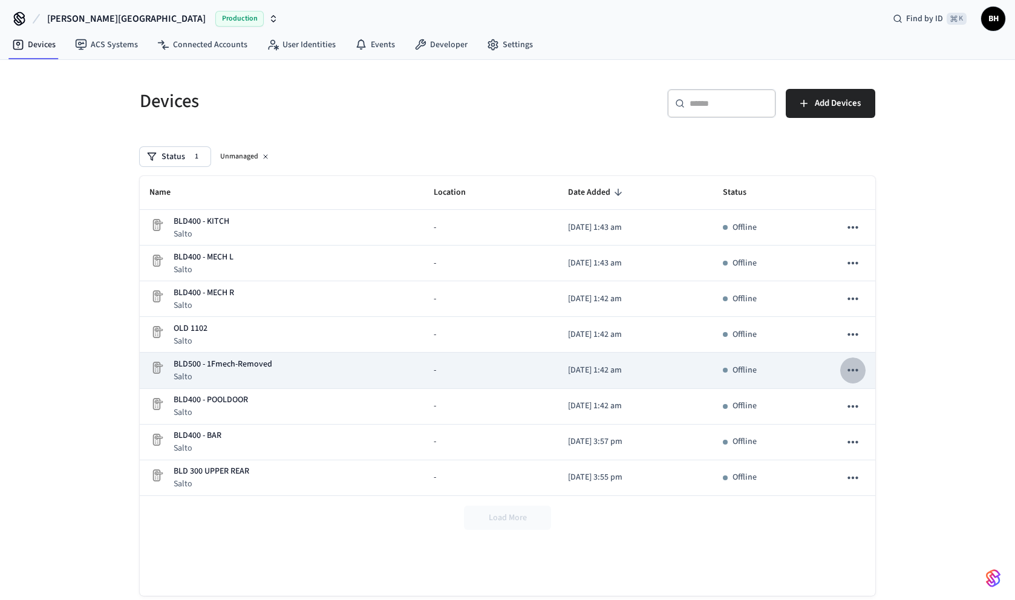
click at [855, 370] on icon "sticky table" at bounding box center [852, 370] width 10 height 2
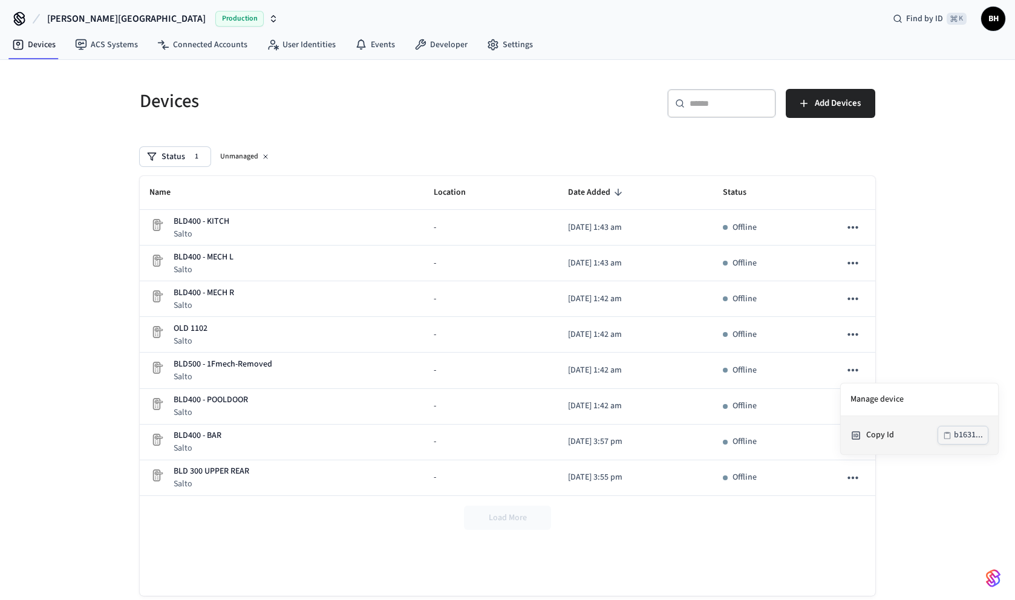
click at [861, 439] on icon at bounding box center [855, 435] width 11 height 11
click at [699, 109] on div "​ ​" at bounding box center [721, 103] width 109 height 29
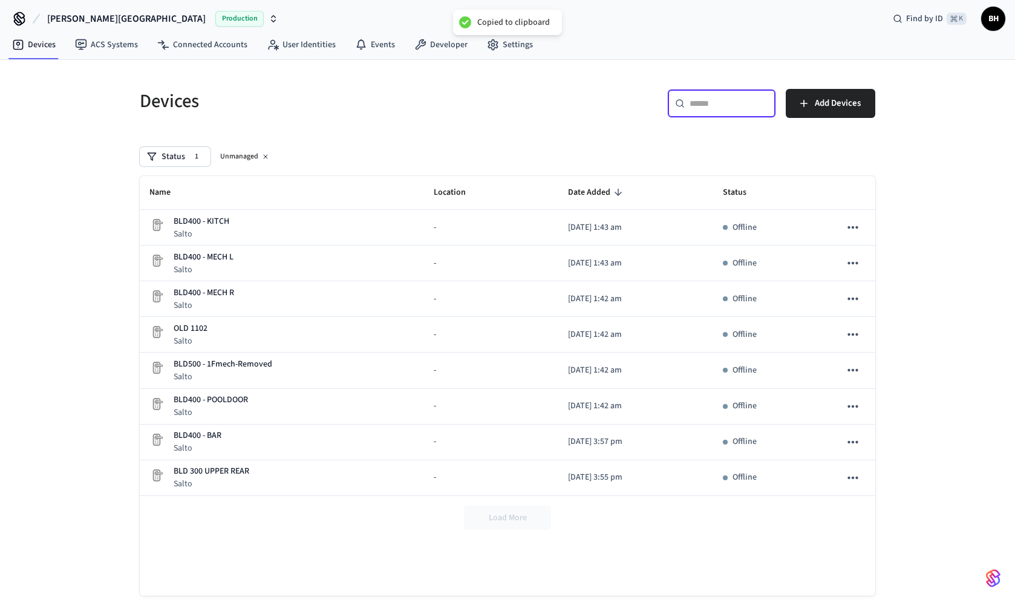
paste input "**********"
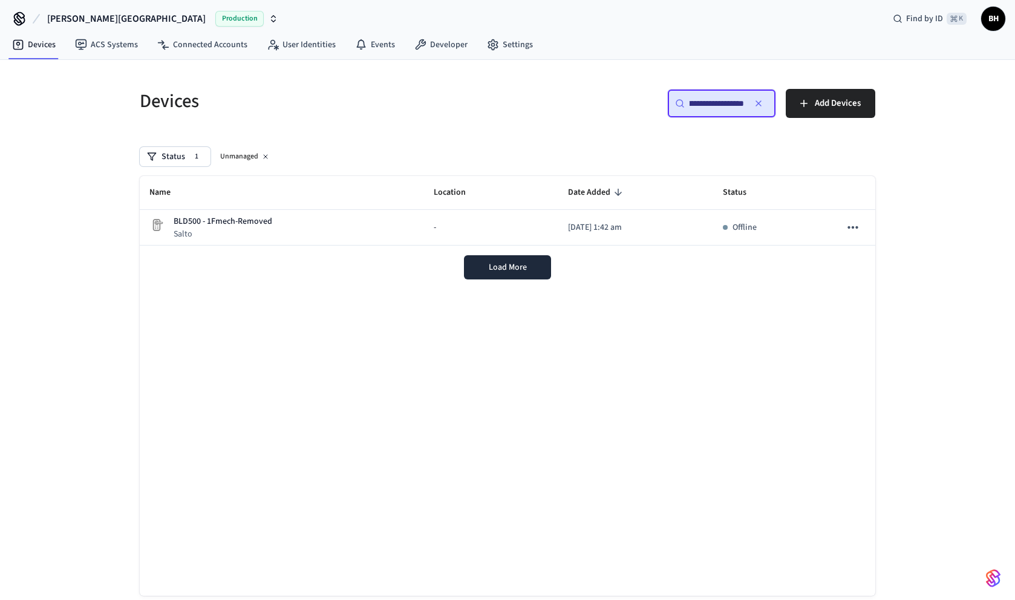
type input "**********"
click at [269, 20] on icon "button" at bounding box center [274, 19] width 10 height 10
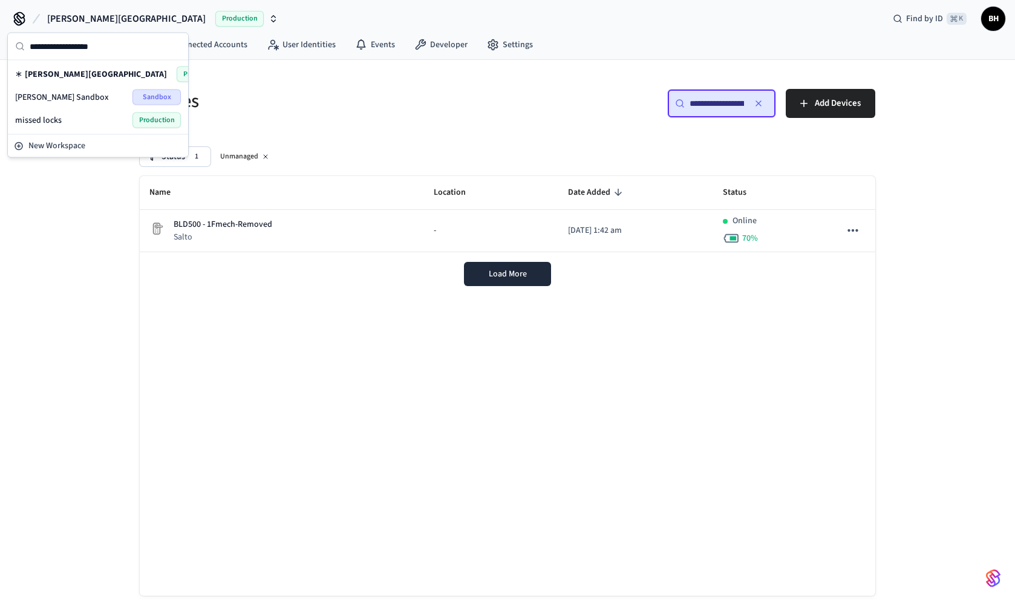
click at [71, 118] on div "missed locks Production" at bounding box center [98, 121] width 166 height 16
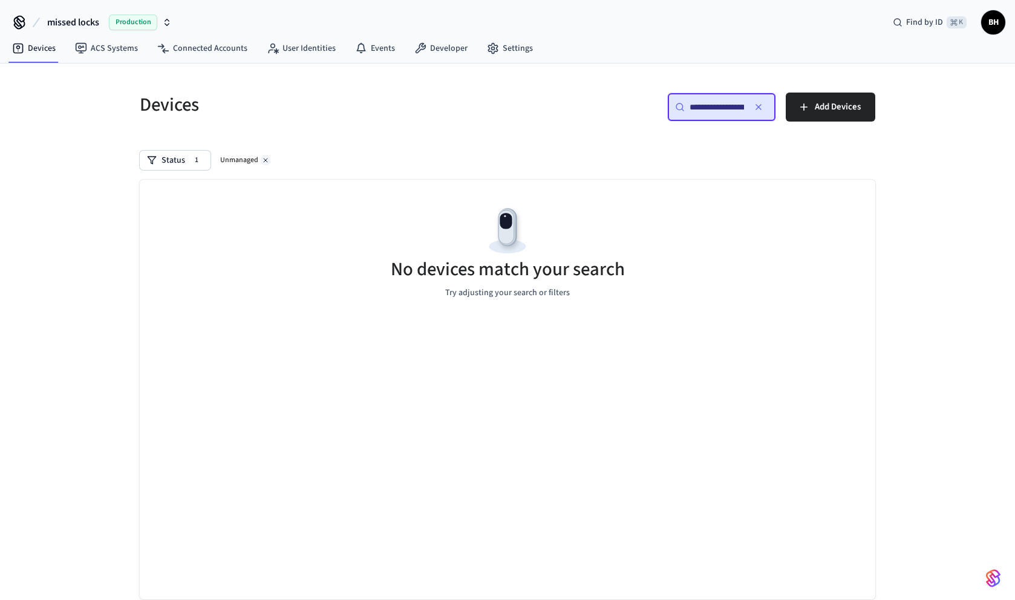
click at [263, 158] on icon at bounding box center [265, 160] width 7 height 7
click at [764, 105] on button "button" at bounding box center [758, 106] width 19 height 19
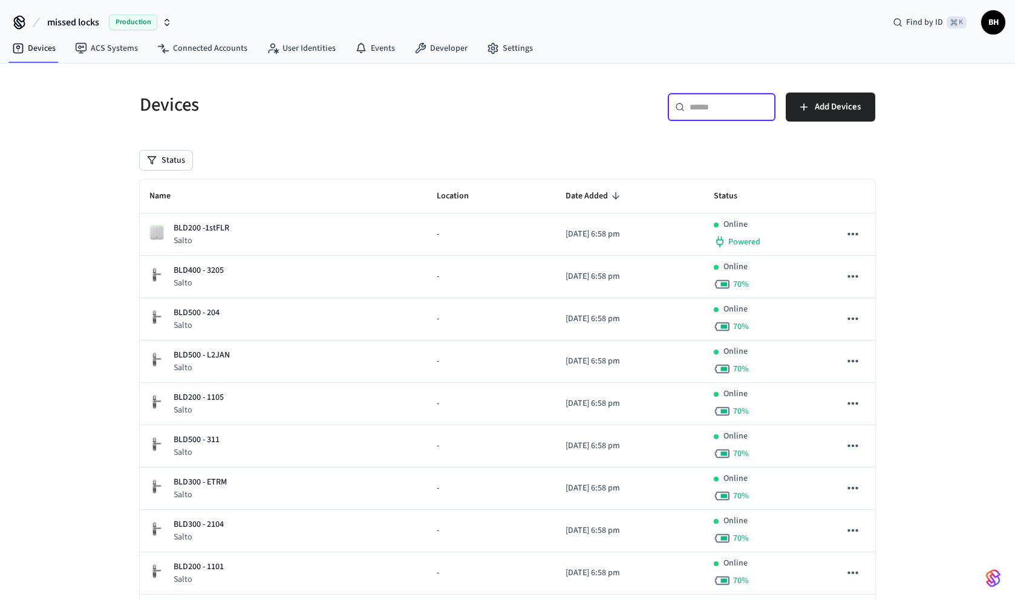
click at [694, 109] on input "text" at bounding box center [729, 107] width 79 height 12
paste input "**********"
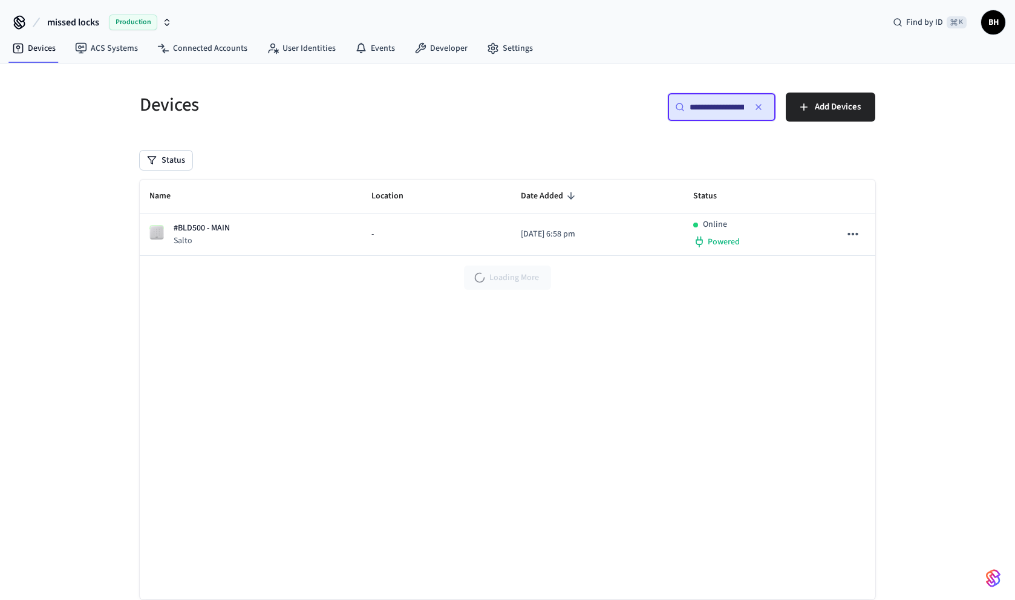
scroll to position [0, 90]
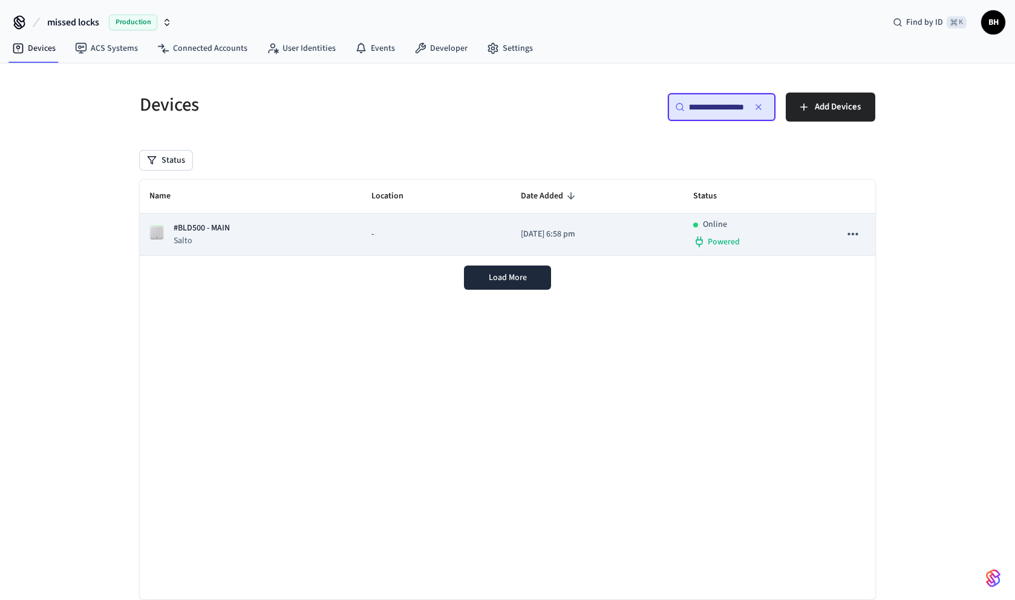
type input "**********"
click at [233, 237] on div "#BLD500 - MAIN Salto" at bounding box center [250, 234] width 203 height 25
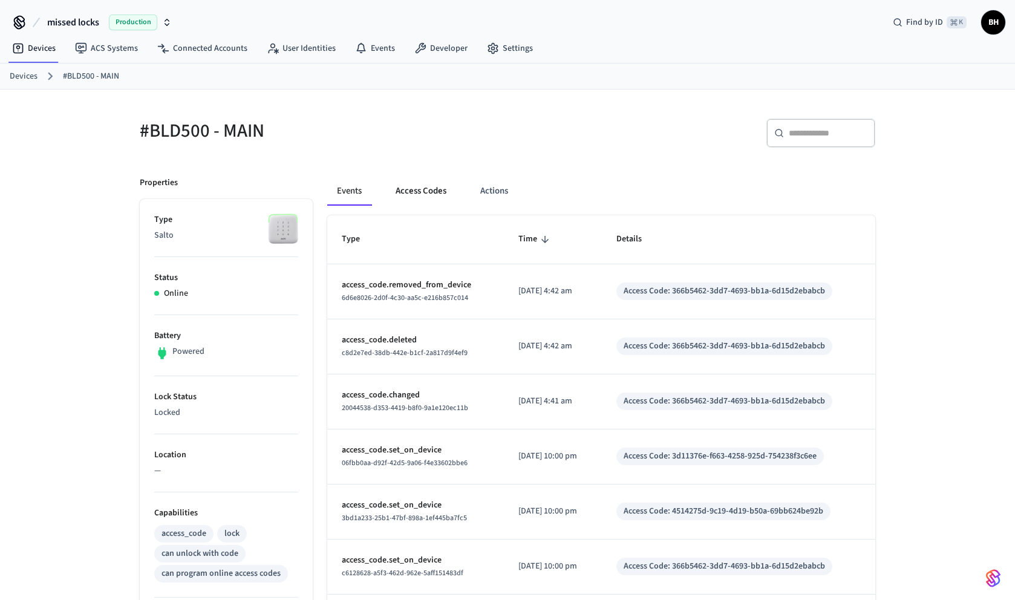
click at [422, 194] on button "Access Codes" at bounding box center [421, 191] width 70 height 29
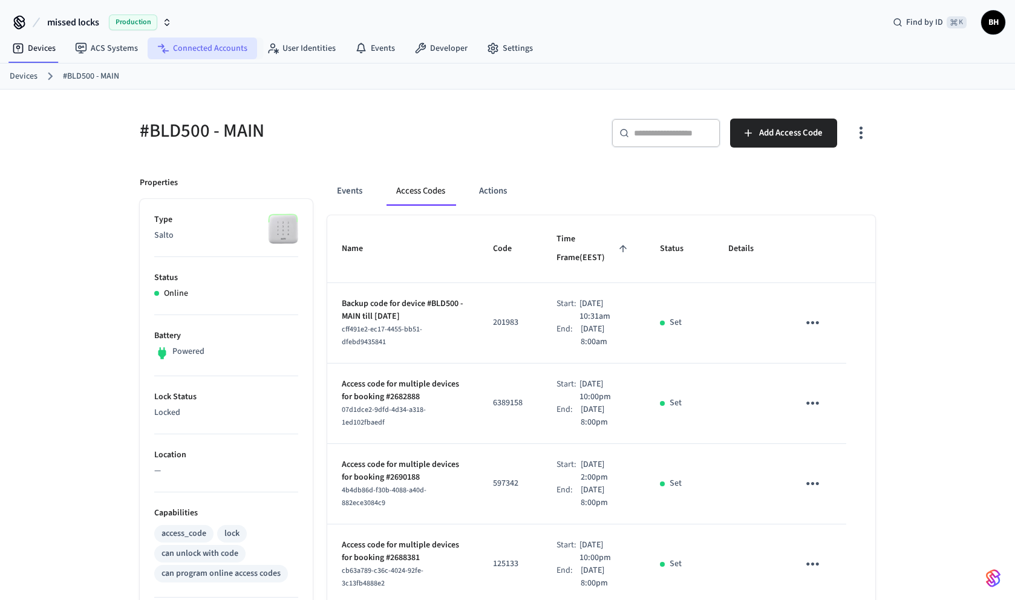
click at [225, 54] on link "Connected Accounts" at bounding box center [202, 49] width 109 height 22
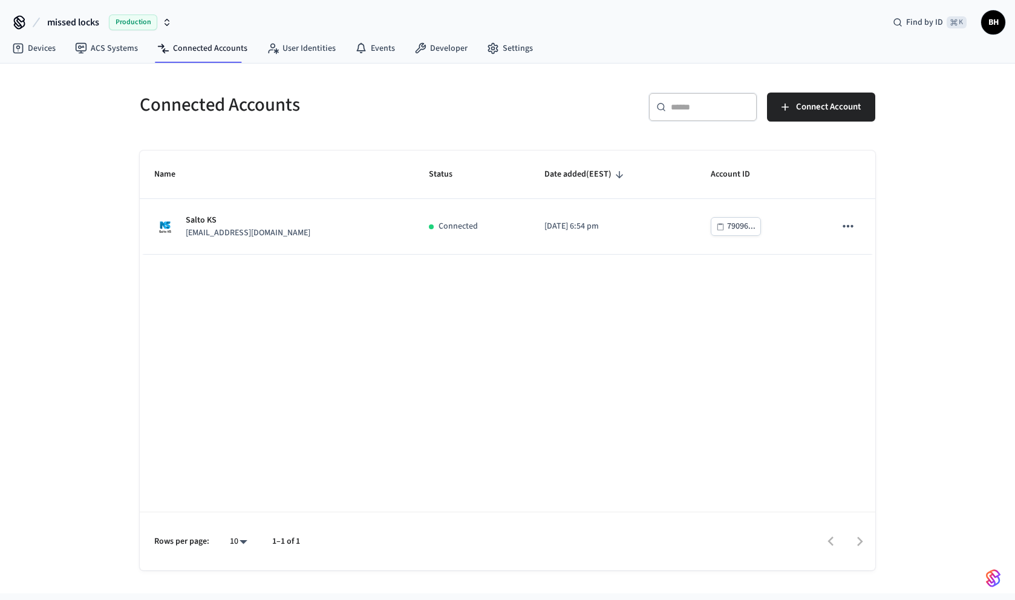
click at [177, 28] on div "missed locks Production Find by ID ⌘ K BH" at bounding box center [507, 17] width 1015 height 35
click at [172, 26] on icon "button" at bounding box center [167, 23] width 10 height 10
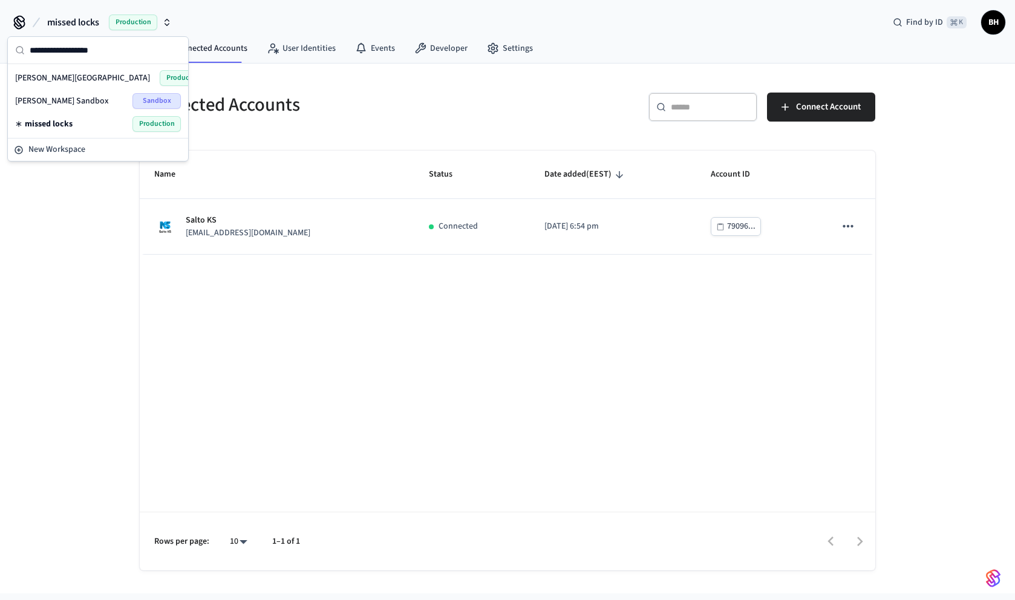
click at [286, 128] on div "Connected Accounts" at bounding box center [312, 104] width 375 height 53
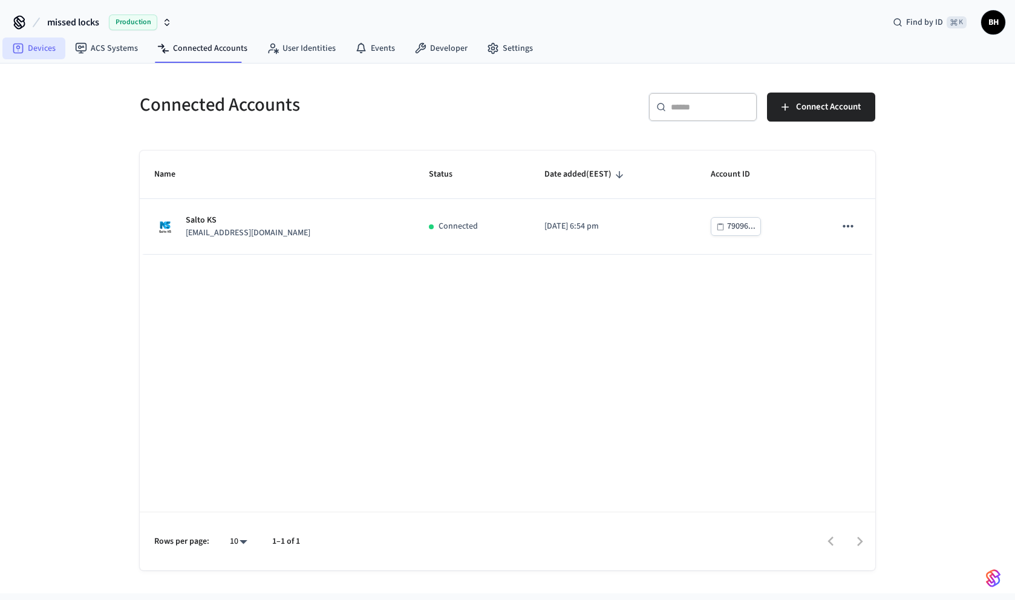
click at [41, 51] on link "Devices" at bounding box center [33, 49] width 63 height 22
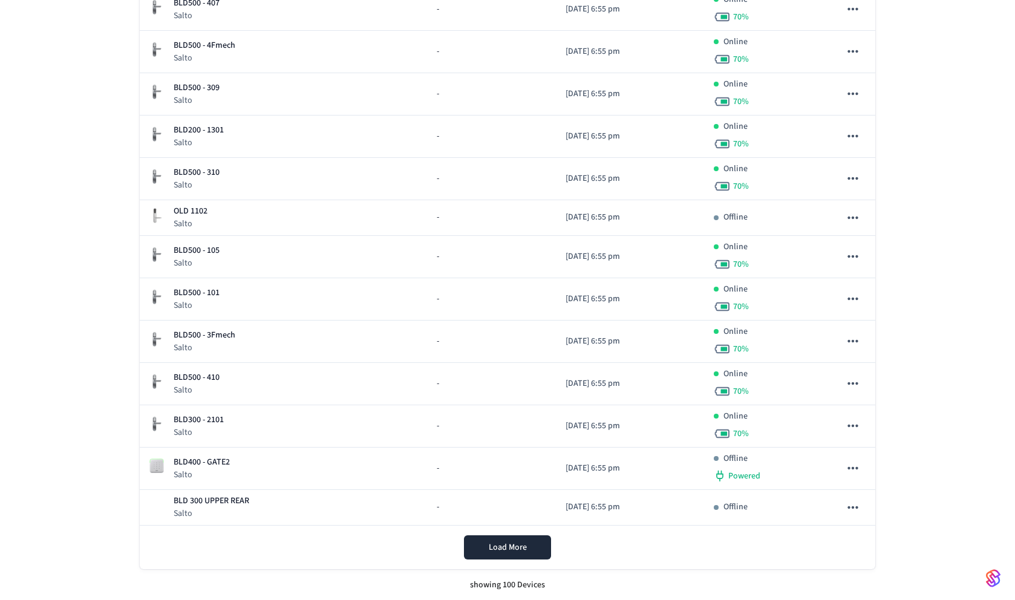
scroll to position [3871, 0]
click at [509, 550] on span "Load More" at bounding box center [508, 546] width 38 height 12
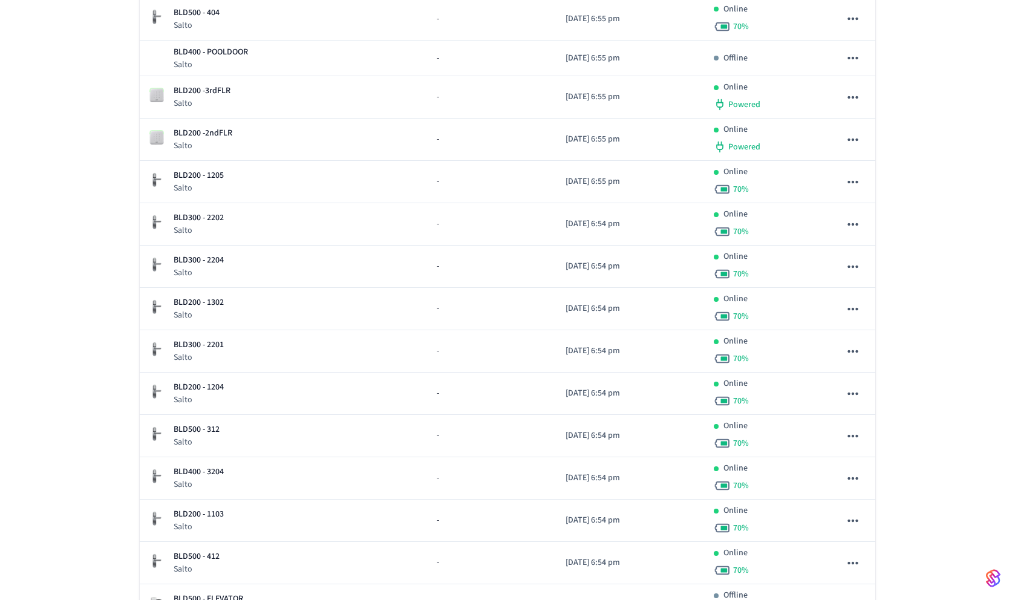
scroll to position [5297, 0]
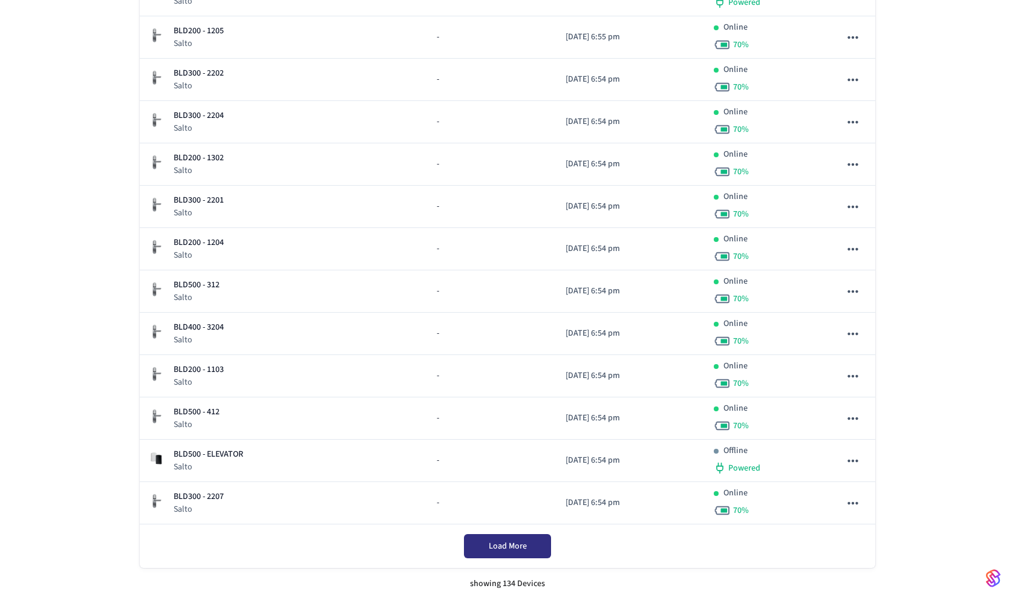
click at [489, 549] on span "Load More" at bounding box center [508, 546] width 38 height 12
click at [508, 586] on div "showing 134 Devices" at bounding box center [508, 584] width 736 height 32
click at [504, 584] on div "showing 134 Devices" at bounding box center [508, 584] width 736 height 32
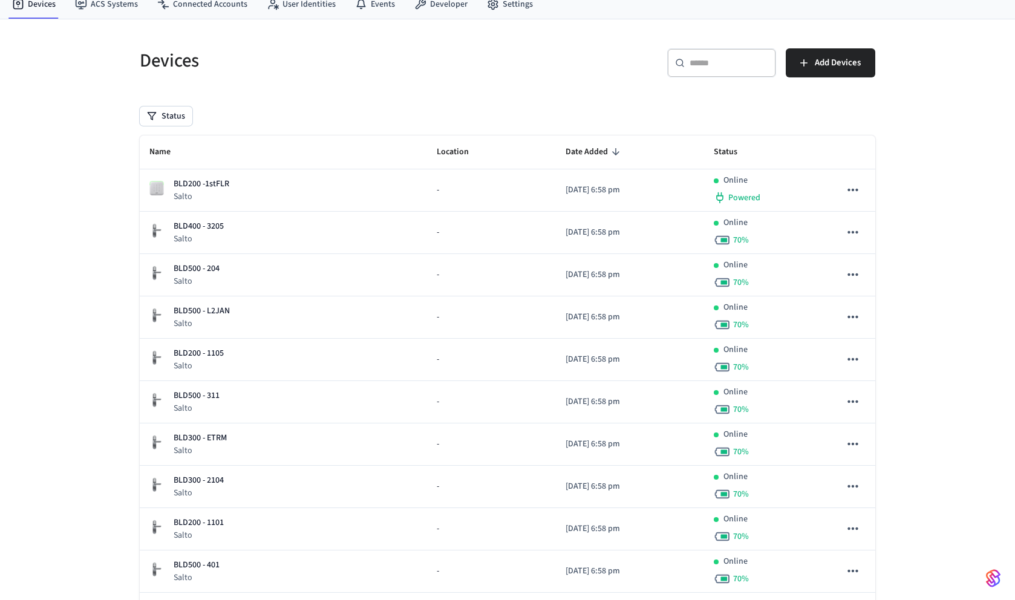
scroll to position [0, 0]
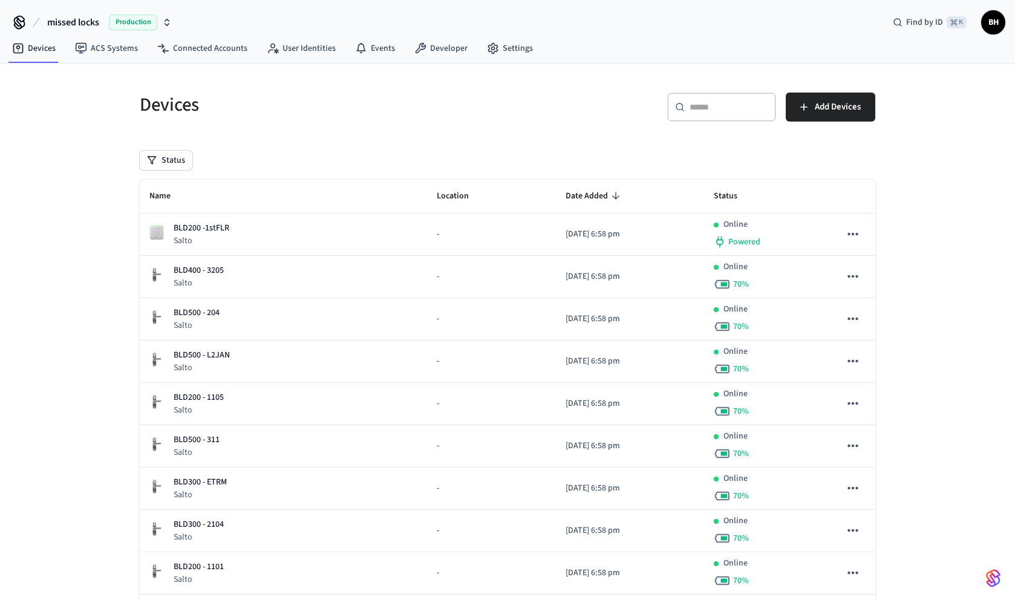
click at [165, 24] on icon "button" at bounding box center [167, 23] width 10 height 10
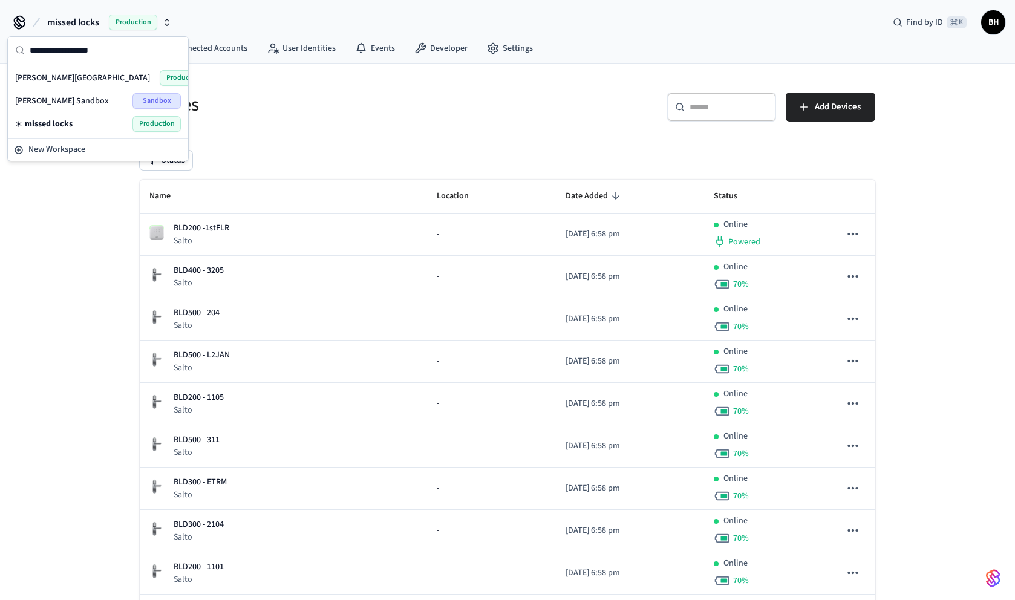
click at [67, 81] on div "Bywater Hotel Production" at bounding box center [98, 78] width 166 height 16
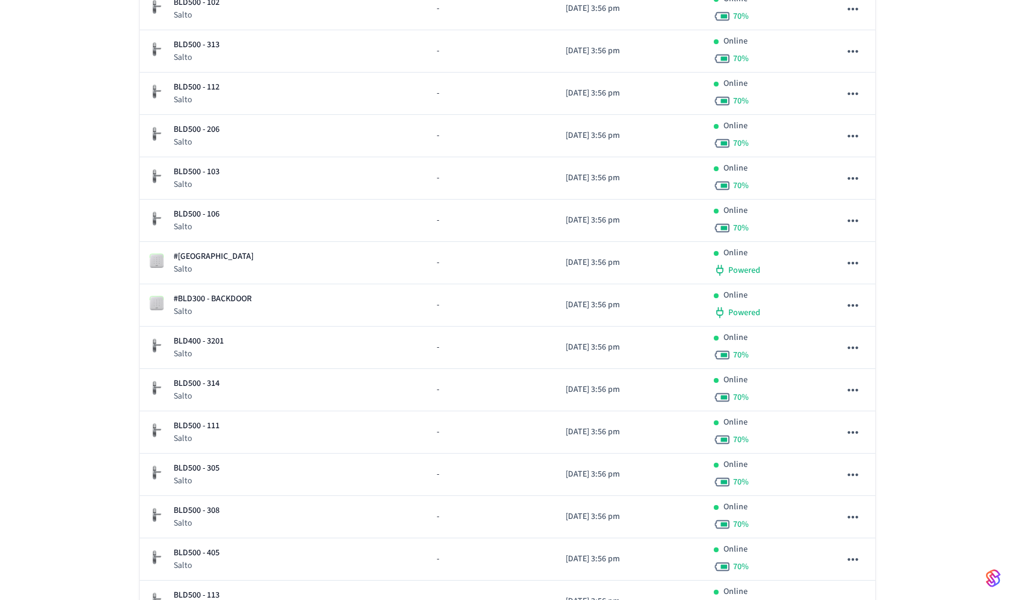
scroll to position [3897, 0]
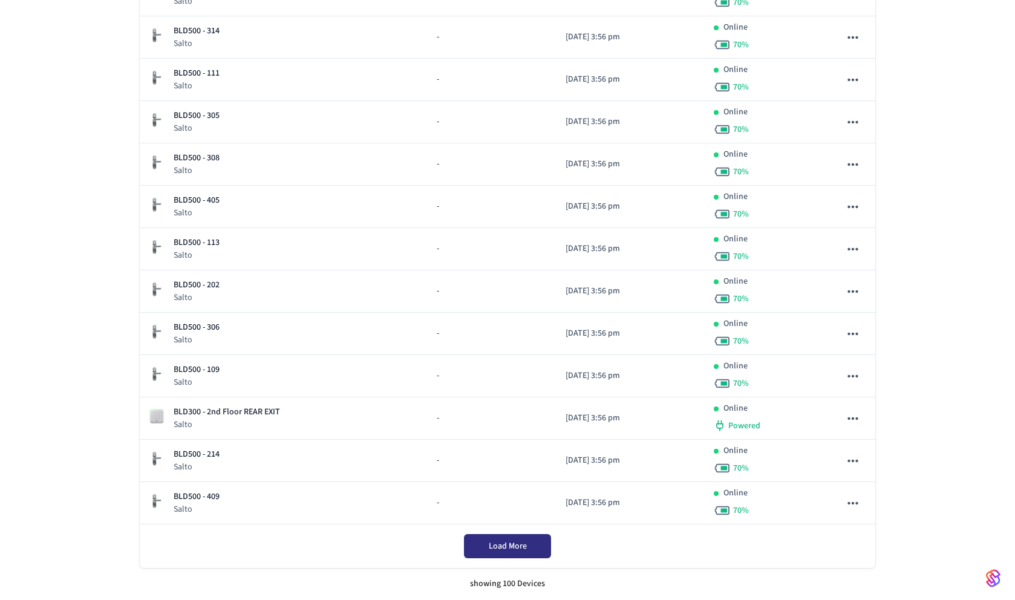
click at [517, 553] on button "Load More" at bounding box center [507, 546] width 87 height 24
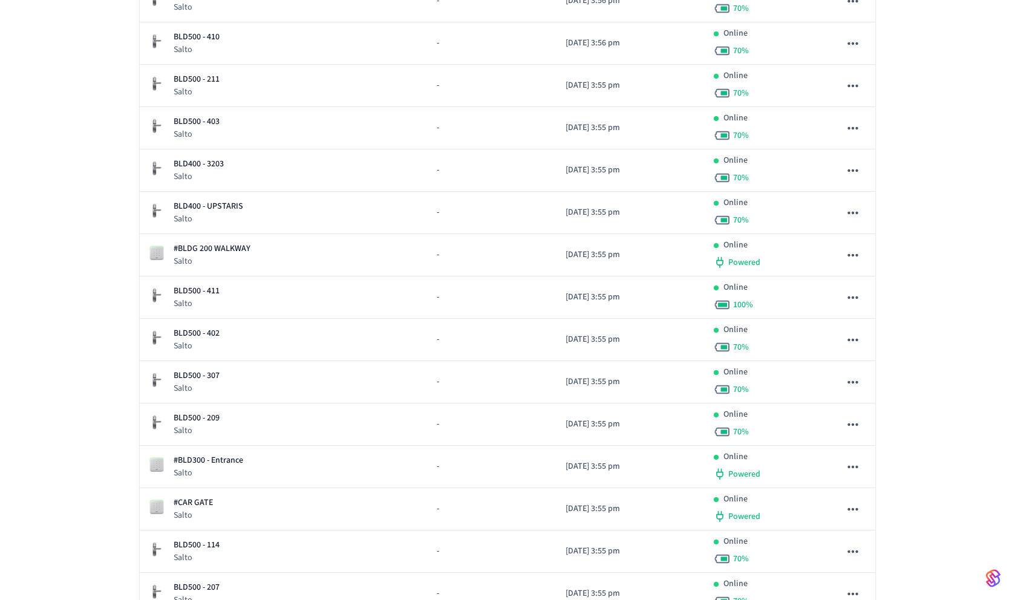
scroll to position [4998, 0]
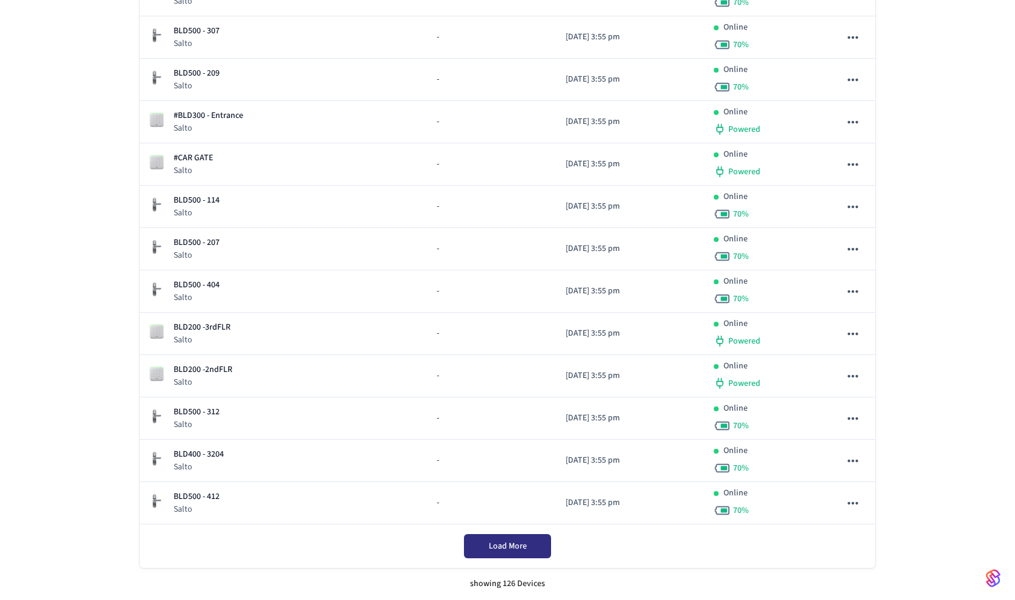
click at [505, 552] on span "Load More" at bounding box center [508, 546] width 38 height 12
click at [500, 586] on div "showing 126 Devices" at bounding box center [508, 584] width 736 height 32
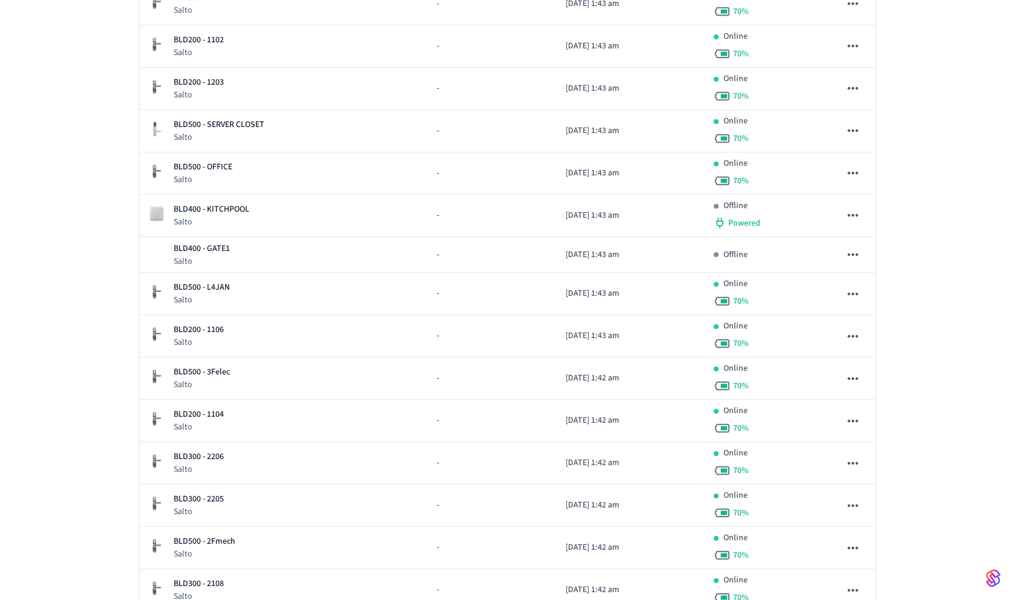
scroll to position [0, 0]
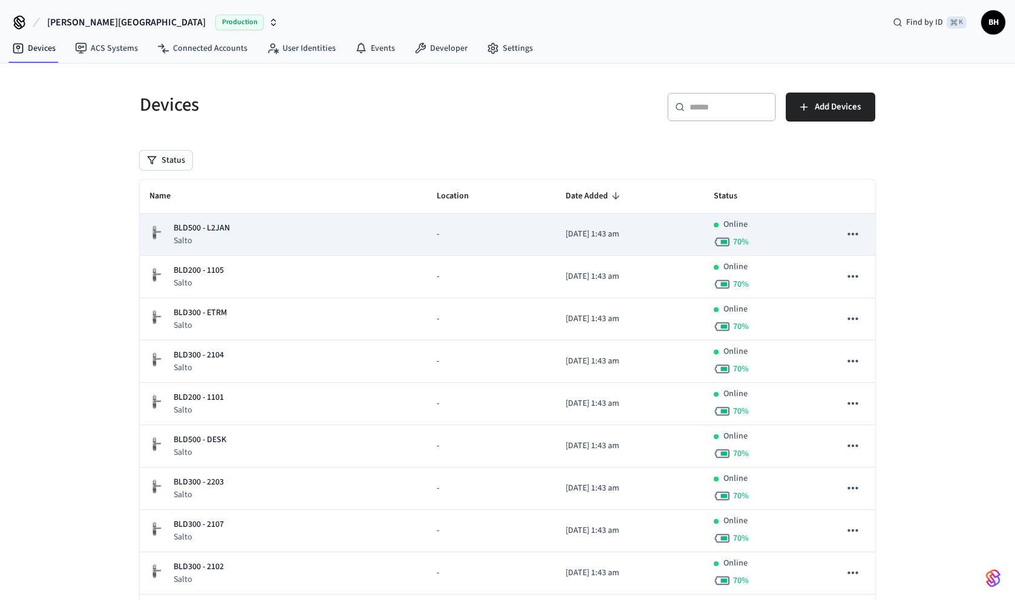
click at [269, 241] on div "BLD500 - L2JAN Salto" at bounding box center [283, 234] width 268 height 25
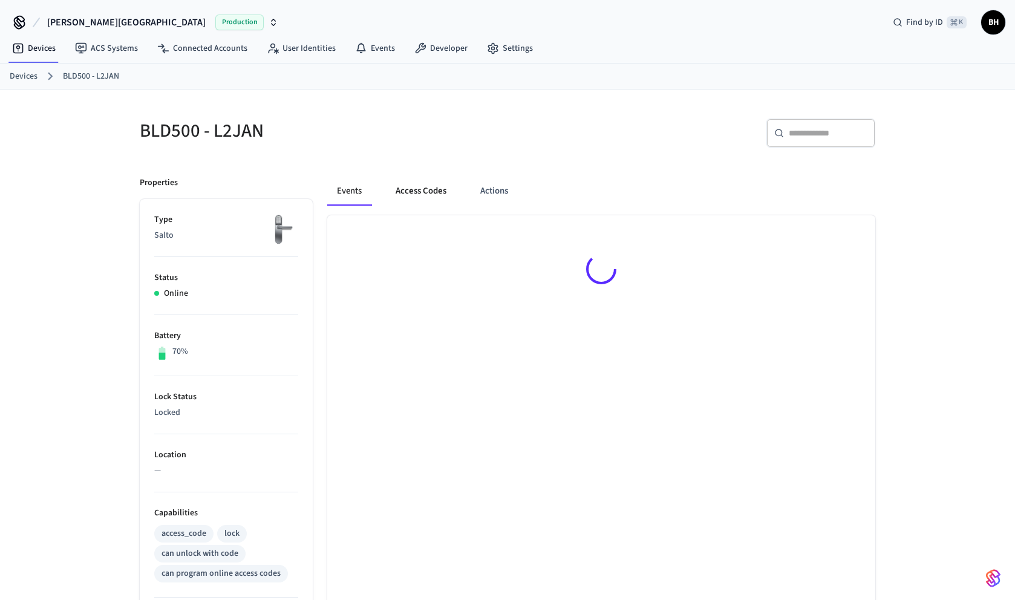
click at [434, 196] on button "Access Codes" at bounding box center [421, 191] width 70 height 29
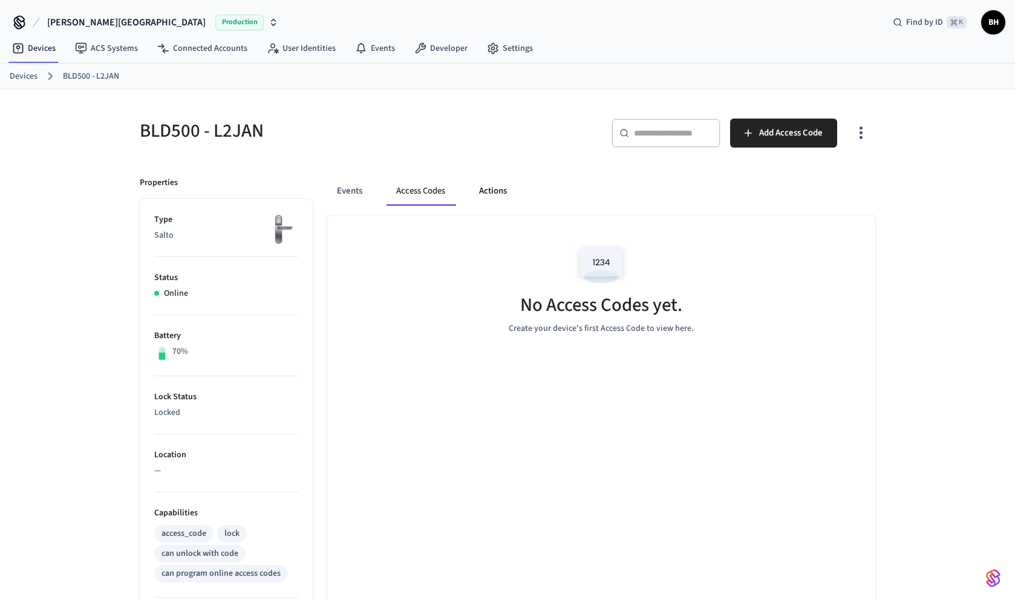
click at [482, 190] on button "Actions" at bounding box center [492, 191] width 47 height 29
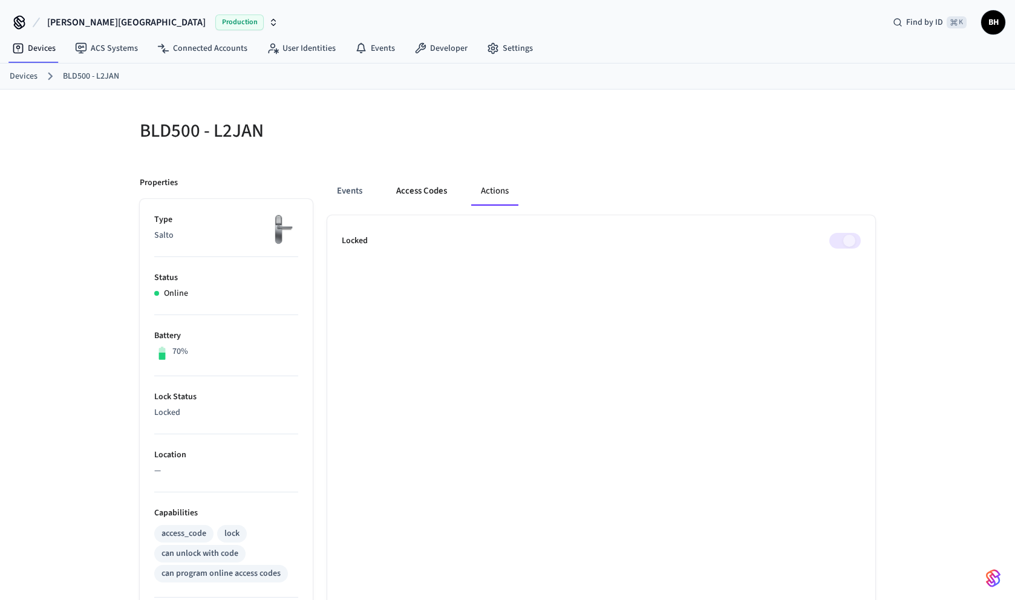
click at [435, 189] on button "Access Codes" at bounding box center [422, 191] width 70 height 29
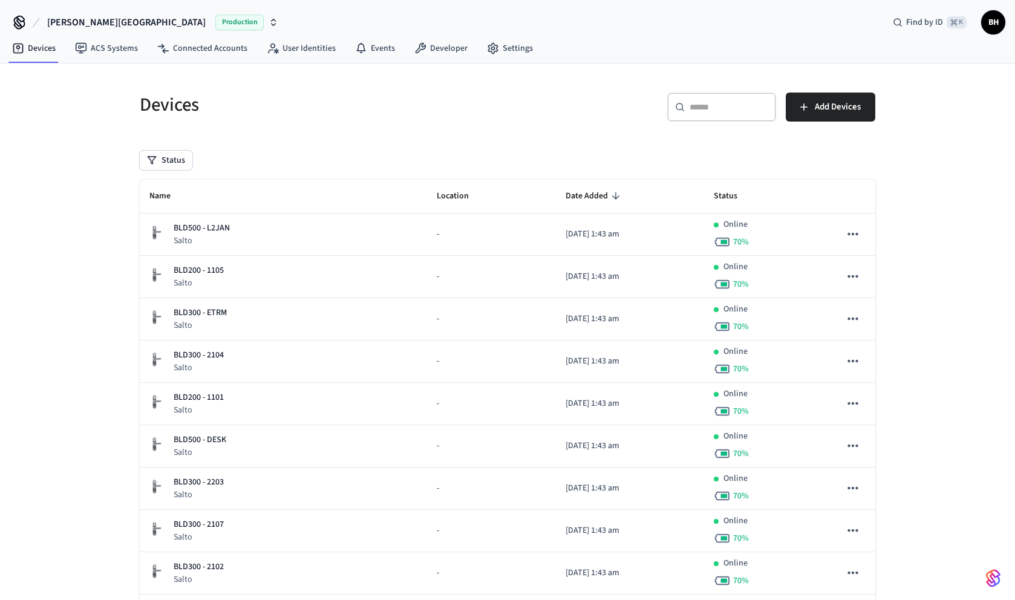
click at [272, 20] on icon "button" at bounding box center [274, 20] width 4 height 2
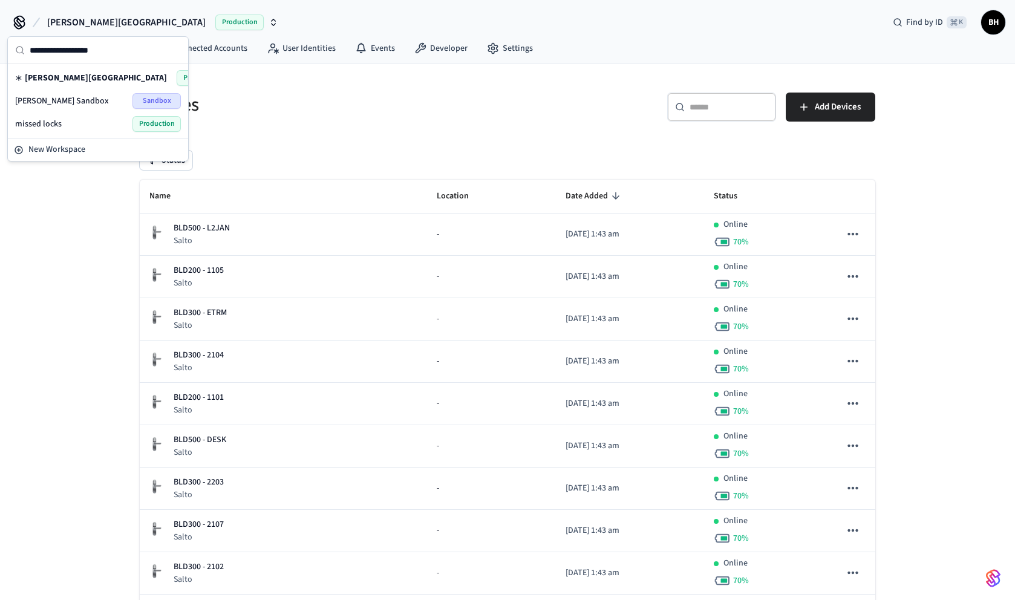
click at [357, 97] on h5 "Devices" at bounding box center [320, 105] width 361 height 25
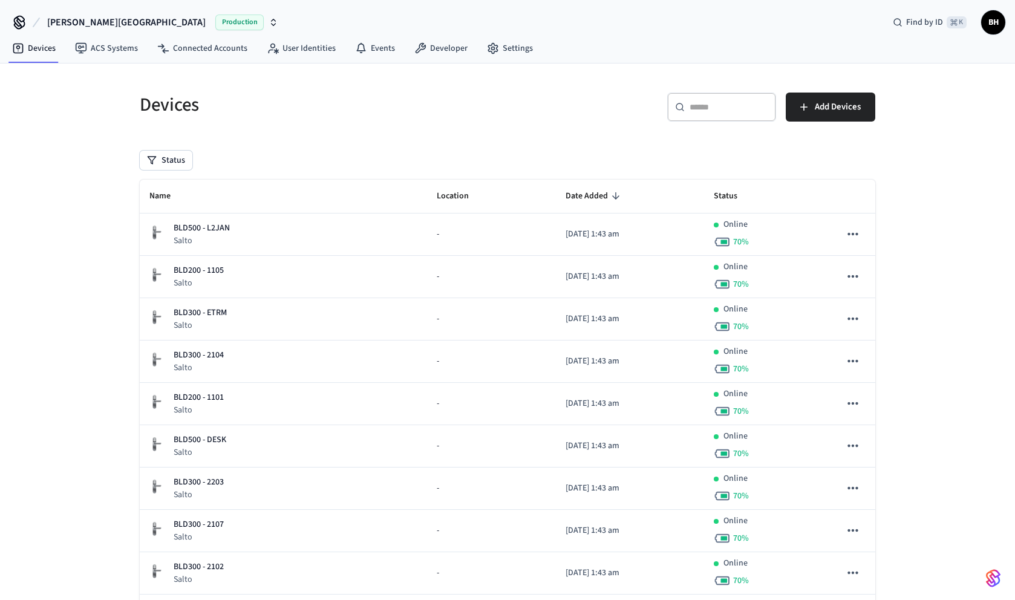
click at [269, 22] on icon "button" at bounding box center [274, 23] width 10 height 10
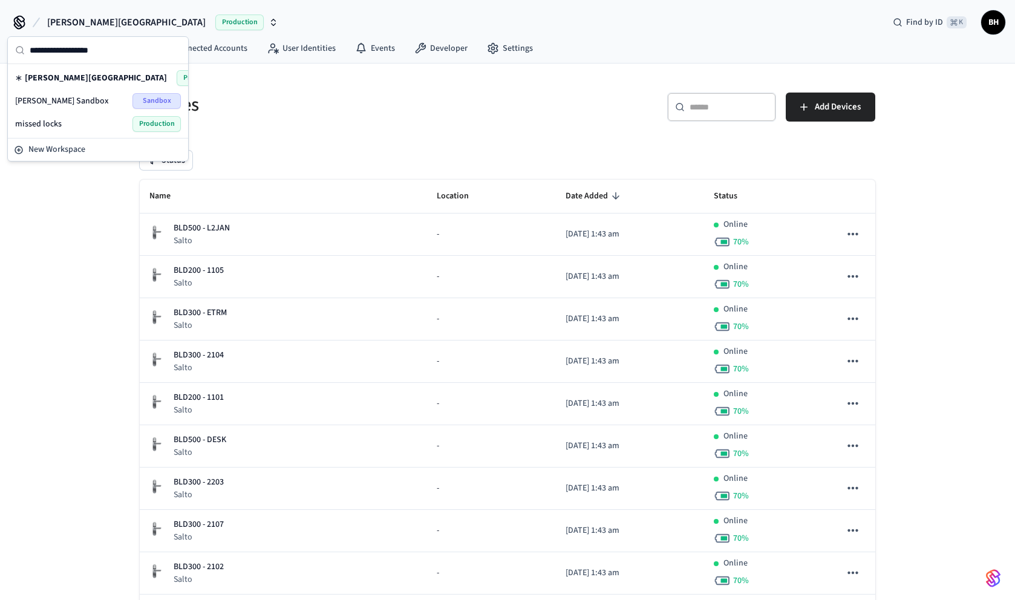
click at [350, 90] on div "Devices" at bounding box center [312, 104] width 375 height 53
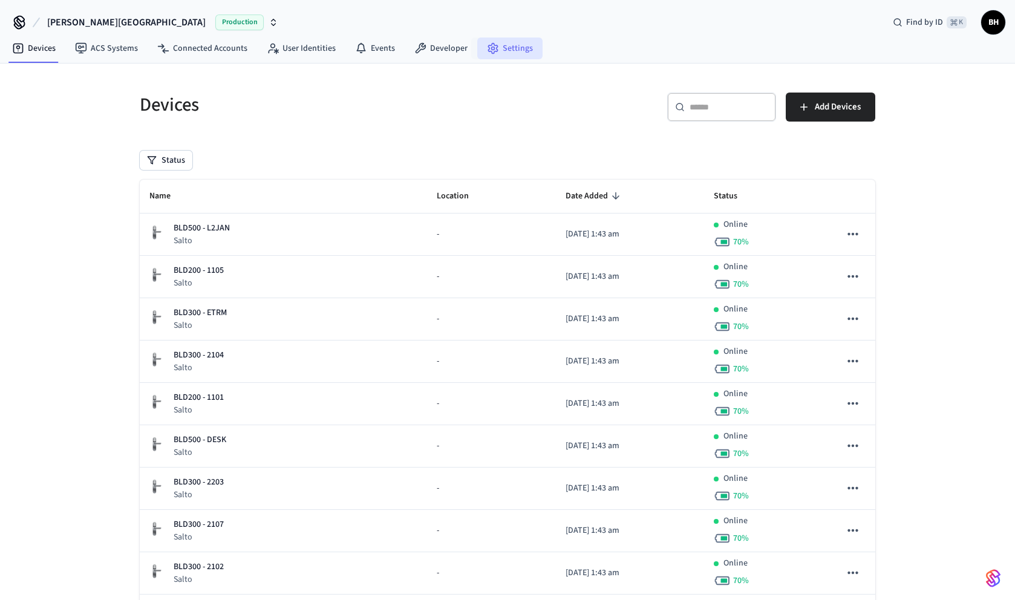
click at [504, 47] on link "Settings" at bounding box center [509, 49] width 65 height 22
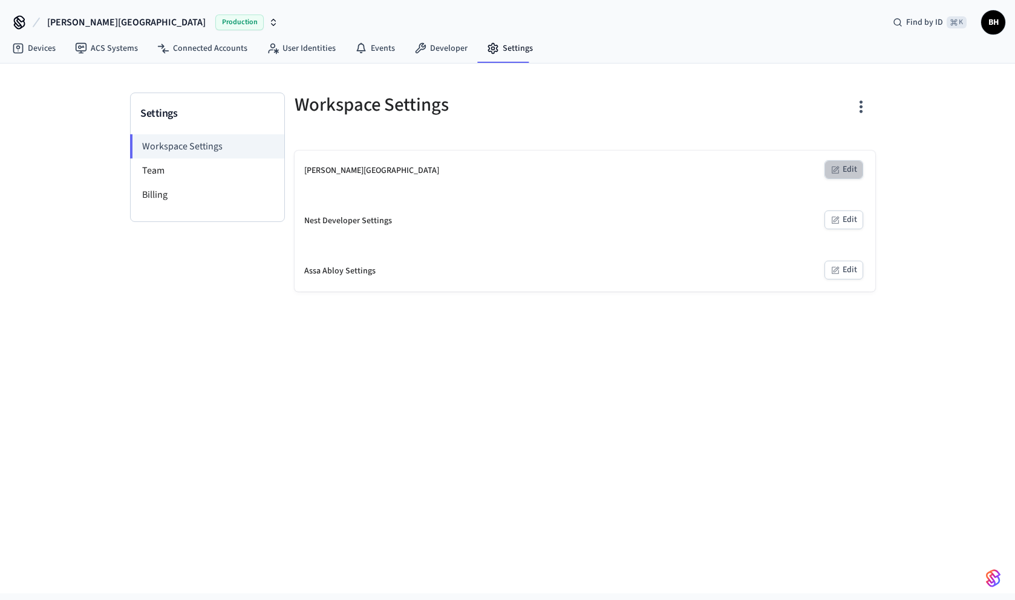
click at [854, 171] on button "Edit" at bounding box center [843, 169] width 39 height 19
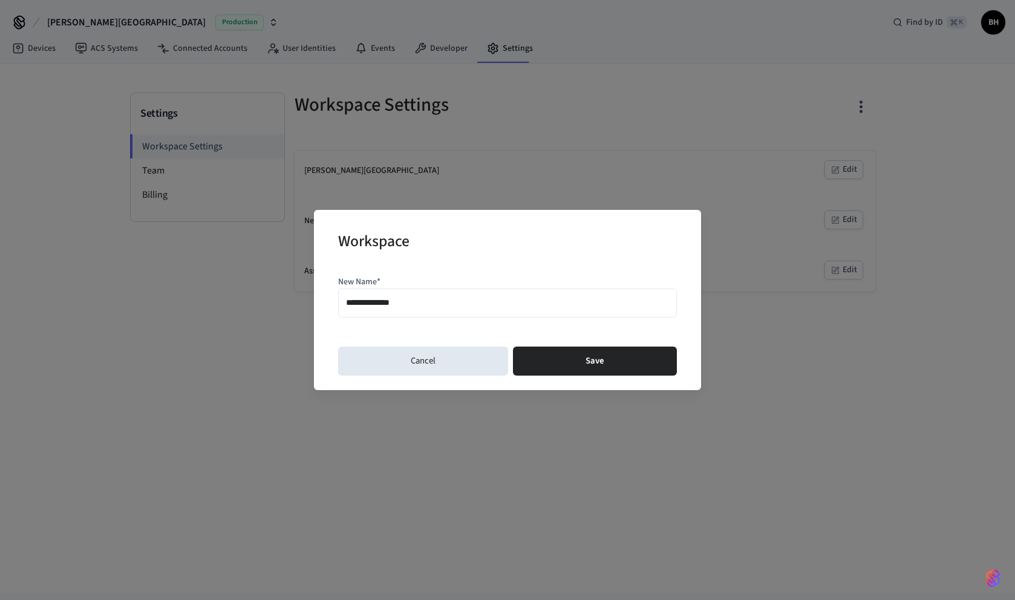
click at [617, 168] on div "**********" at bounding box center [507, 300] width 1015 height 600
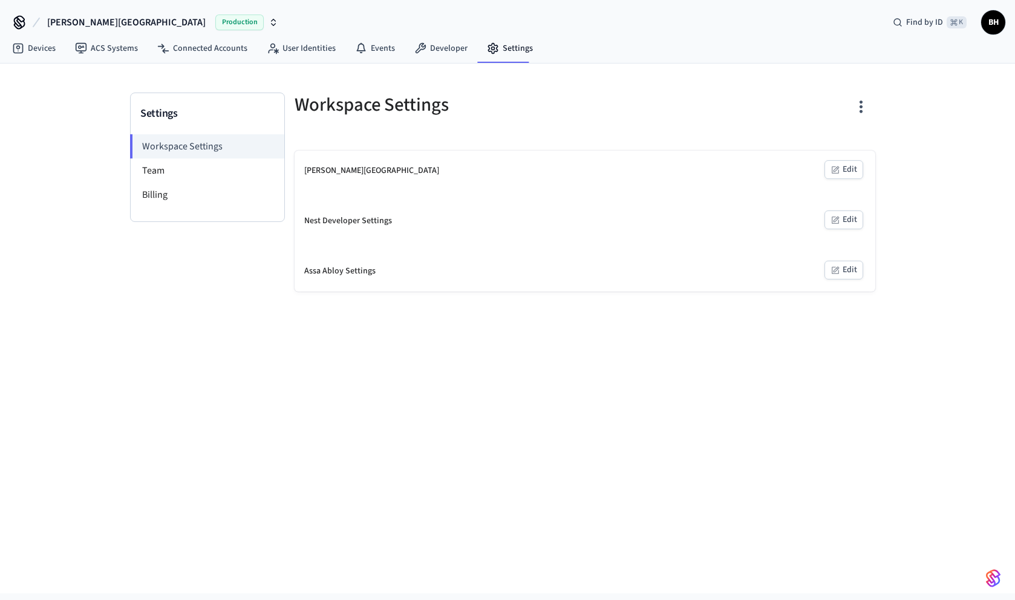
click at [865, 106] on icon "button" at bounding box center [861, 106] width 19 height 19
click at [814, 187] on div "Delete Workspace" at bounding box center [814, 189] width 84 height 13
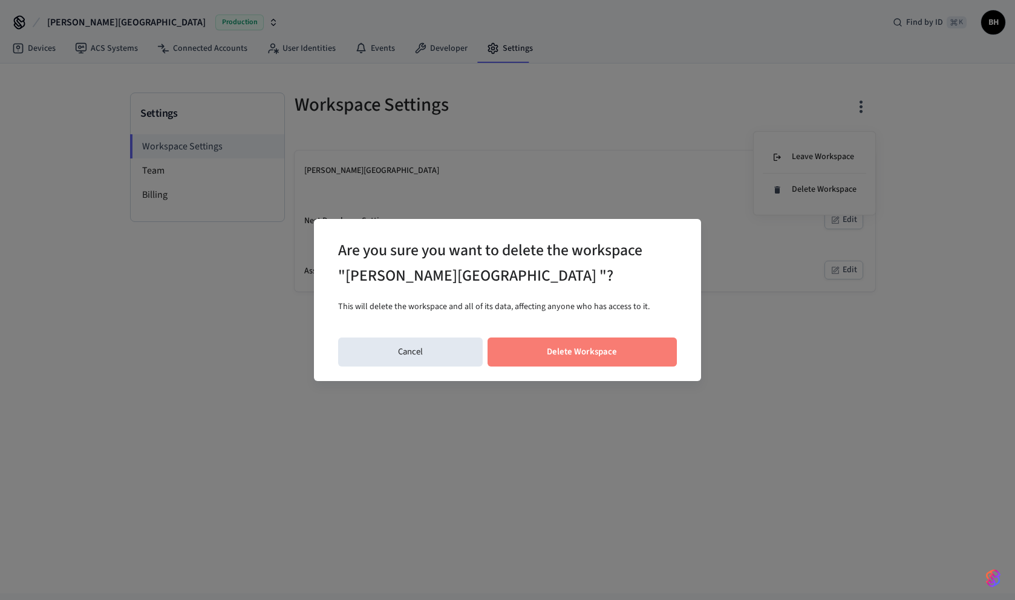
click at [560, 351] on button "Delete Workspace" at bounding box center [583, 352] width 190 height 29
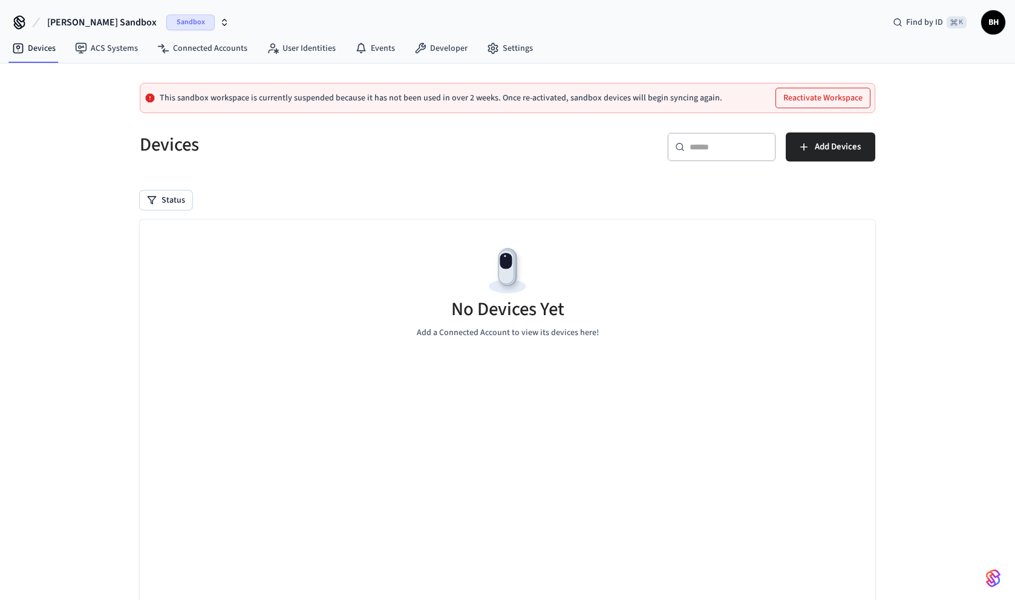
click at [220, 22] on icon "button" at bounding box center [225, 23] width 10 height 10
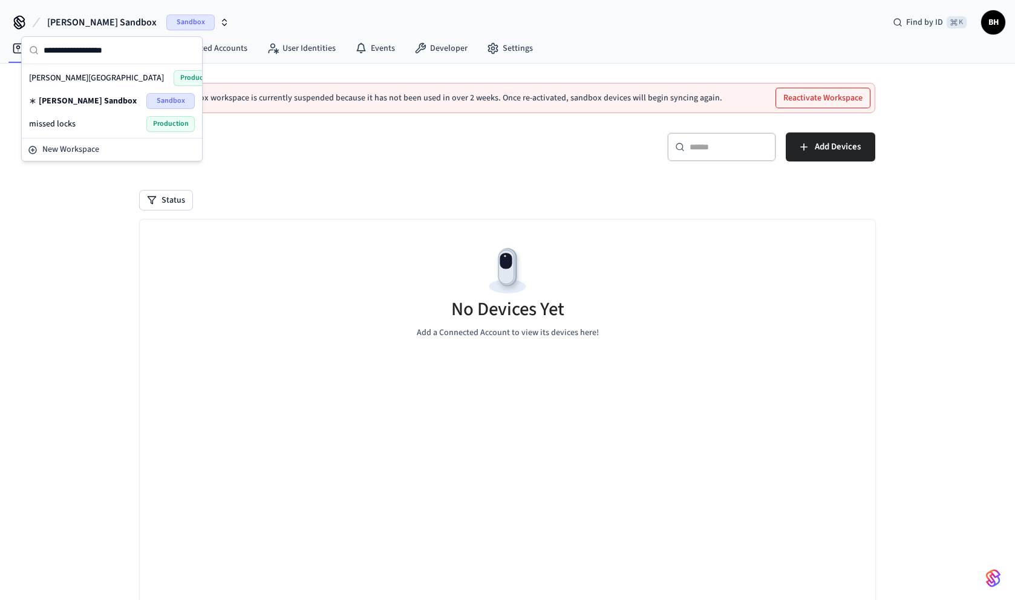
click at [85, 121] on div "missed locks Production" at bounding box center [112, 124] width 166 height 16
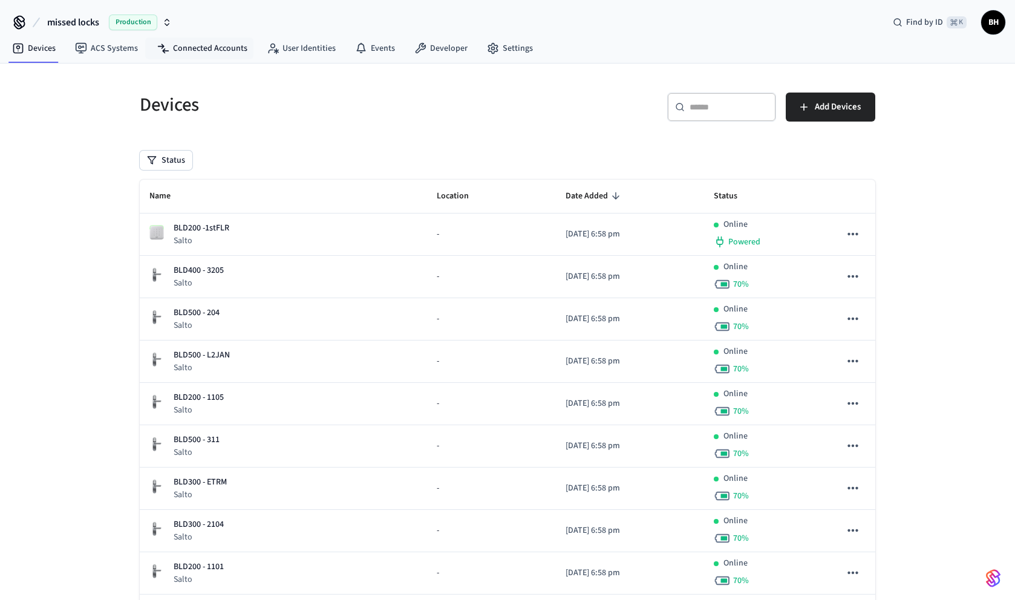
click at [169, 22] on icon "button" at bounding box center [167, 23] width 10 height 10
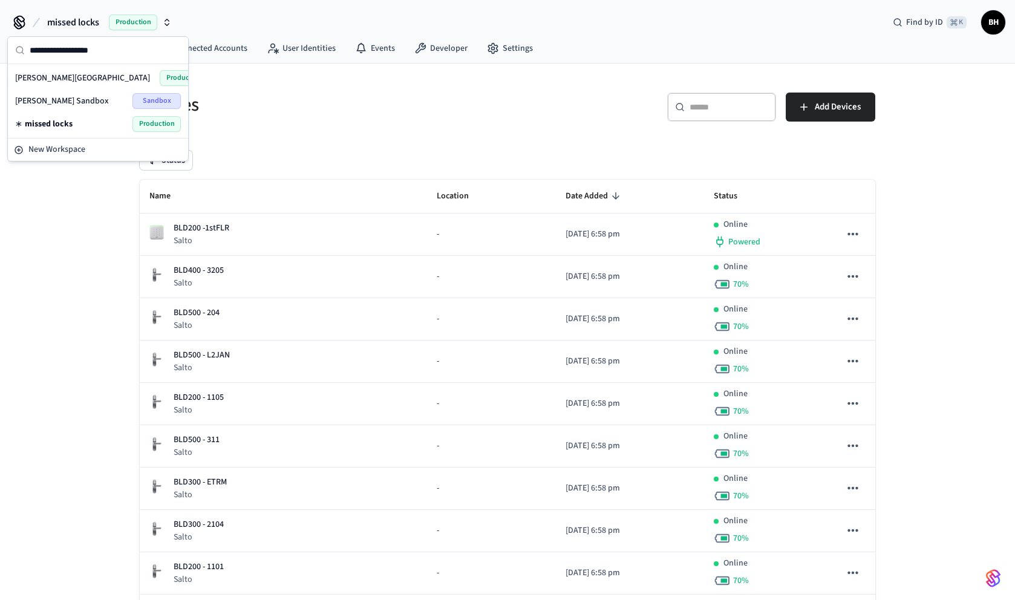
click at [372, 125] on div "Devices" at bounding box center [312, 104] width 375 height 53
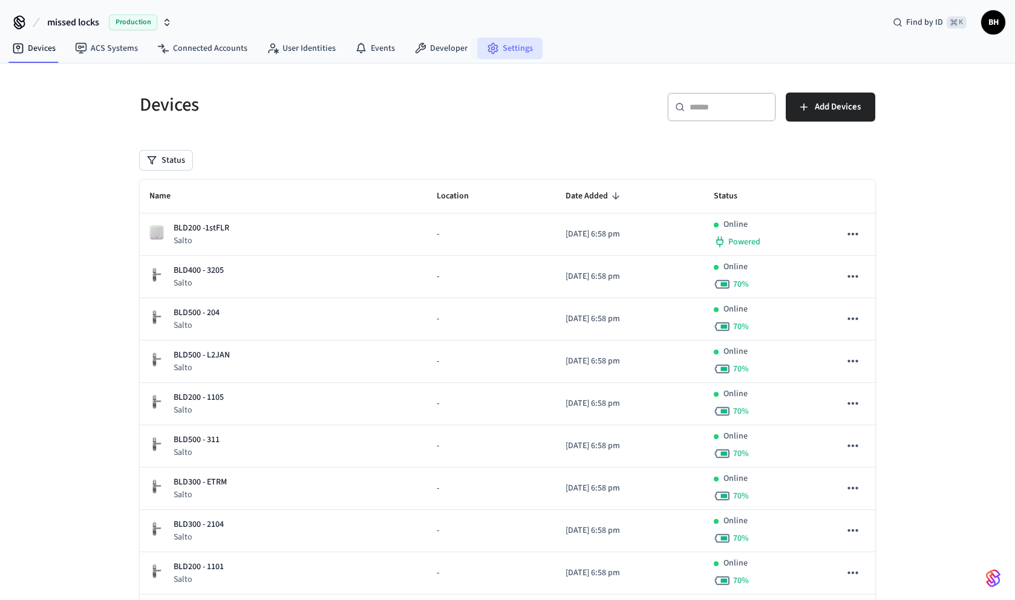
click at [501, 41] on link "Settings" at bounding box center [509, 49] width 65 height 22
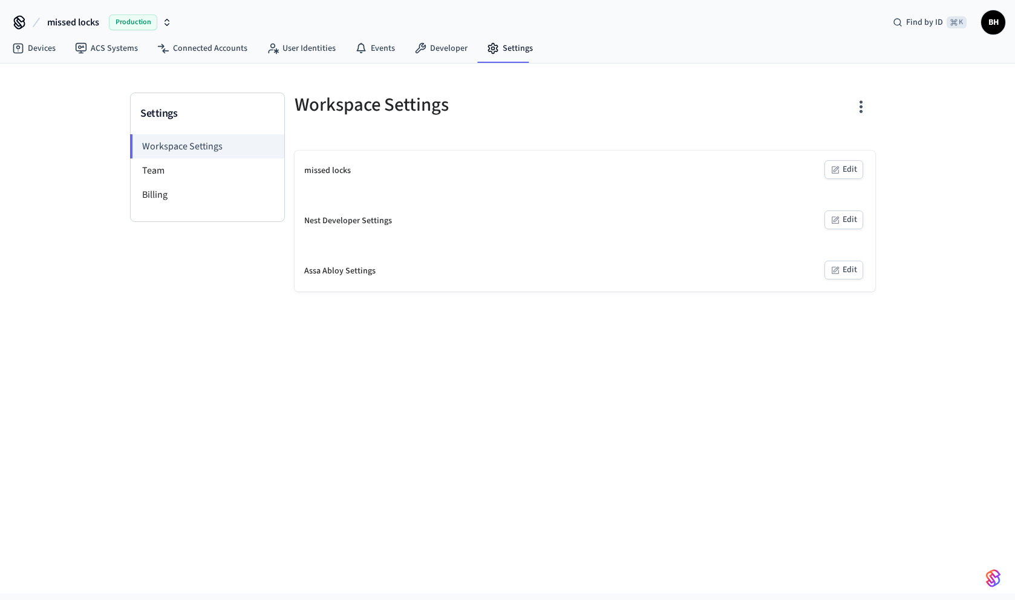
click at [171, 22] on icon "button" at bounding box center [167, 23] width 10 height 10
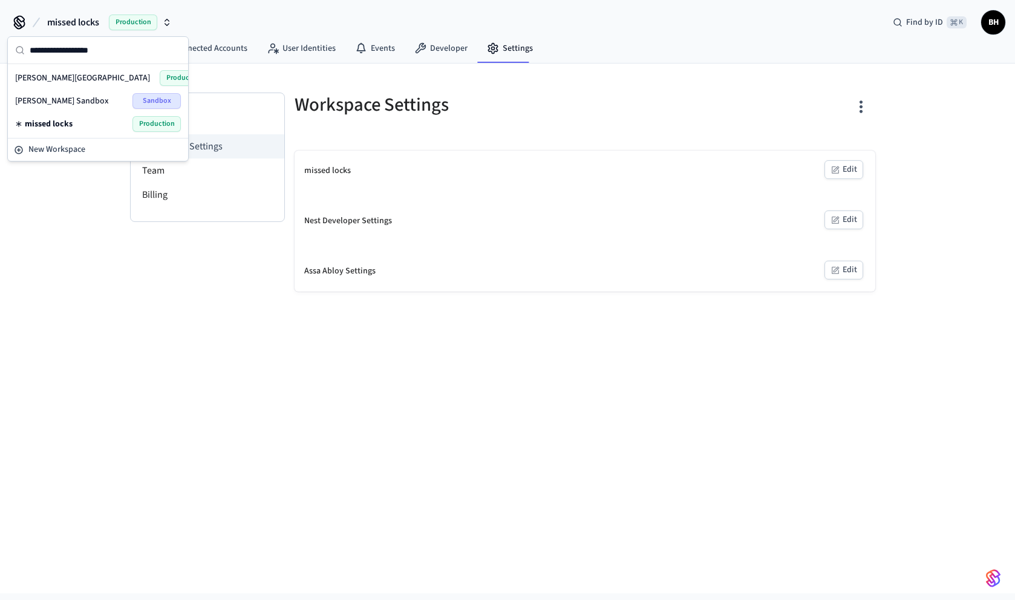
click at [88, 97] on div "Bywater's Sandbox Sandbox" at bounding box center [98, 101] width 166 height 16
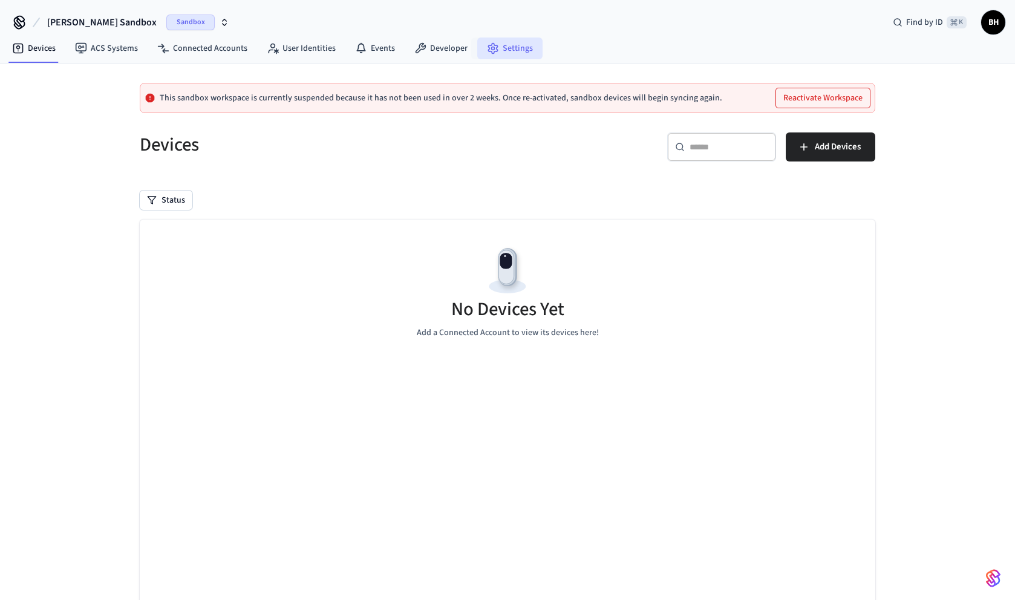
click at [508, 43] on link "Settings" at bounding box center [509, 49] width 65 height 22
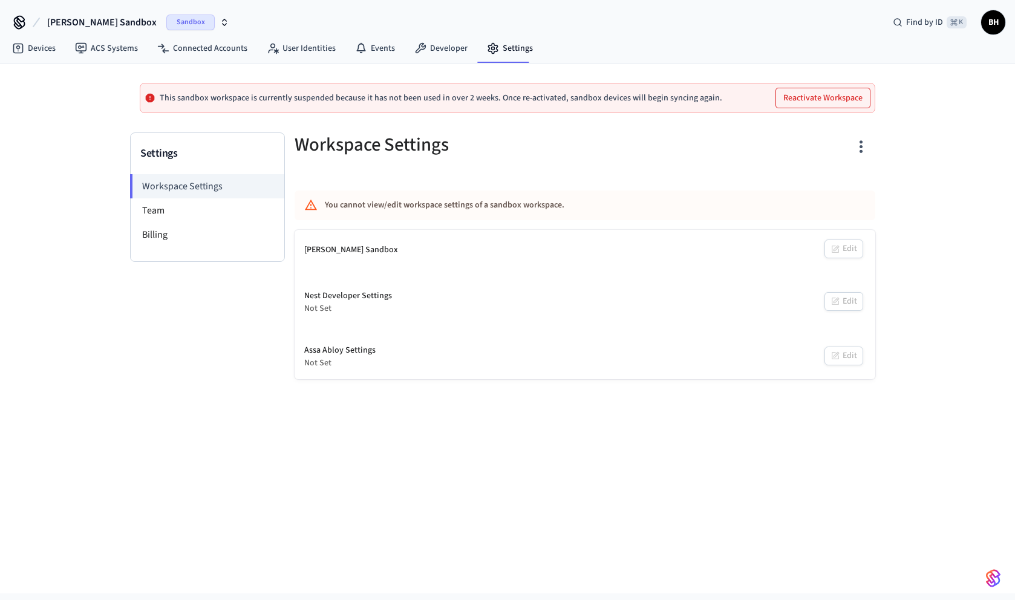
click at [857, 145] on icon "button" at bounding box center [861, 146] width 19 height 19
click at [812, 264] on div "Delete Workspace" at bounding box center [814, 262] width 84 height 13
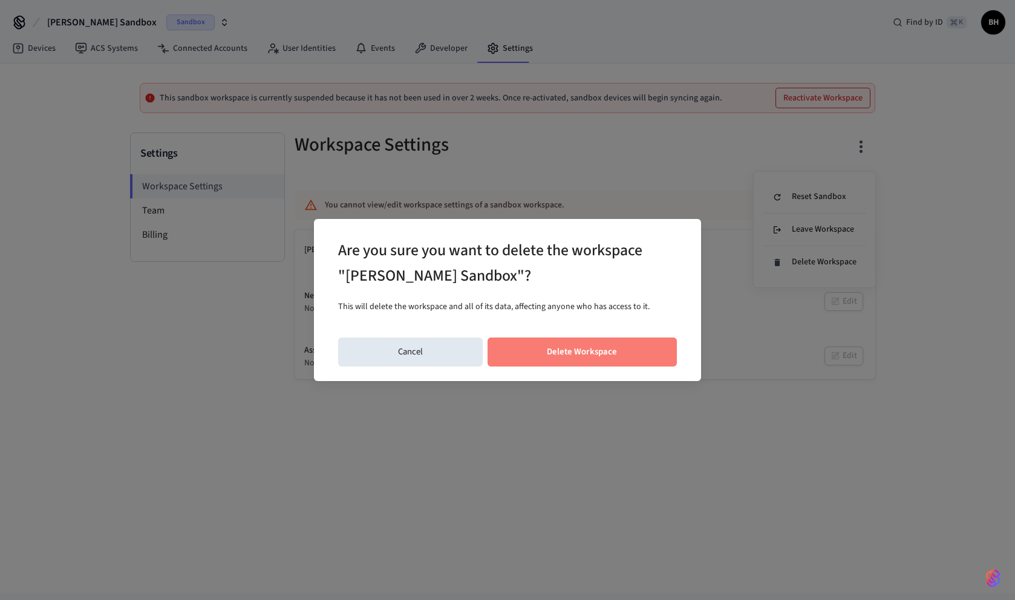
click at [627, 362] on button "Delete Workspace" at bounding box center [583, 352] width 190 height 29
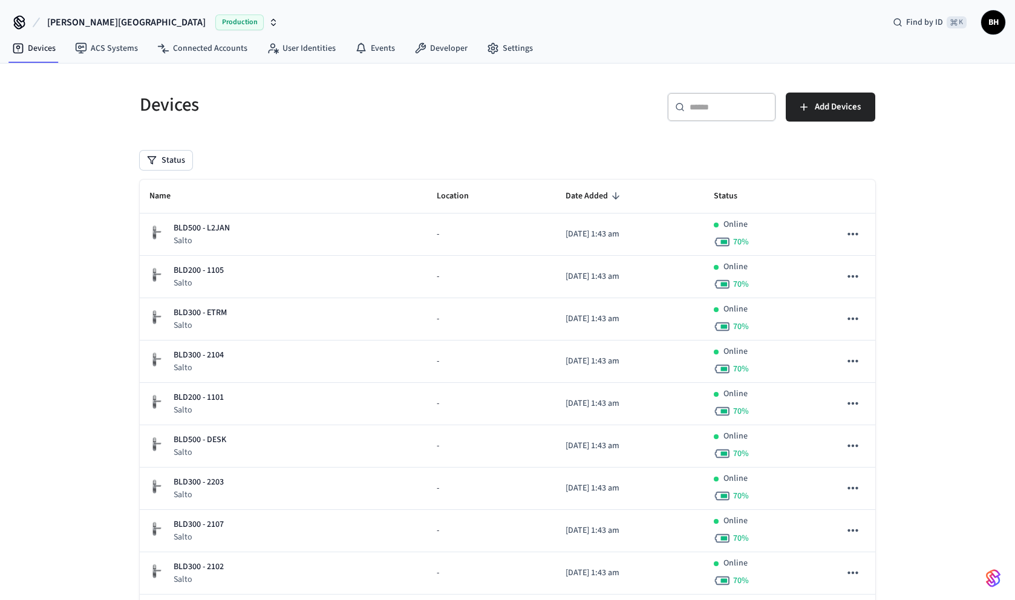
click at [269, 20] on icon "button" at bounding box center [274, 23] width 10 height 10
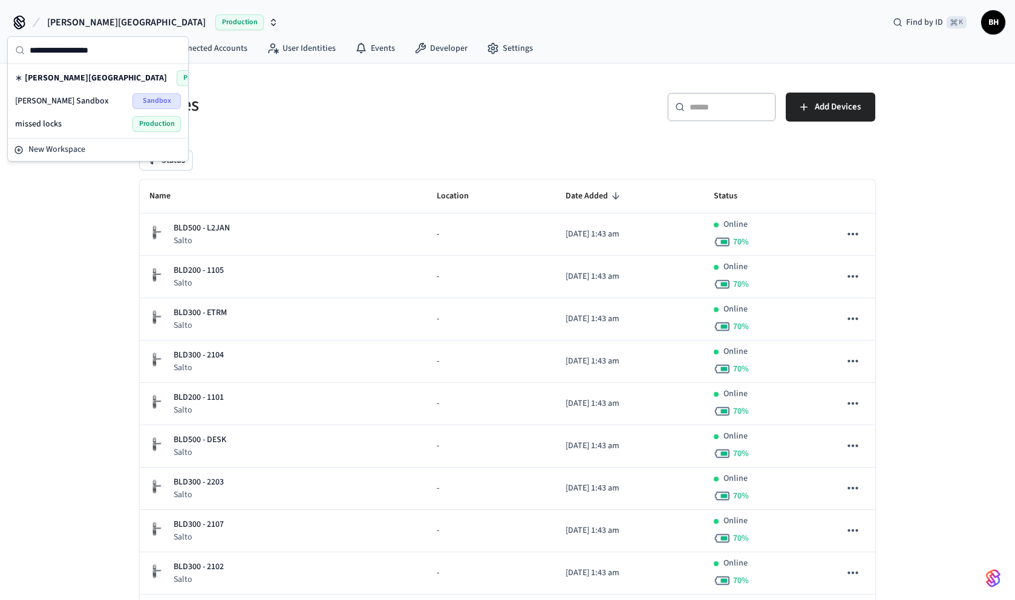
click at [93, 123] on div "missed locks Production" at bounding box center [98, 124] width 166 height 16
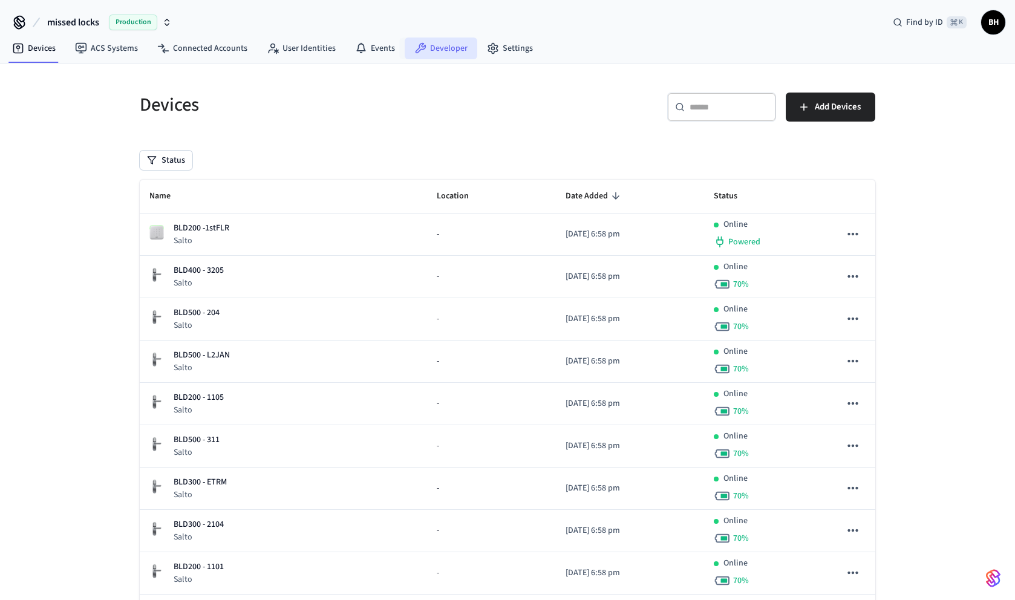
click at [421, 57] on link "Developer" at bounding box center [441, 49] width 73 height 22
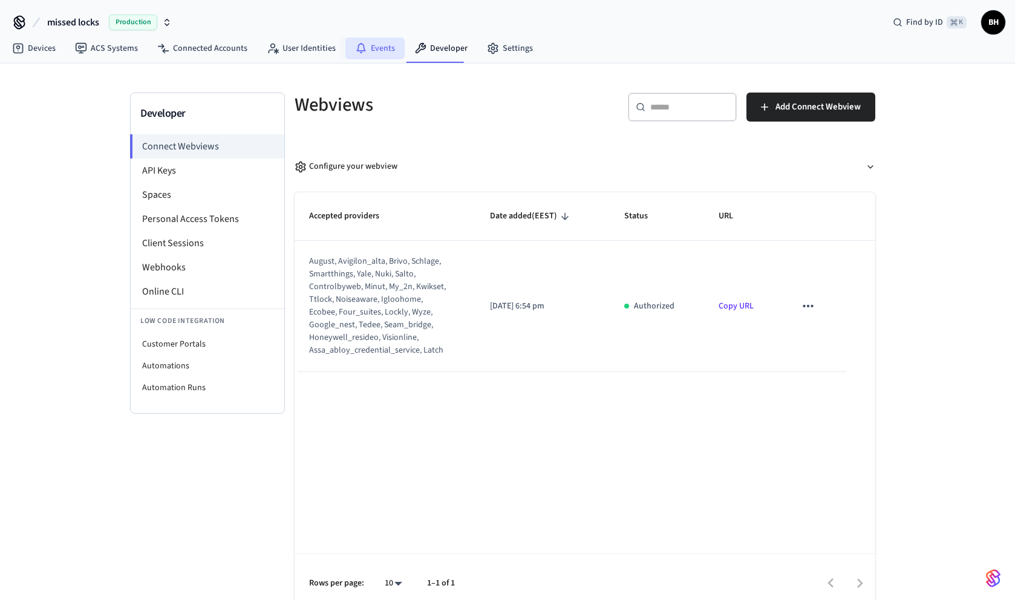
click at [351, 55] on link "Events" at bounding box center [374, 49] width 59 height 22
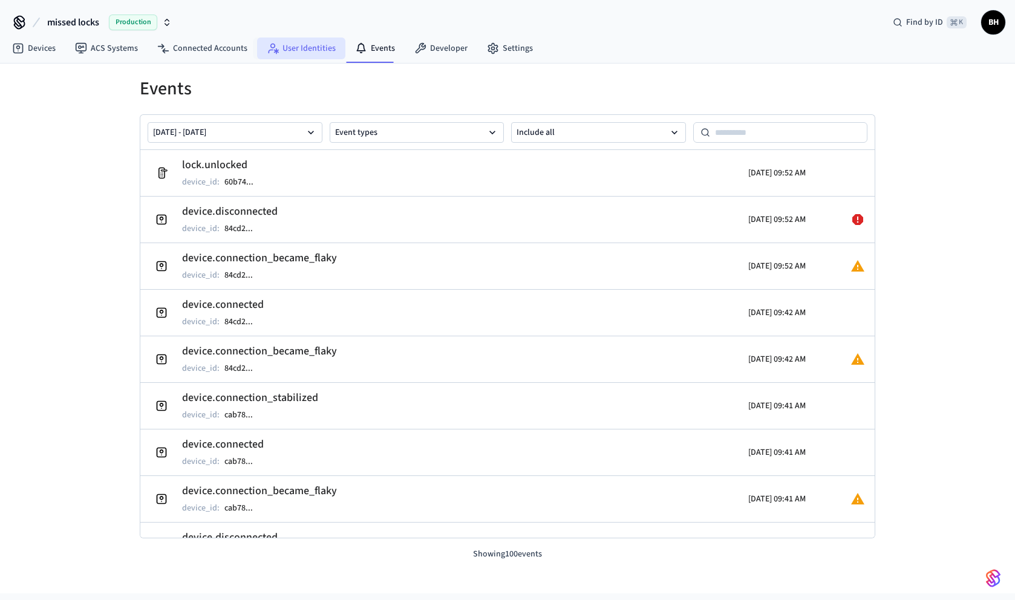
click at [310, 51] on link "User Identities" at bounding box center [301, 49] width 88 height 22
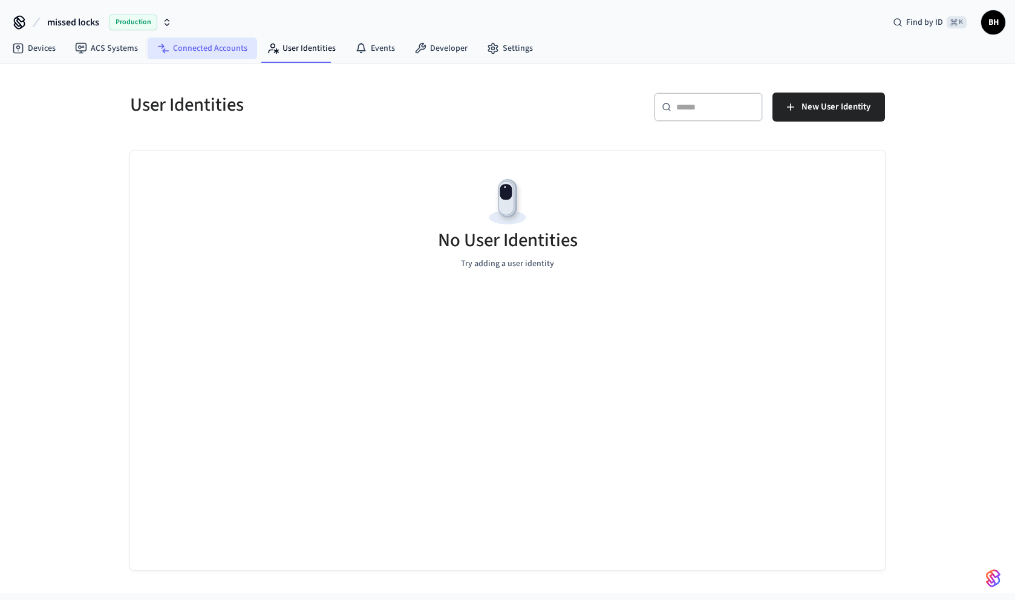
click at [240, 47] on link "Connected Accounts" at bounding box center [202, 49] width 109 height 22
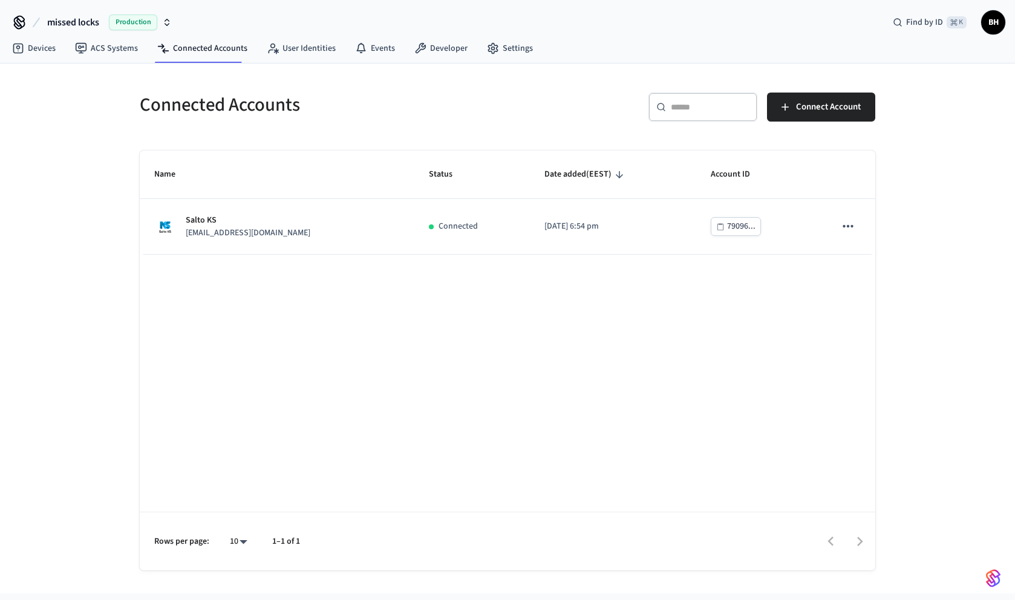
click at [166, 18] on icon "button" at bounding box center [167, 23] width 10 height 10
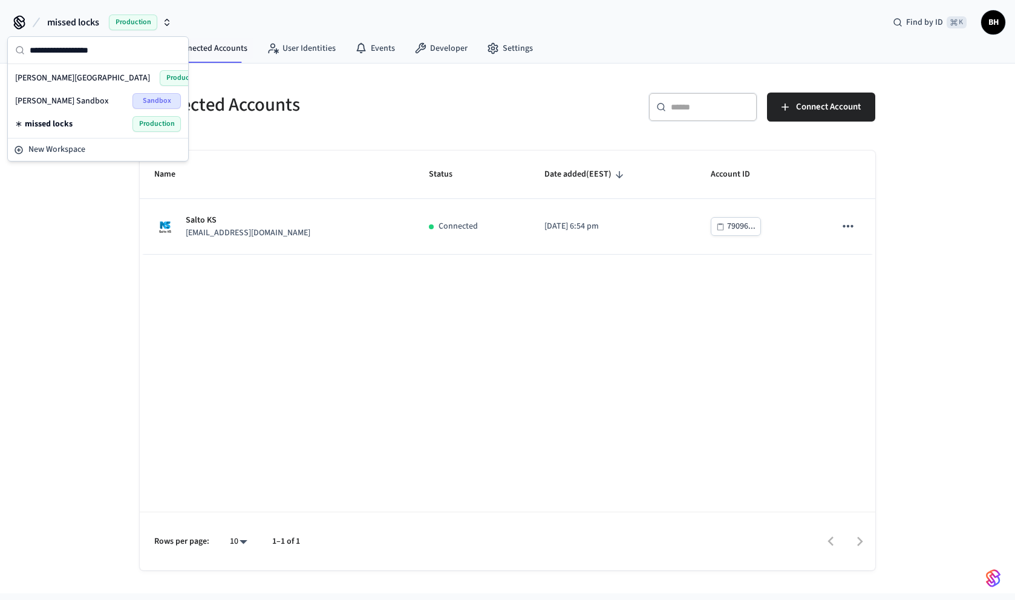
click at [274, 21] on div "missed locks Production Find by ID ⌘ K BH" at bounding box center [507, 17] width 1015 height 35
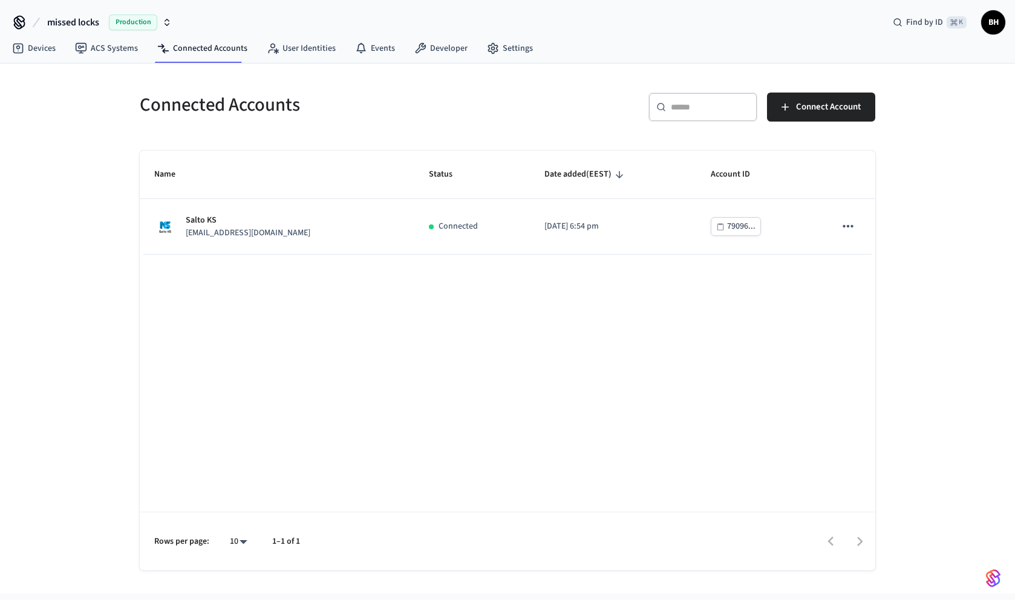
click at [1002, 30] on div "Find by ID ⌘ K BH" at bounding box center [944, 22] width 122 height 25
click at [993, 28] on span "BH" at bounding box center [993, 22] width 22 height 22
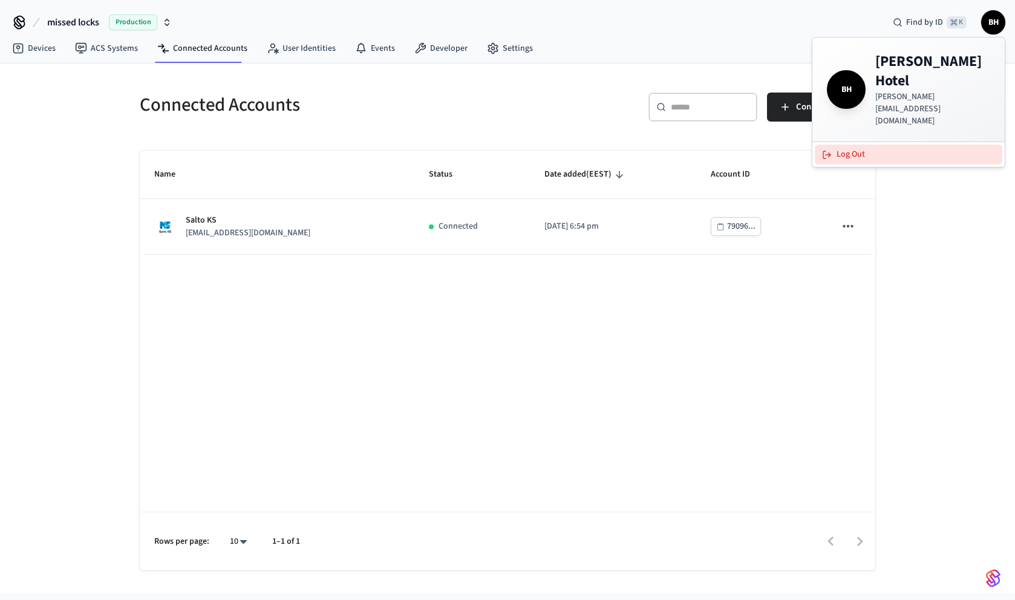
click at [921, 145] on button "Log Out" at bounding box center [909, 155] width 188 height 20
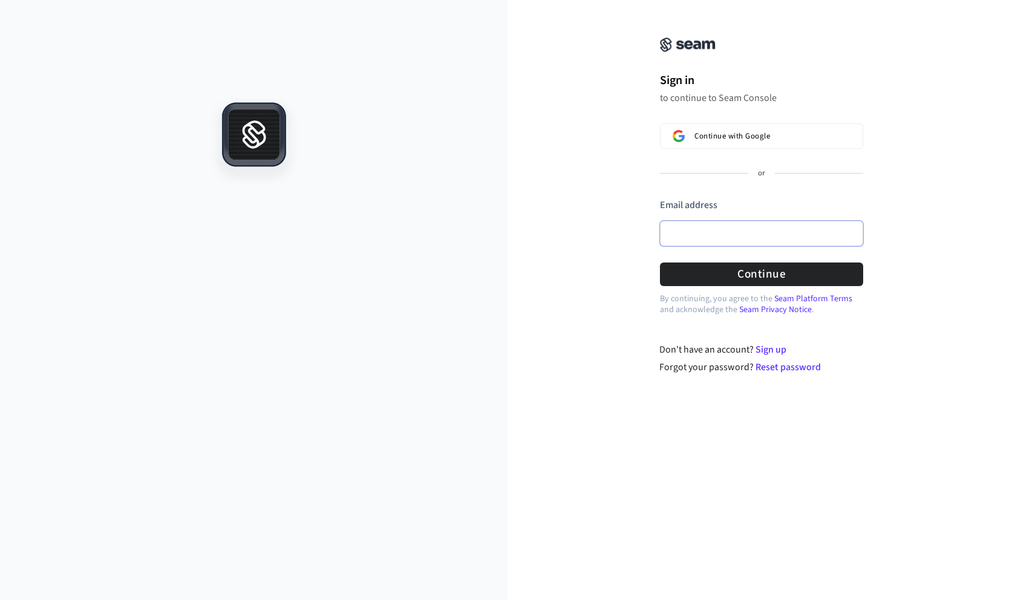
click at [707, 228] on input "Email address" at bounding box center [761, 233] width 203 height 25
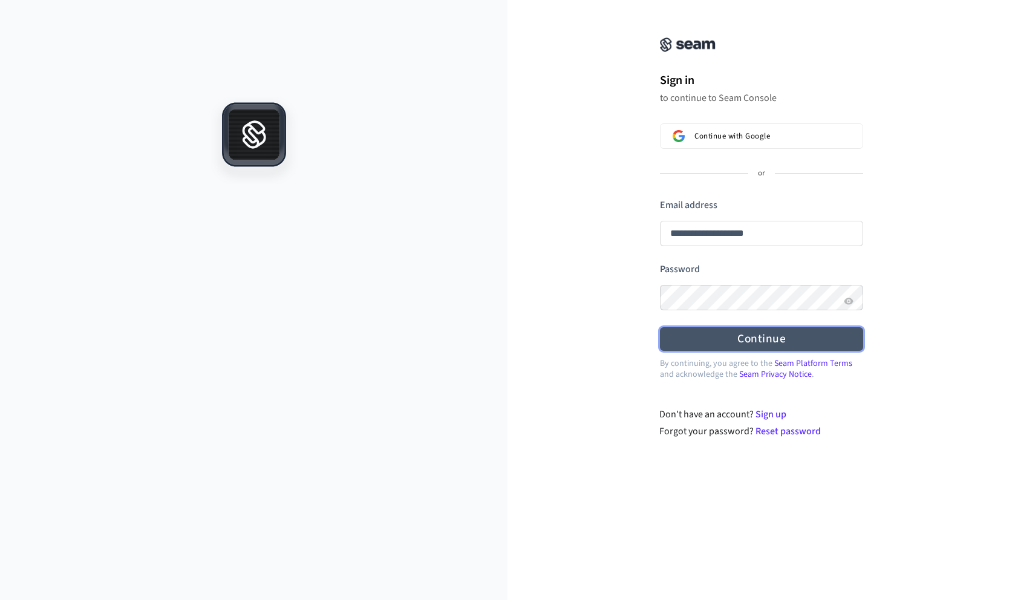
click at [705, 342] on button "Continue" at bounding box center [761, 339] width 203 height 24
type input "**********"
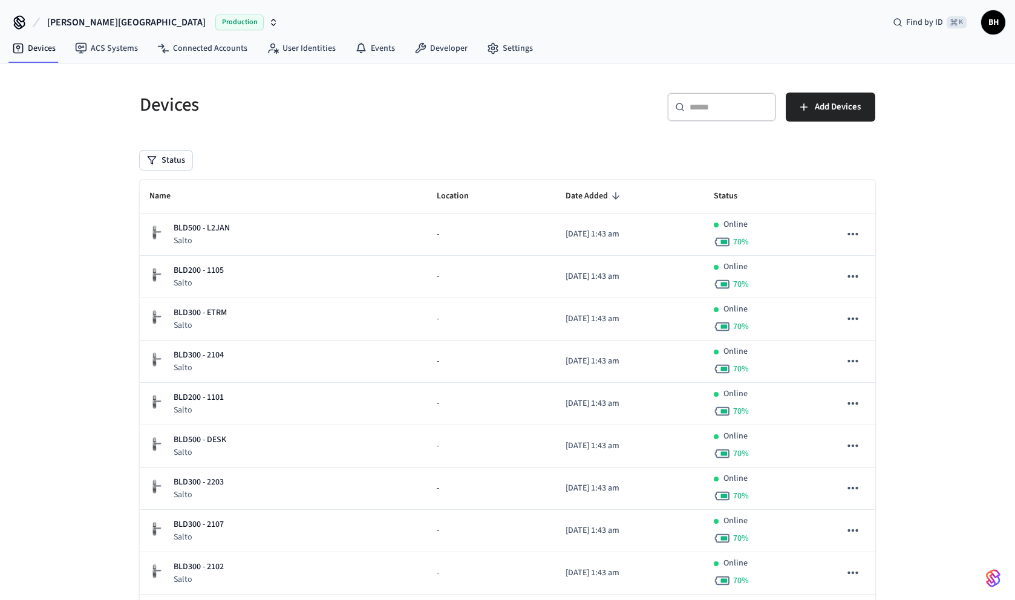
click at [272, 24] on icon "button" at bounding box center [274, 25] width 4 height 2
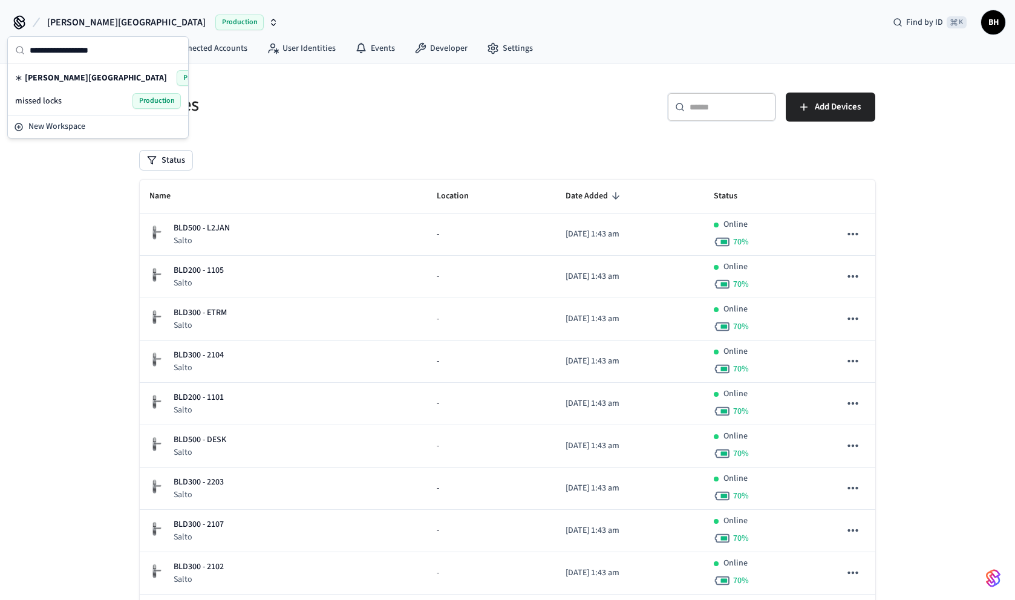
click at [51, 100] on span "missed locks" at bounding box center [38, 101] width 47 height 12
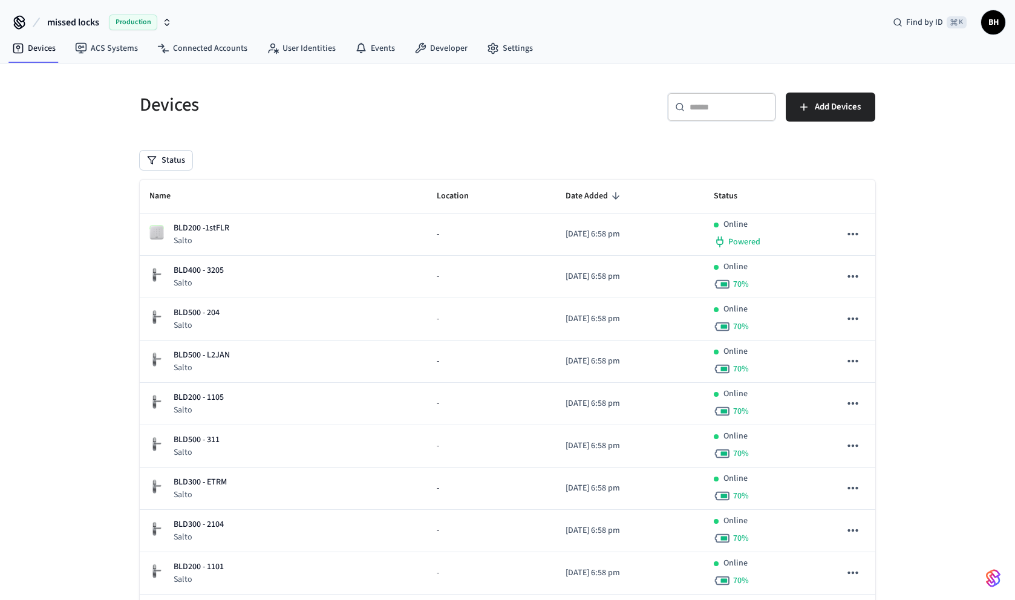
click at [167, 24] on icon "button" at bounding box center [167, 23] width 10 height 10
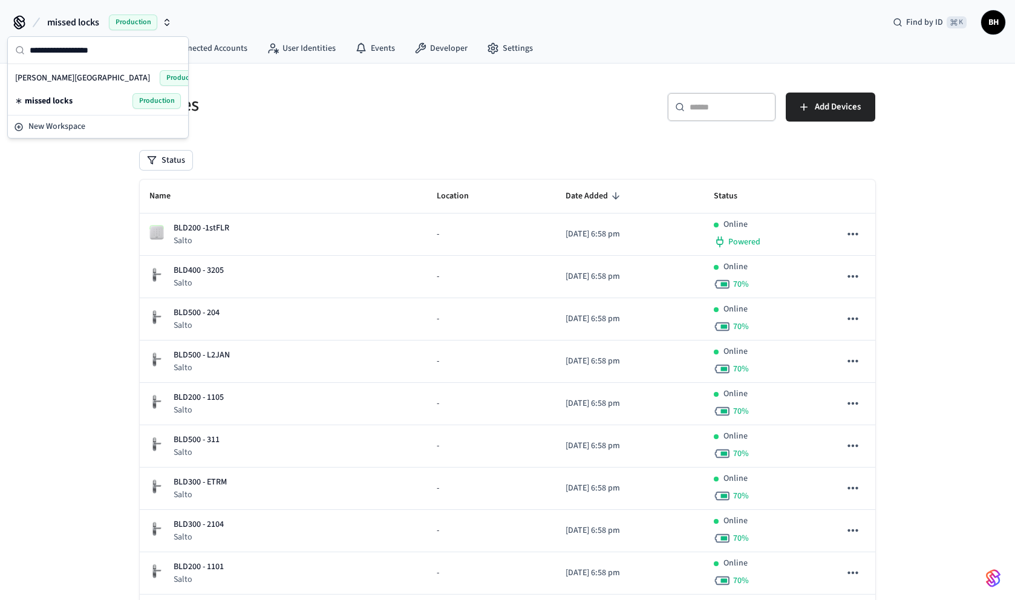
click at [331, 125] on div "Devices" at bounding box center [312, 104] width 375 height 53
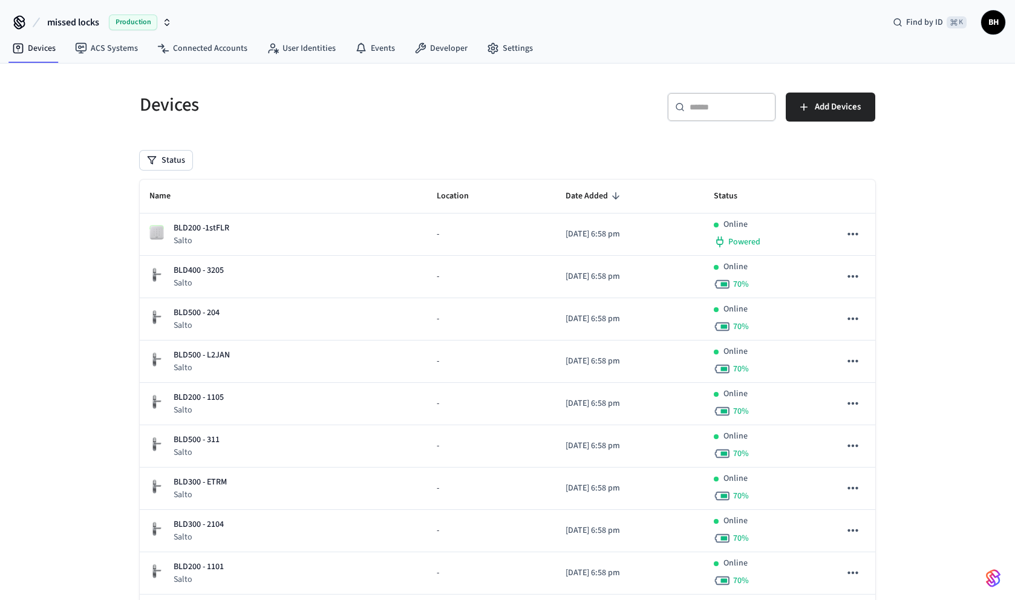
click at [177, 20] on div "missed locks Production Find by ID ⌘ K BH" at bounding box center [507, 17] width 1015 height 35
click at [161, 20] on div "Production" at bounding box center [140, 23] width 63 height 16
click at [163, 29] on div "Production" at bounding box center [140, 23] width 63 height 16
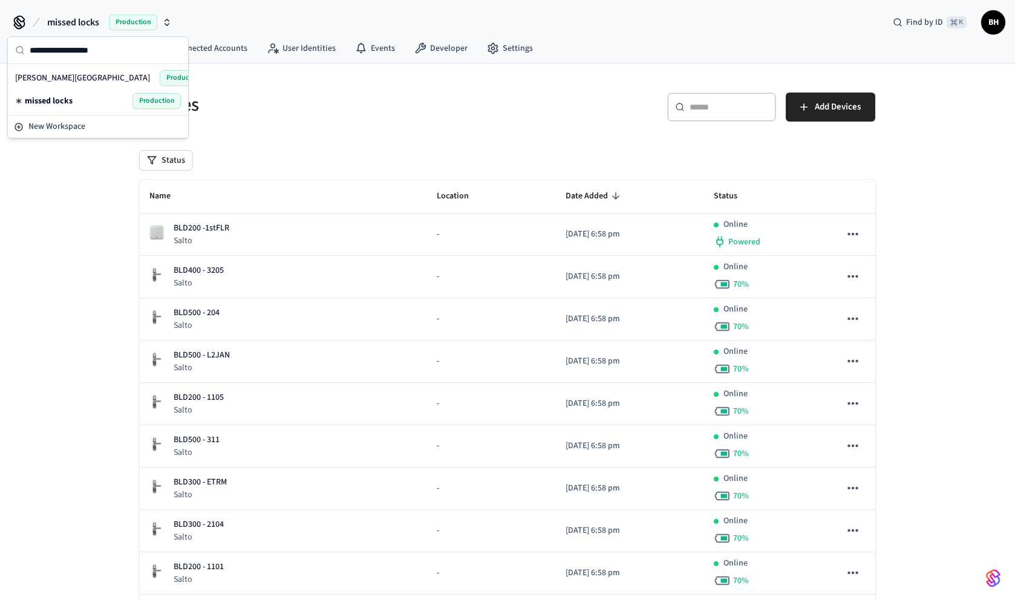
click at [88, 83] on div "[PERSON_NAME] Hotel Production" at bounding box center [98, 78] width 166 height 16
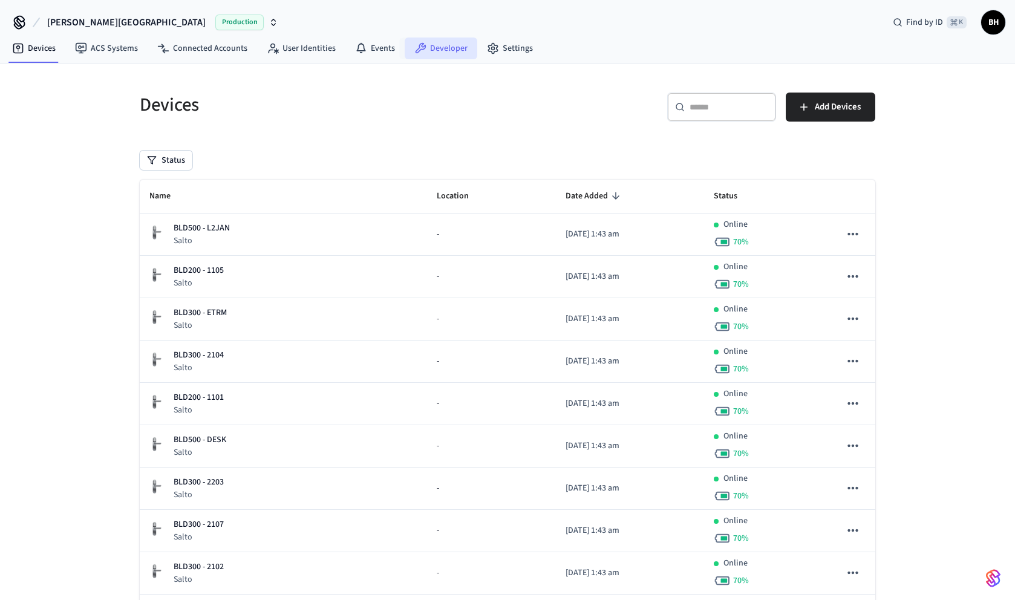
click at [453, 53] on link "Developer" at bounding box center [441, 49] width 73 height 22
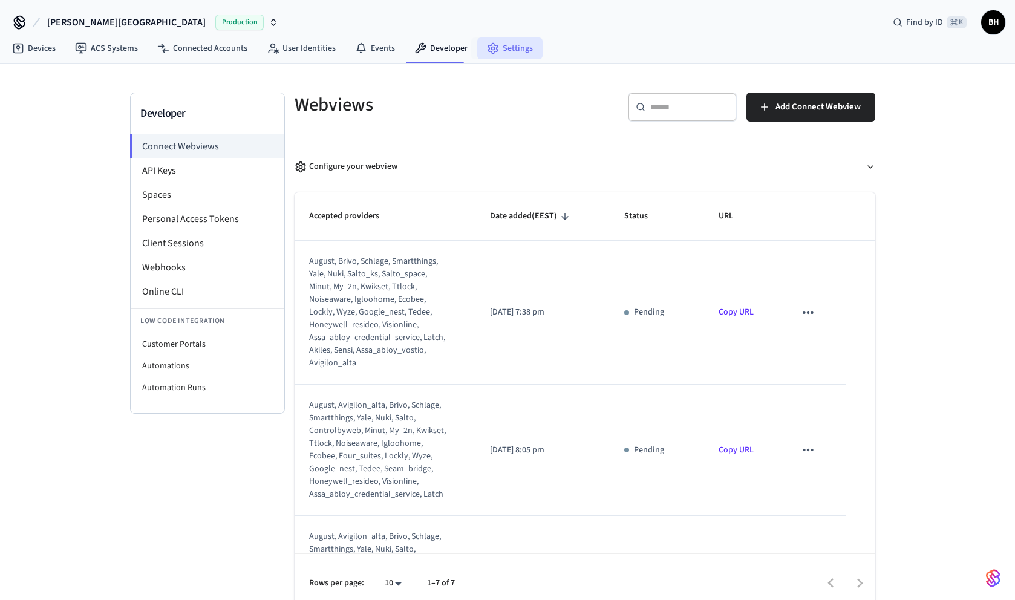
click at [508, 48] on link "Settings" at bounding box center [509, 49] width 65 height 22
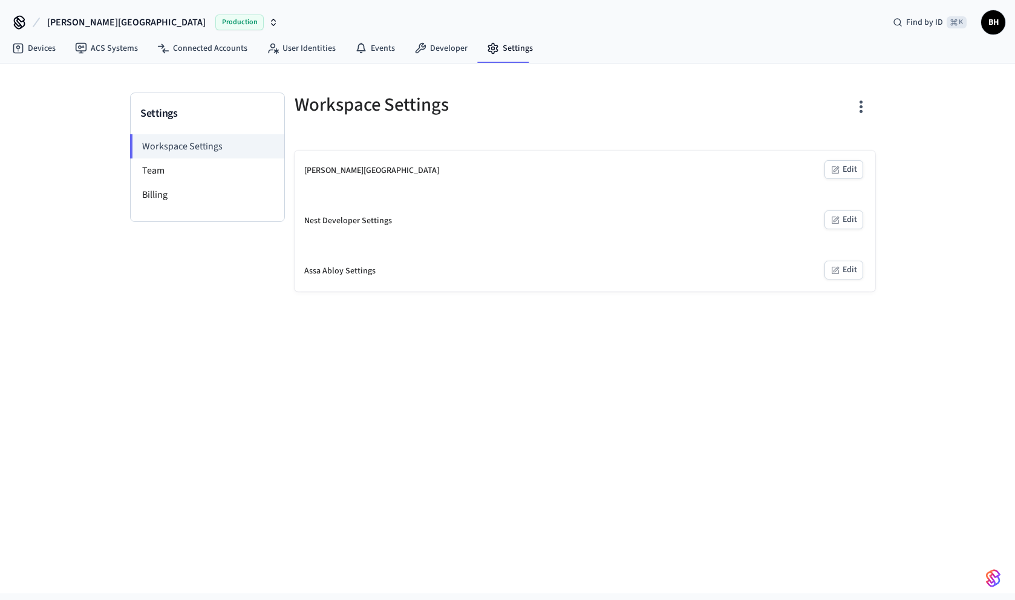
click at [269, 27] on icon "button" at bounding box center [274, 23] width 10 height 10
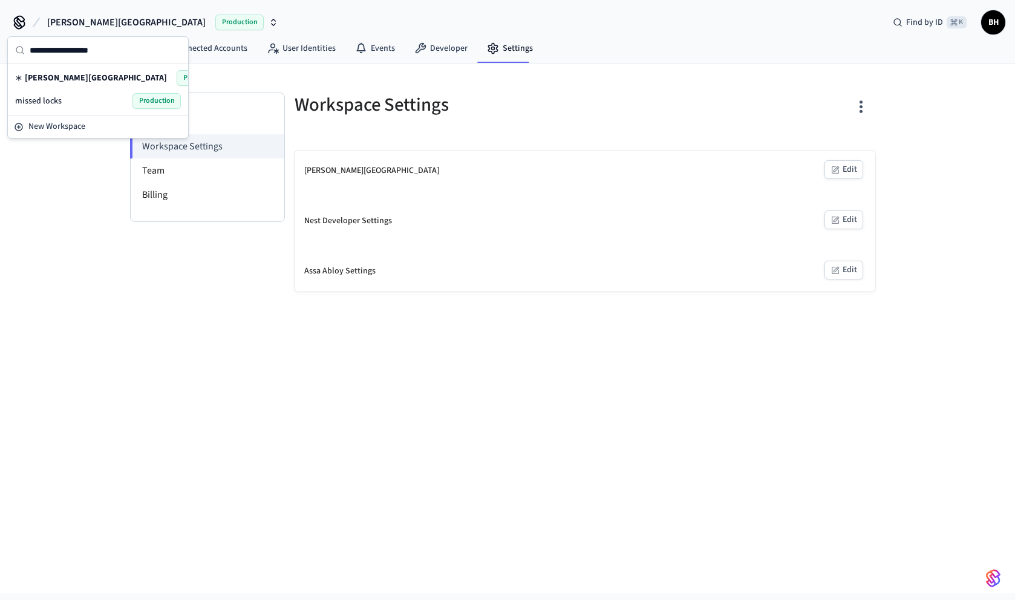
click at [273, 80] on div "Settings Workspace Settings Team Billing Workspace Settings Bywater Hotel Edit …" at bounding box center [507, 178] width 774 height 228
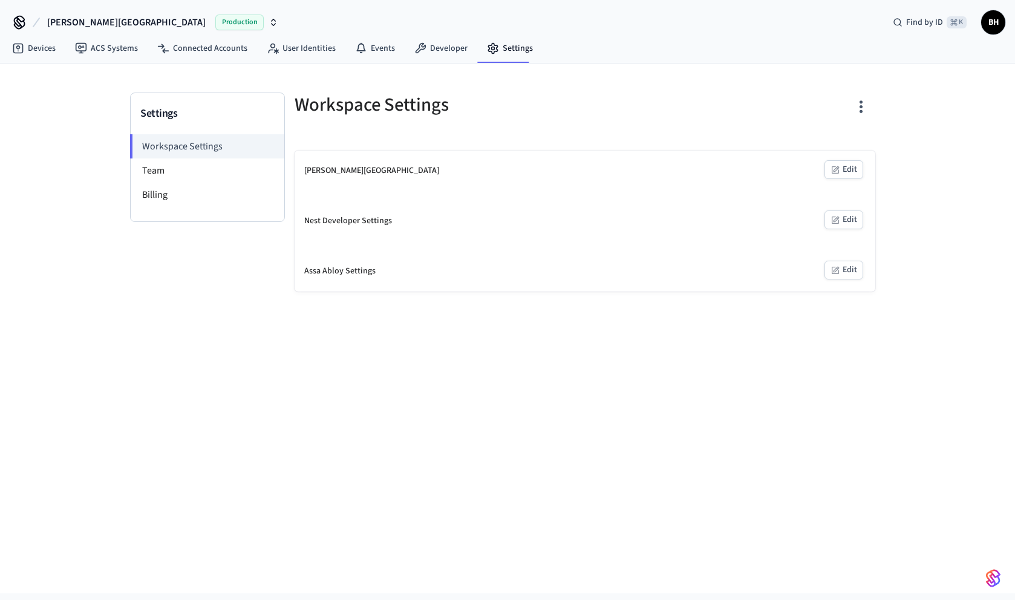
click at [863, 103] on icon "button" at bounding box center [861, 106] width 19 height 19
click at [799, 188] on div "Delete Workspace" at bounding box center [814, 189] width 84 height 13
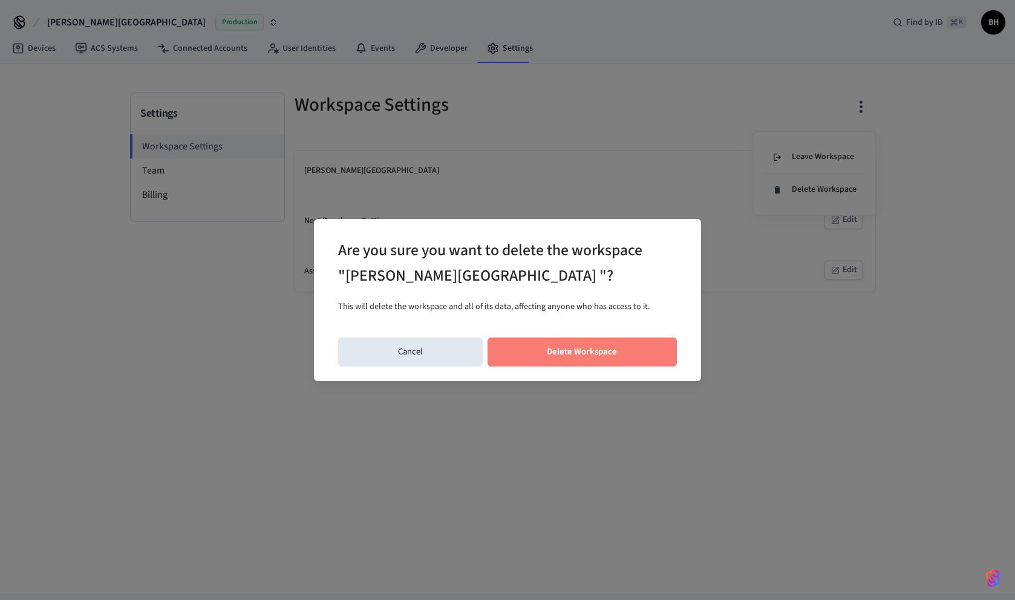
click at [599, 349] on button "Delete Workspace" at bounding box center [583, 352] width 190 height 29
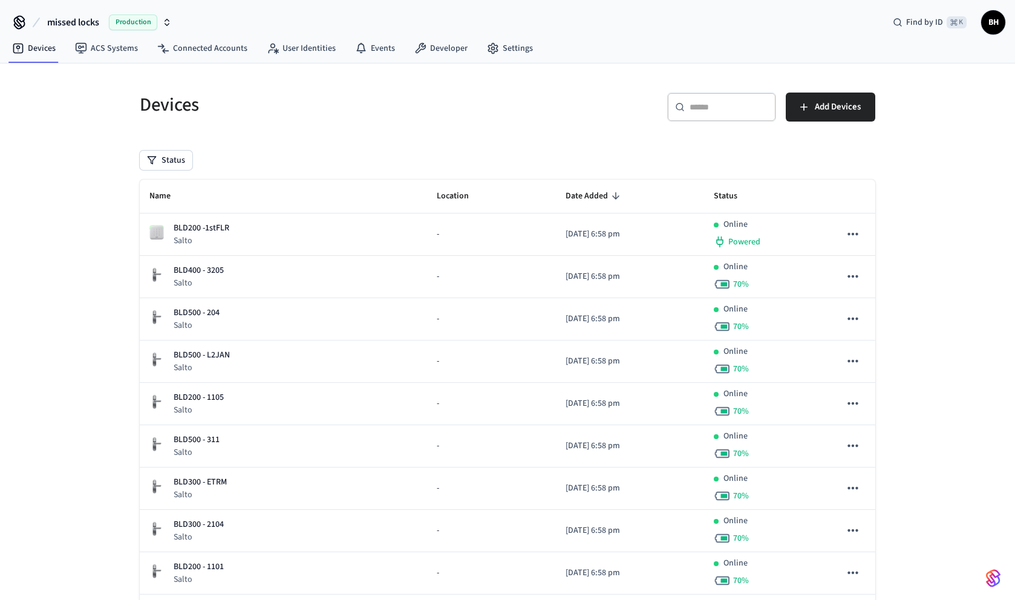
click at [162, 16] on div "Production" at bounding box center [140, 23] width 63 height 16
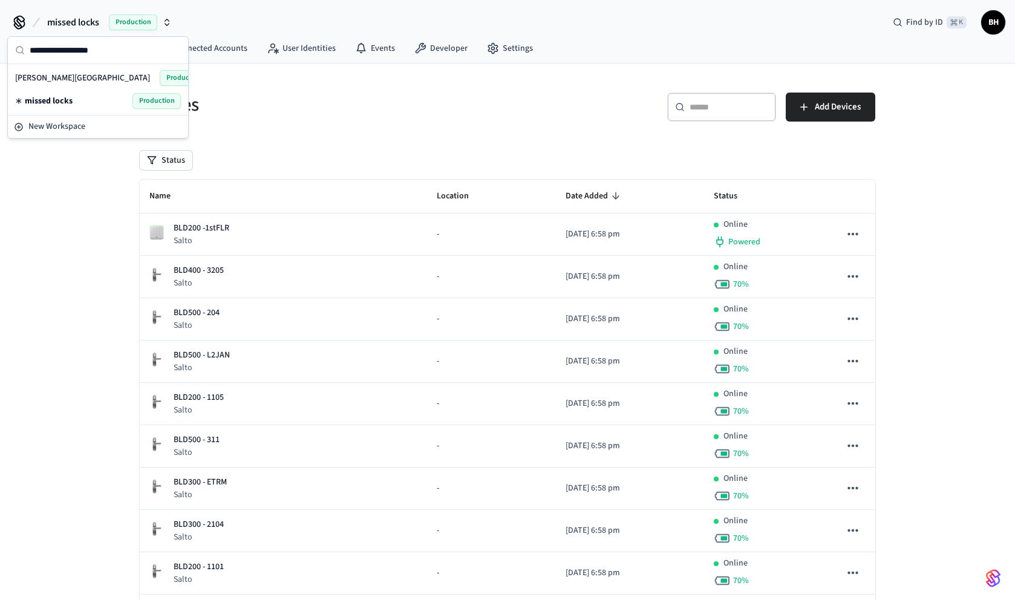
click at [268, 103] on h5 "Devices" at bounding box center [320, 105] width 361 height 25
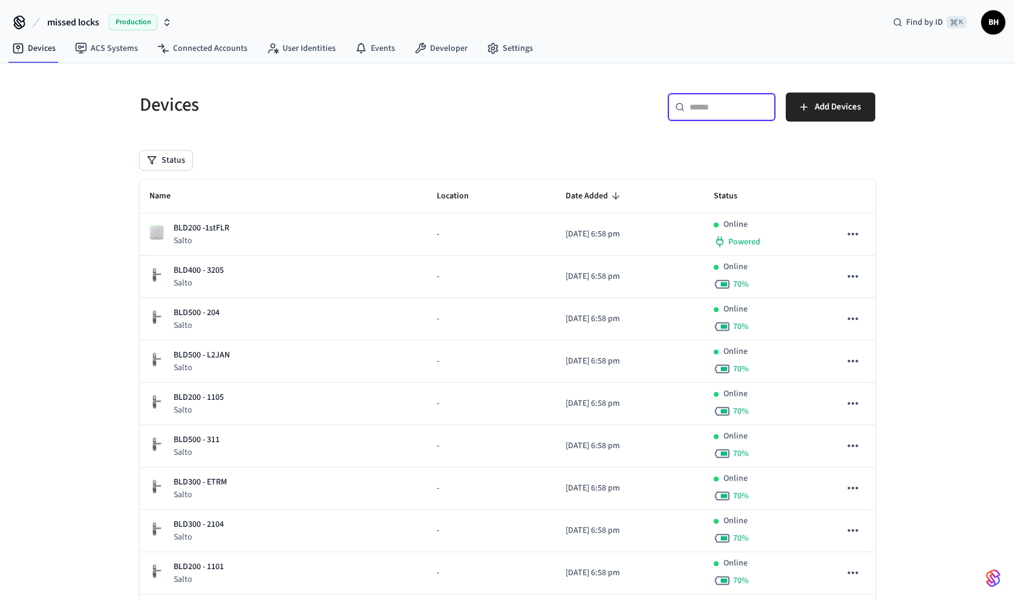
click at [720, 105] on input "text" at bounding box center [729, 107] width 79 height 12
paste input "**********"
type input "**********"
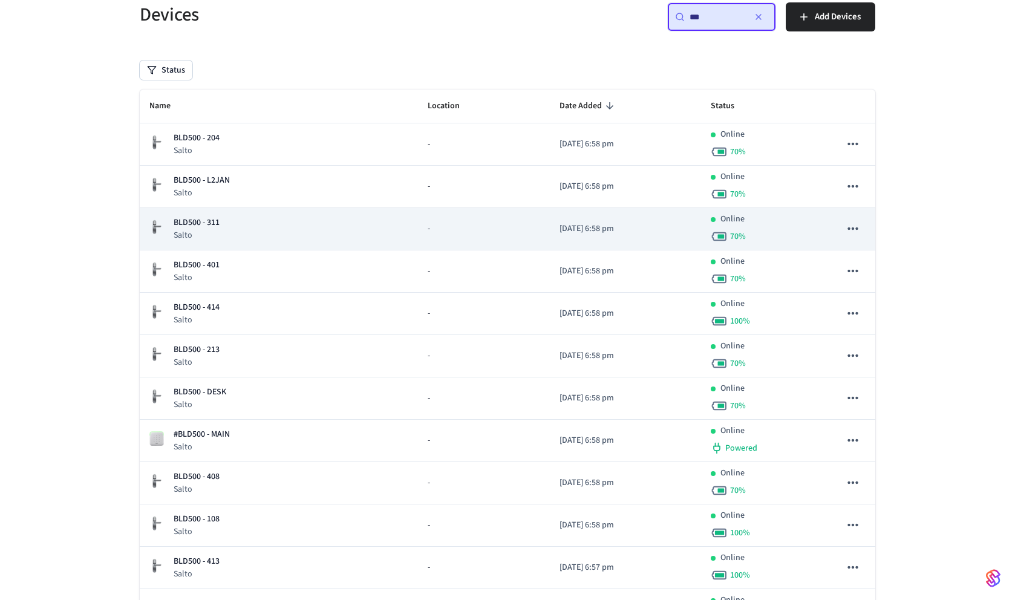
scroll to position [98, 0]
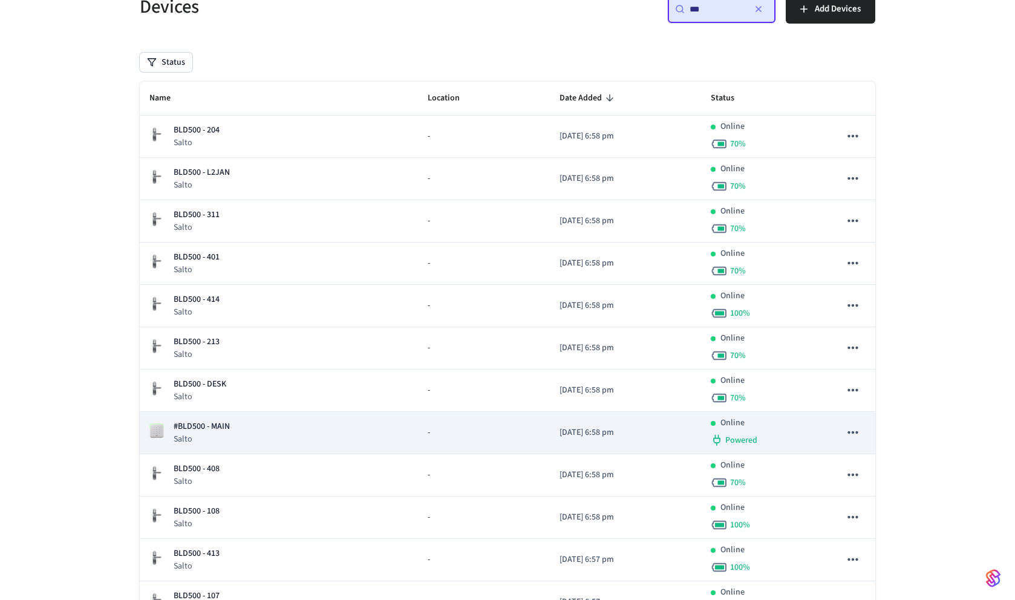
type input "***"
click at [211, 426] on p "#BLD500 - MAIN" at bounding box center [202, 426] width 56 height 13
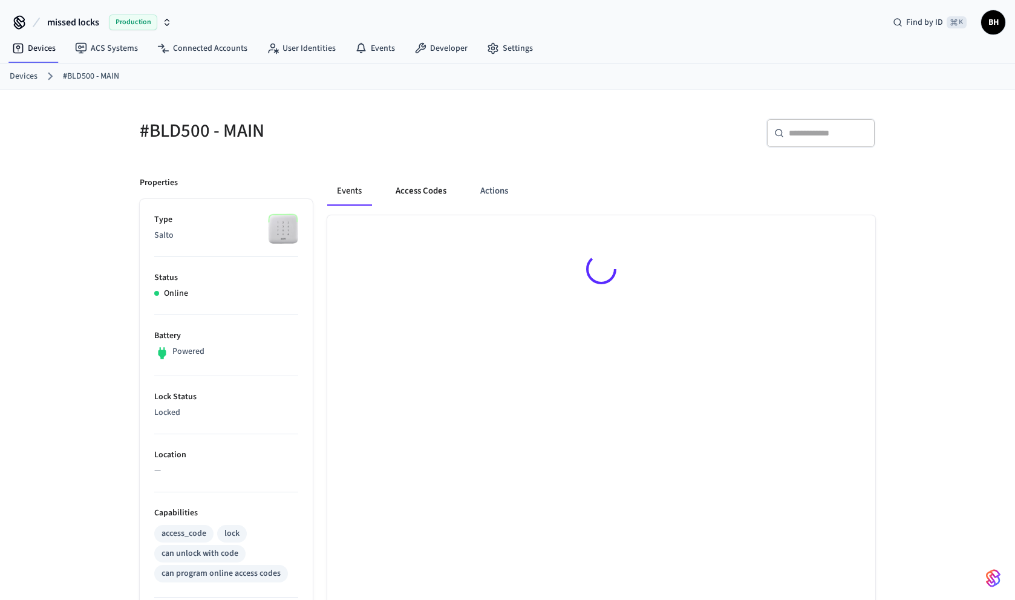
click at [439, 190] on button "Access Codes" at bounding box center [421, 191] width 70 height 29
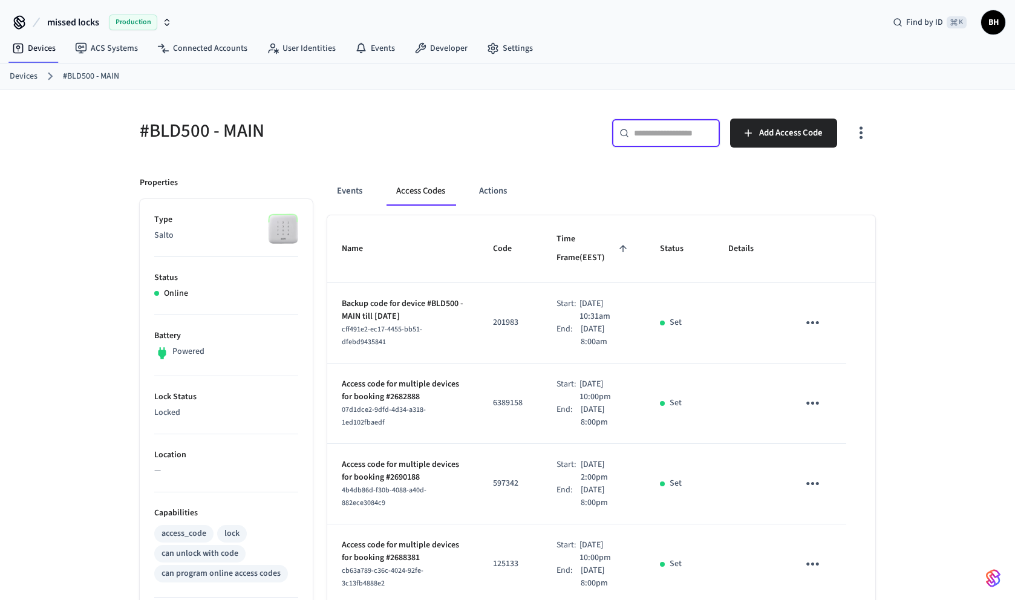
click at [672, 132] on input "text" at bounding box center [673, 133] width 79 height 12
paste input "**********"
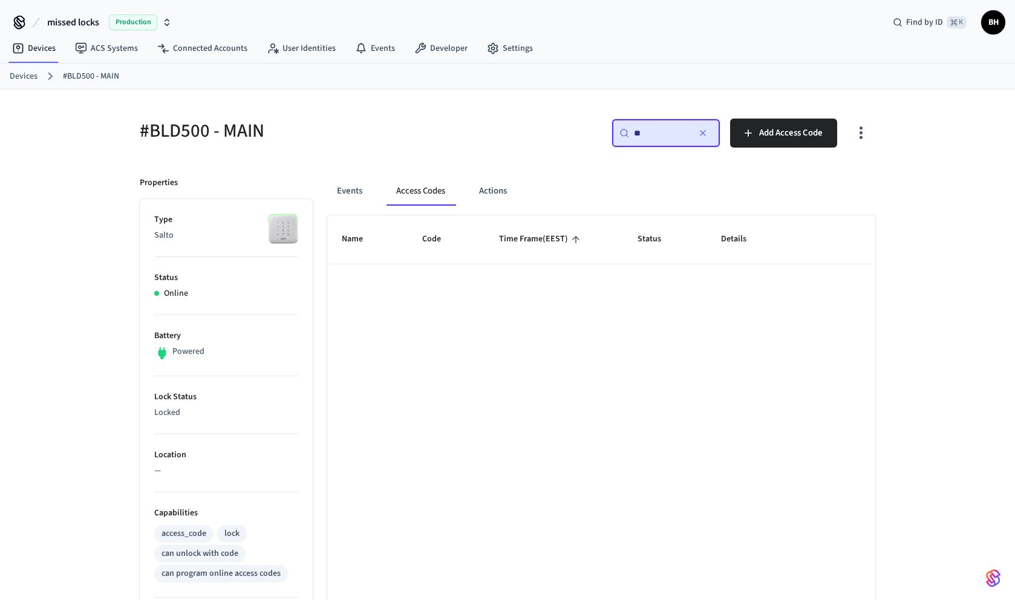
type input "*"
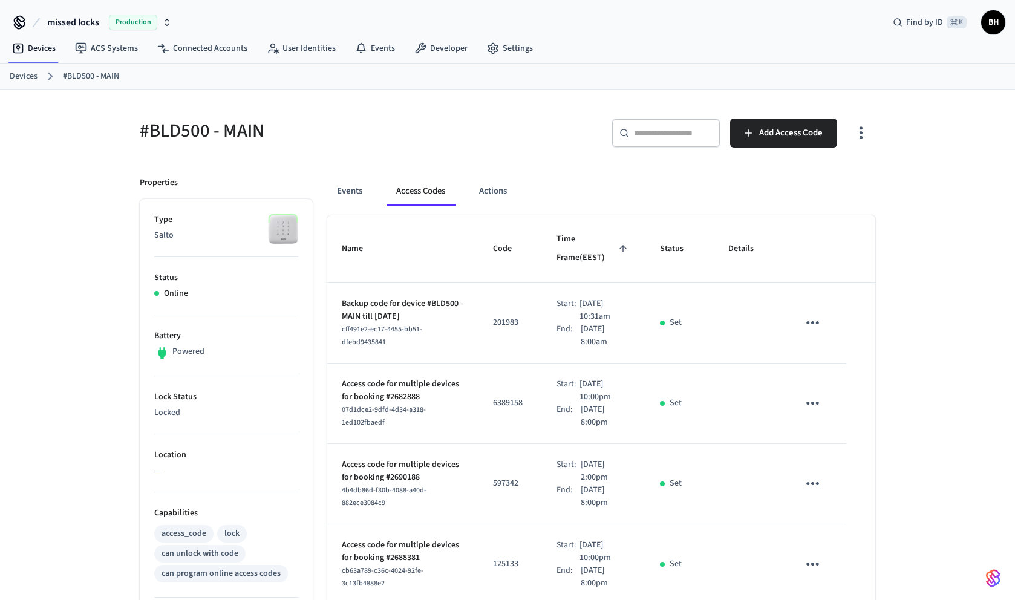
click at [499, 485] on p "597342" at bounding box center [510, 483] width 34 height 13
copy p "597342"
click at [646, 145] on div "​ ​" at bounding box center [666, 133] width 109 height 29
paste input "******"
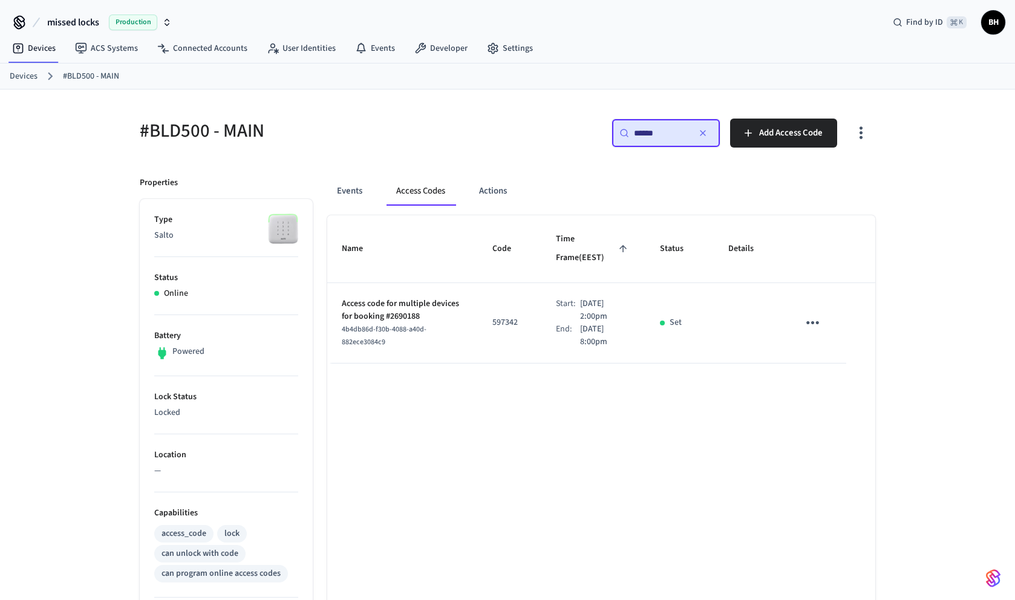
type input "******"
click at [362, 316] on p "Access code for multiple devices for booking #2690188" at bounding box center [403, 310] width 122 height 25
drag, startPoint x: 341, startPoint y: 303, endPoint x: 423, endPoint y: 316, distance: 82.6
click at [423, 316] on p "Access code for multiple devices for booking #2690188" at bounding box center [403, 310] width 122 height 25
copy p "Access code for multiple devices for booking #2690188"
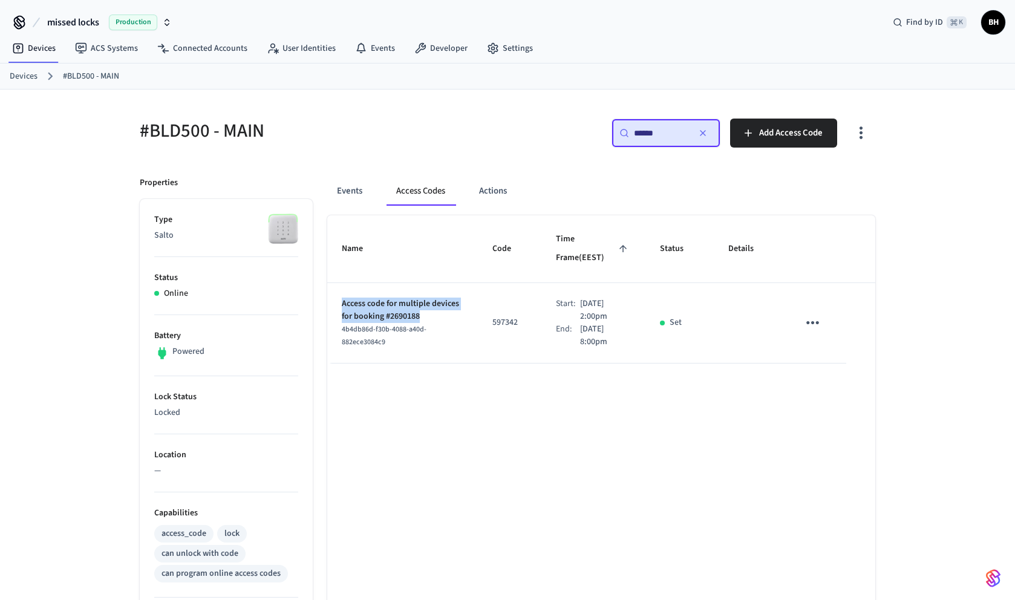
click at [371, 301] on p "Access code for multiple devices for booking #2690188" at bounding box center [403, 310] width 122 height 25
drag, startPoint x: 342, startPoint y: 304, endPoint x: 429, endPoint y: 320, distance: 88.6
click at [430, 320] on p "Access code for multiple devices for booking #2690188" at bounding box center [403, 310] width 122 height 25
click at [400, 347] on div "4b4db86d-f30b-4088-a40d-882ece3084c9" at bounding box center [403, 335] width 122 height 25
drag, startPoint x: 407, startPoint y: 347, endPoint x: 337, endPoint y: 328, distance: 72.6
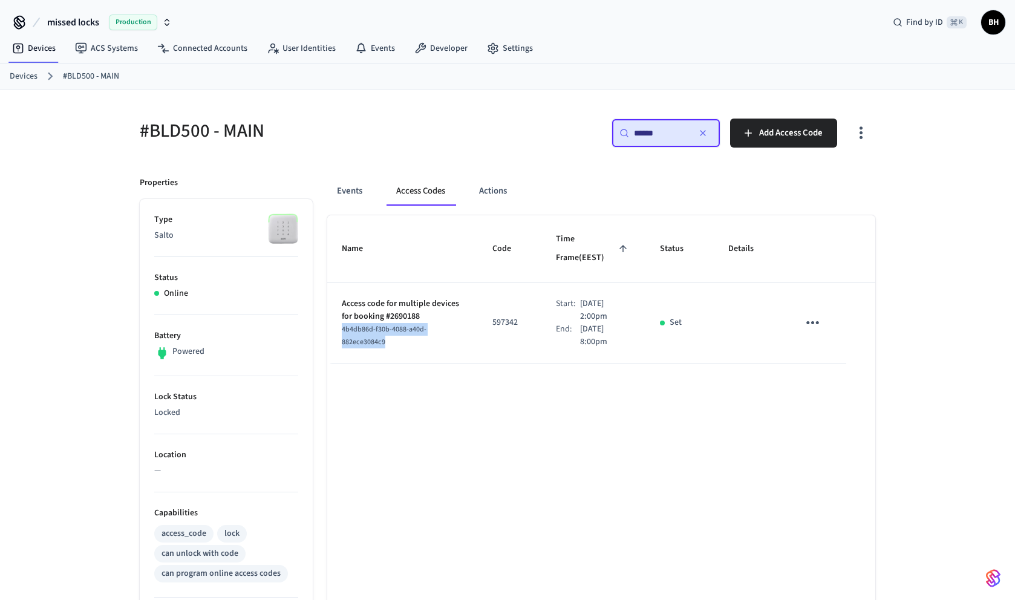
click at [337, 328] on td "Access code for multiple devices for booking #2690188 4b4db86d-f30b-4088-a40d-8…" at bounding box center [402, 323] width 151 height 80
click at [347, 305] on p "Access code for multiple devices for booking #2690188" at bounding box center [403, 310] width 122 height 25
drag, startPoint x: 342, startPoint y: 304, endPoint x: 429, endPoint y: 313, distance: 88.2
click at [429, 314] on p "Access code for multiple devices for booking #2690188" at bounding box center [403, 310] width 122 height 25
